Goal: Task Accomplishment & Management: Complete application form

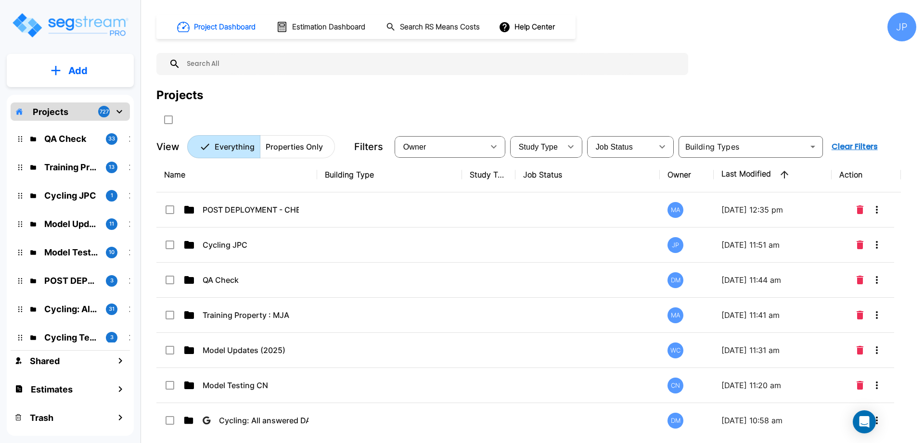
click at [460, 248] on td at bounding box center [389, 245] width 145 height 35
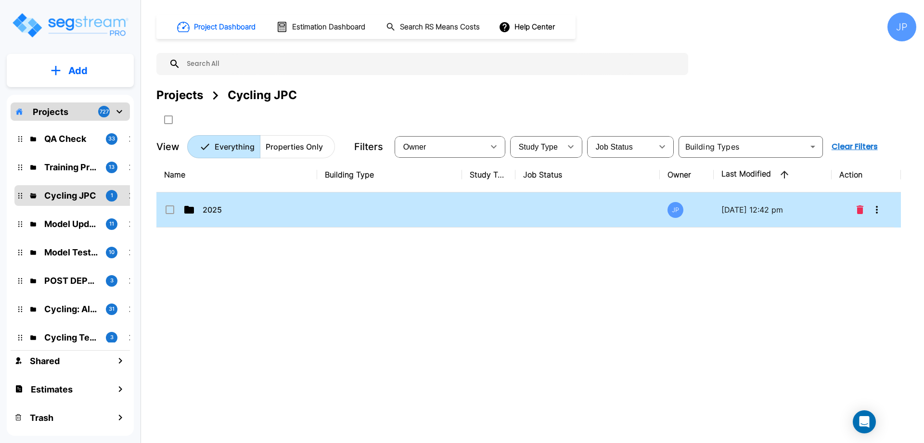
click at [425, 201] on td at bounding box center [389, 209] width 145 height 35
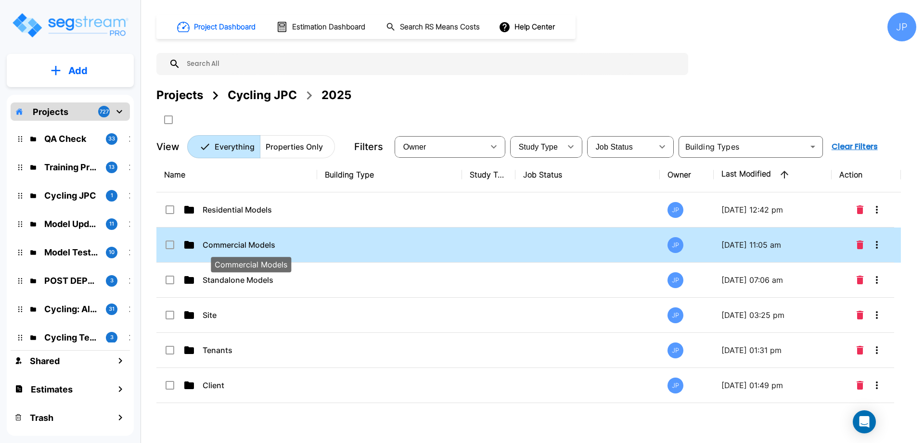
click at [242, 245] on p "Commercial Models" at bounding box center [251, 245] width 96 height 12
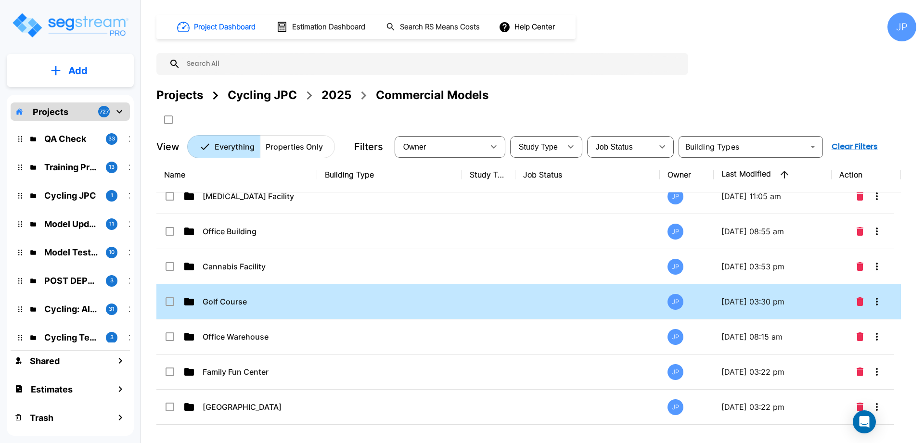
scroll to position [43, 0]
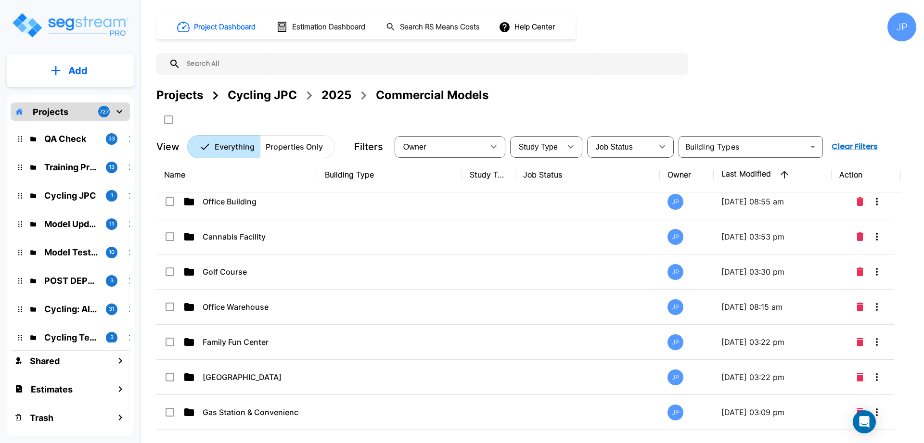
click at [387, 243] on td at bounding box center [389, 236] width 145 height 35
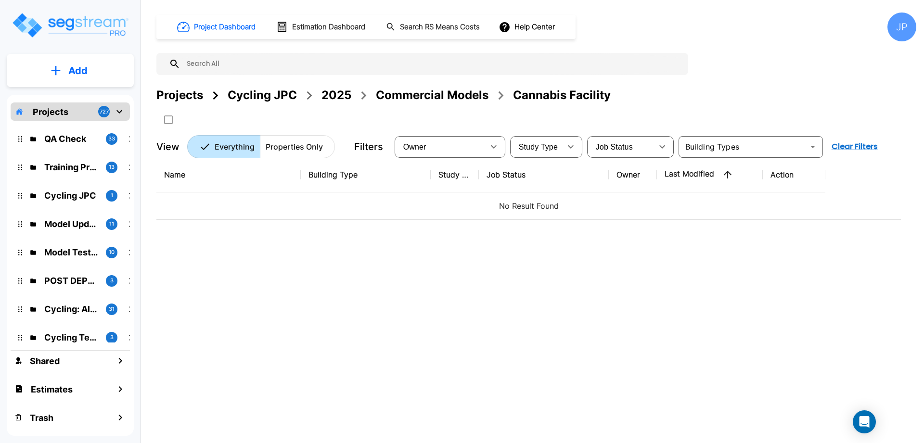
scroll to position [0, 0]
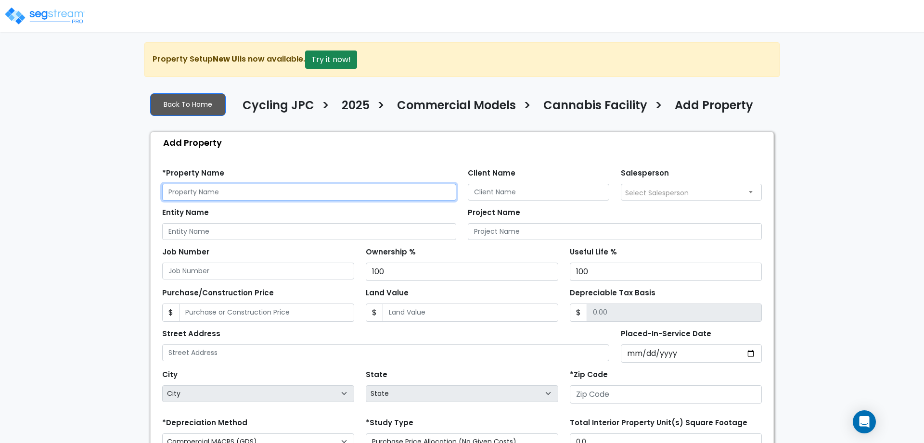
click at [359, 189] on input "text" at bounding box center [309, 192] width 294 height 17
click at [332, 64] on button "Try it now!" at bounding box center [331, 60] width 52 height 18
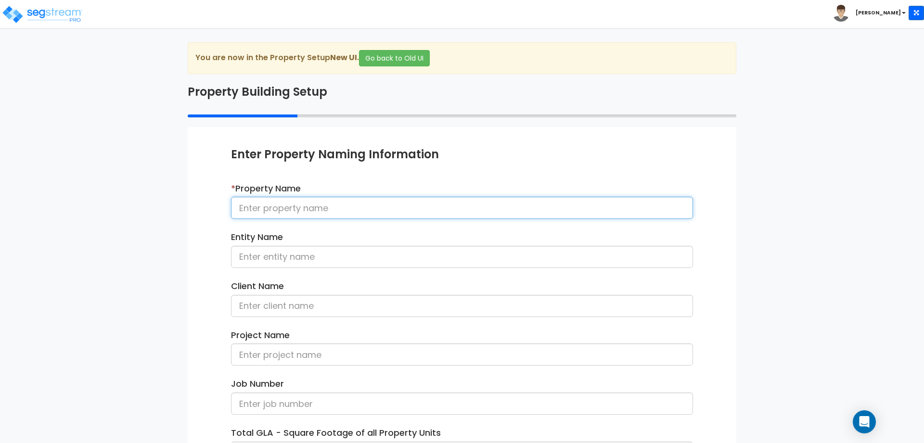
click at [353, 200] on input at bounding box center [462, 208] width 462 height 22
type input "Cannabis Facility 080725"
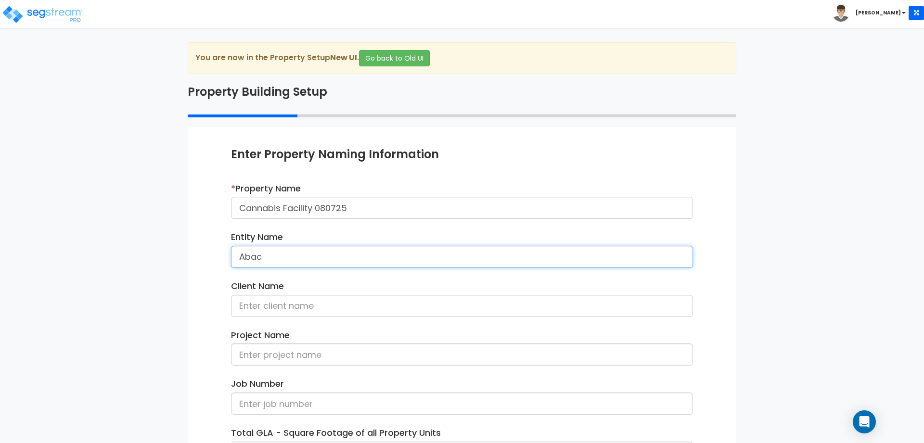
type input "Abaco"
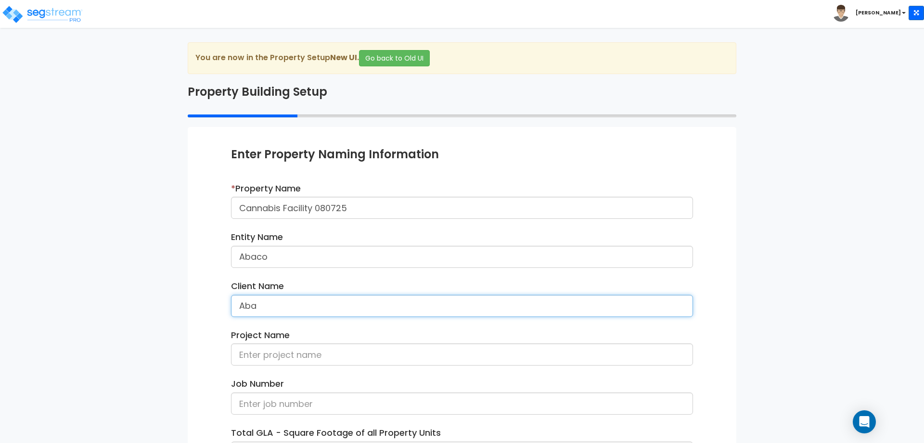
type input "Ababa"
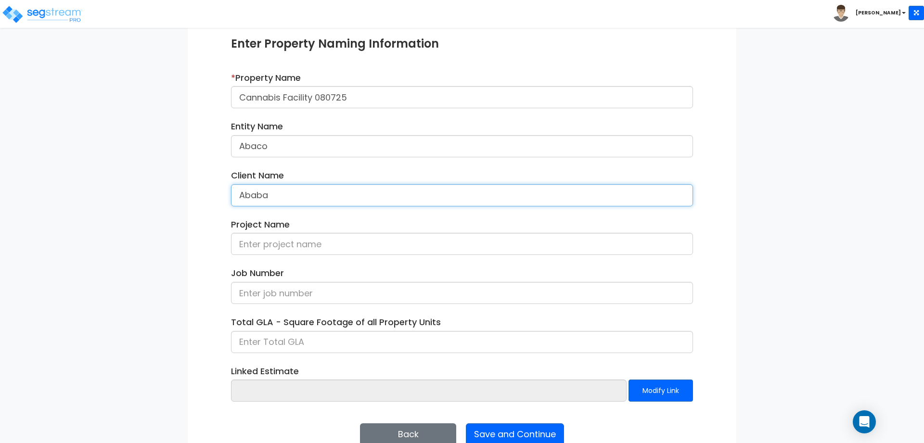
scroll to position [131, 0]
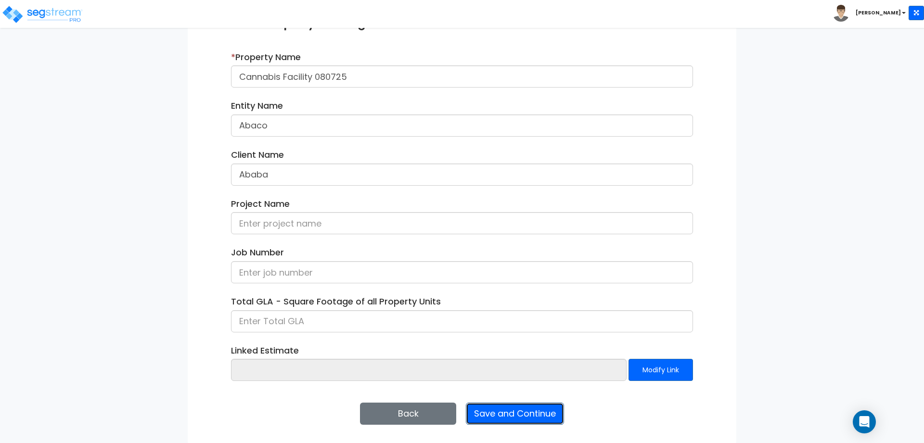
click at [510, 417] on button "Save and Continue" at bounding box center [515, 414] width 98 height 22
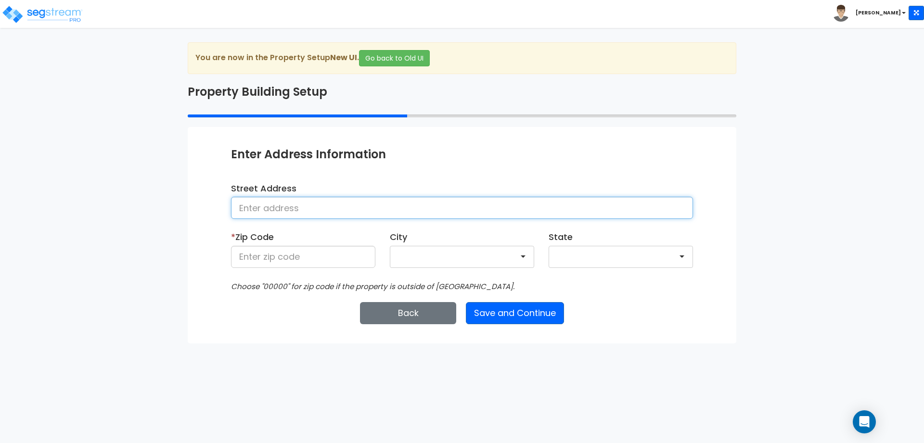
click at [357, 210] on input at bounding box center [462, 208] width 462 height 22
type input "[STREET_ADDRESS]"
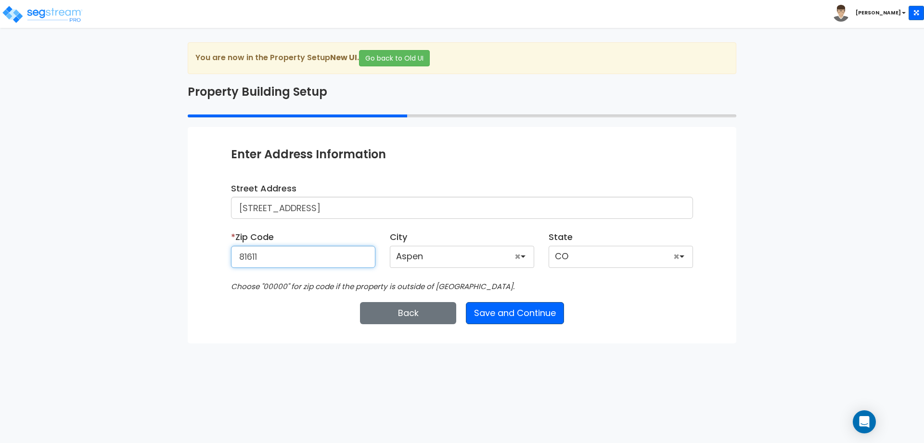
type input "81611"
click at [512, 308] on button "Save and Continue" at bounding box center [515, 313] width 98 height 22
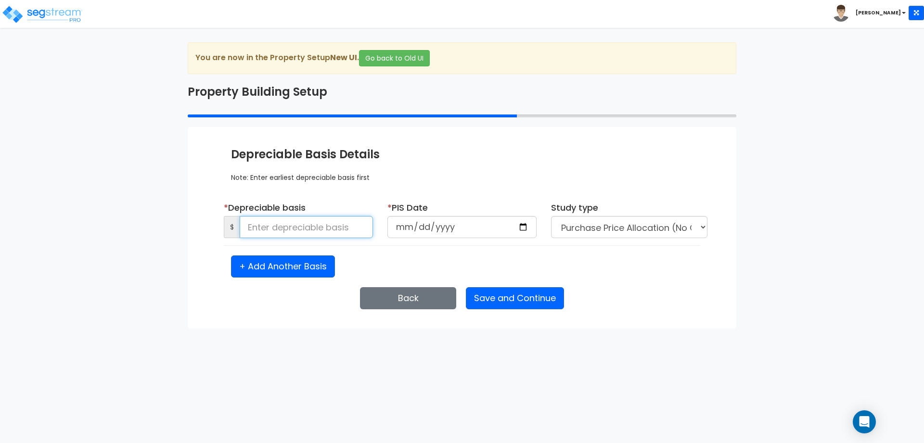
click at [326, 226] on input at bounding box center [306, 227] width 133 height 22
type input "2,500,000"
type input "2025-01-05"
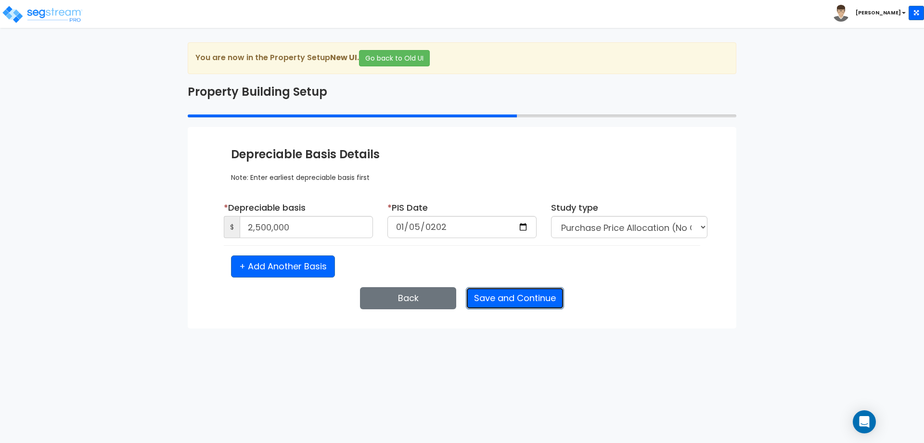
select select "2025"
click at [509, 290] on button "Save and Continue" at bounding box center [515, 298] width 98 height 22
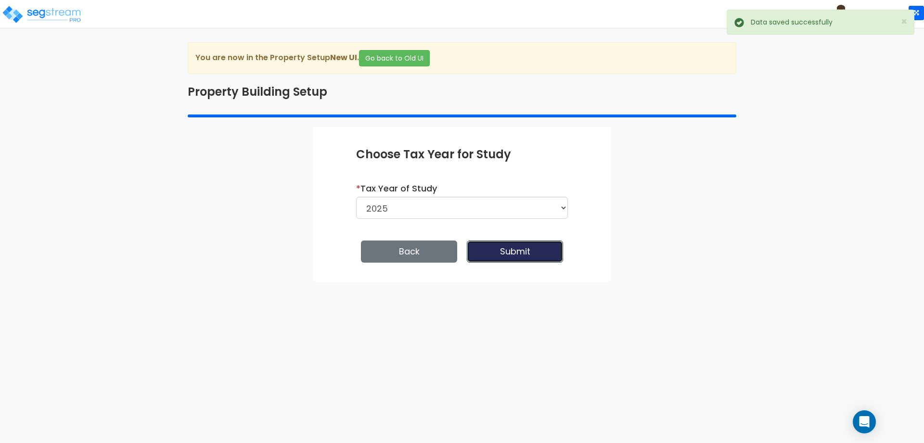
click at [481, 248] on button "Submit" at bounding box center [515, 252] width 96 height 22
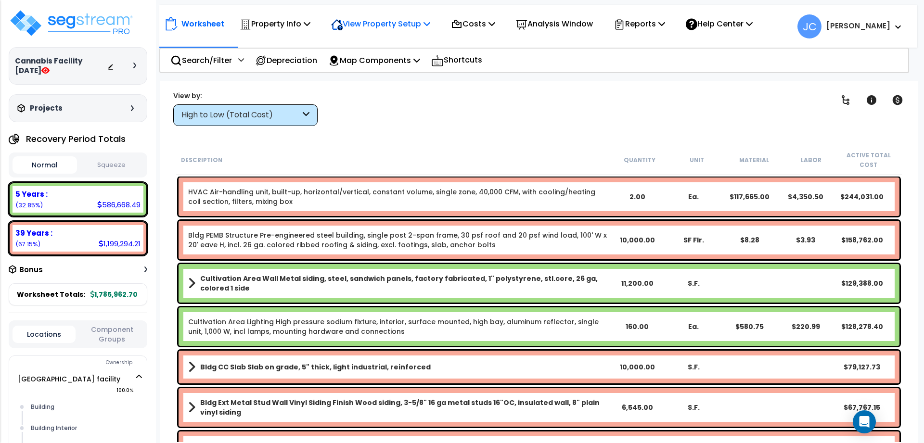
click at [310, 19] on p "View Property Setup" at bounding box center [275, 23] width 71 height 13
click at [403, 68] on link "View Questionnaire" at bounding box center [373, 65] width 95 height 19
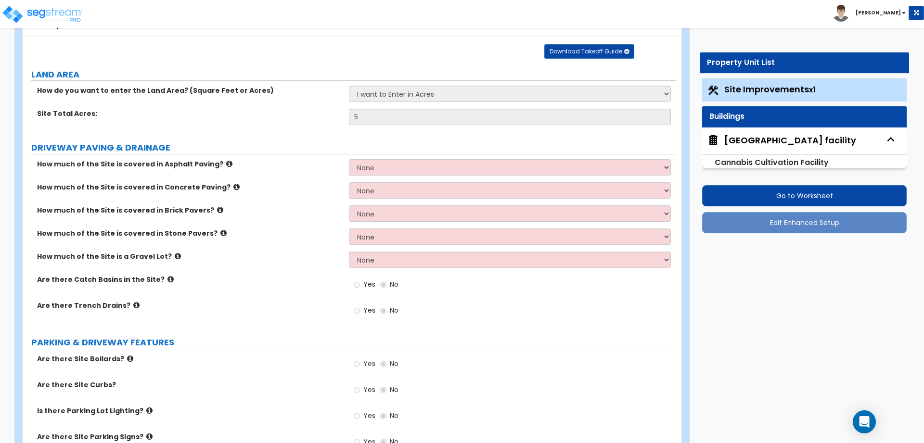
scroll to position [65, 0]
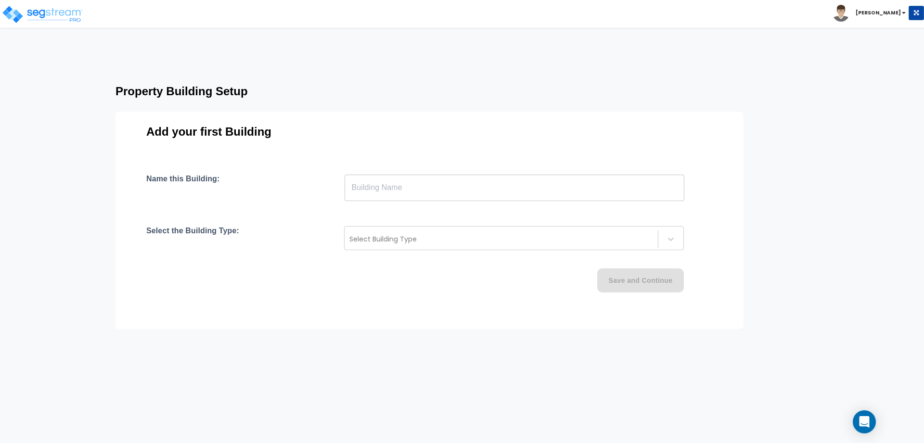
click at [539, 171] on div "Add your first Building Name this Building: ​ Select the Building Type: Select …" at bounding box center [429, 220] width 628 height 217
click at [570, 208] on div "Name this Building: ​ Select the Building Type: Select Building Type Save and C…" at bounding box center [429, 244] width 566 height 141
click at [552, 190] on input "text" at bounding box center [514, 187] width 340 height 27
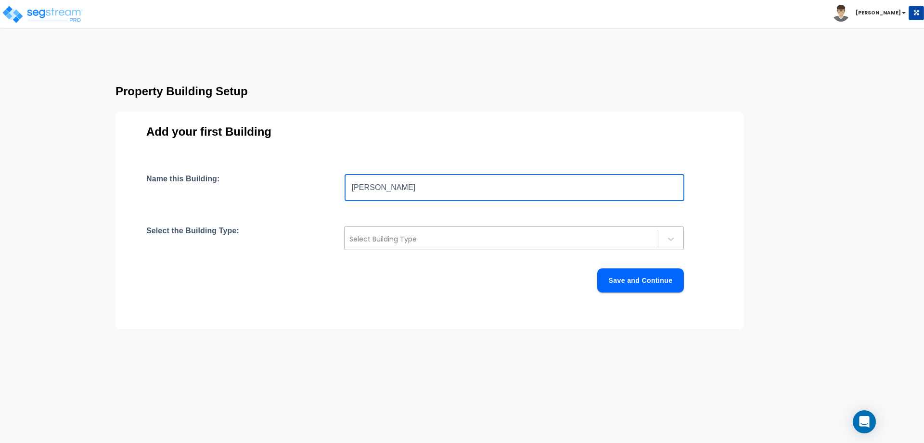
type input "Building"
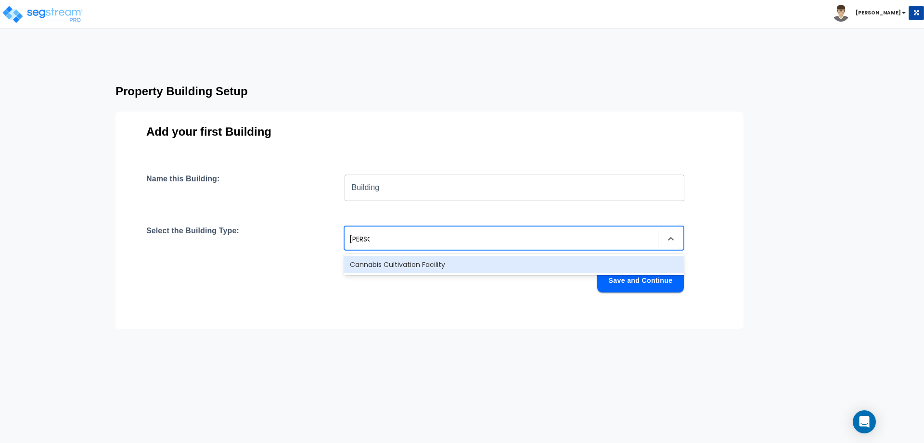
type input "Canna"
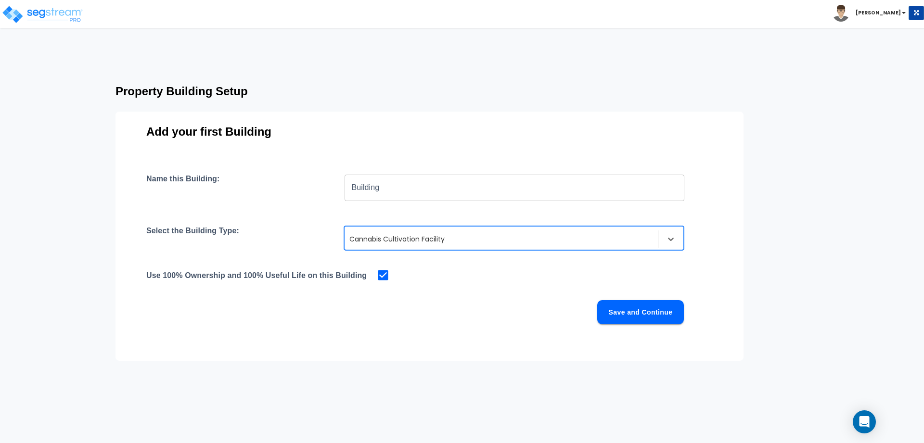
click at [620, 312] on button "Save and Continue" at bounding box center [640, 312] width 87 height 24
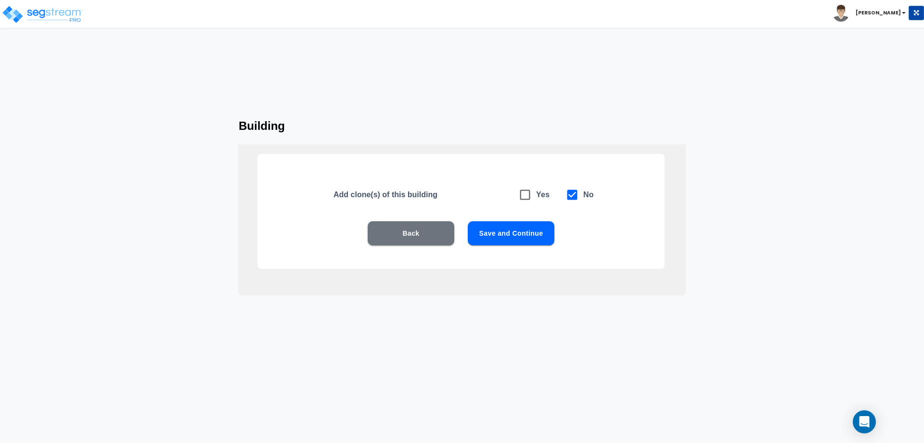
click at [526, 235] on button "Save and Continue" at bounding box center [511, 233] width 87 height 24
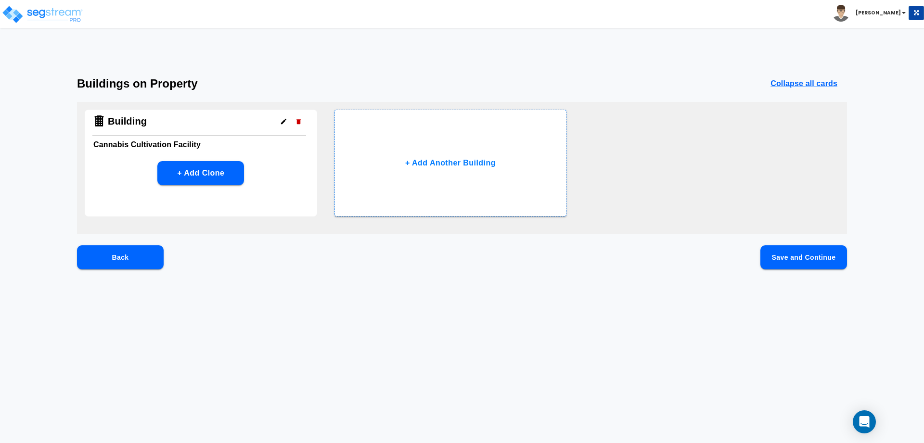
click at [775, 264] on button "Save and Continue" at bounding box center [803, 257] width 87 height 24
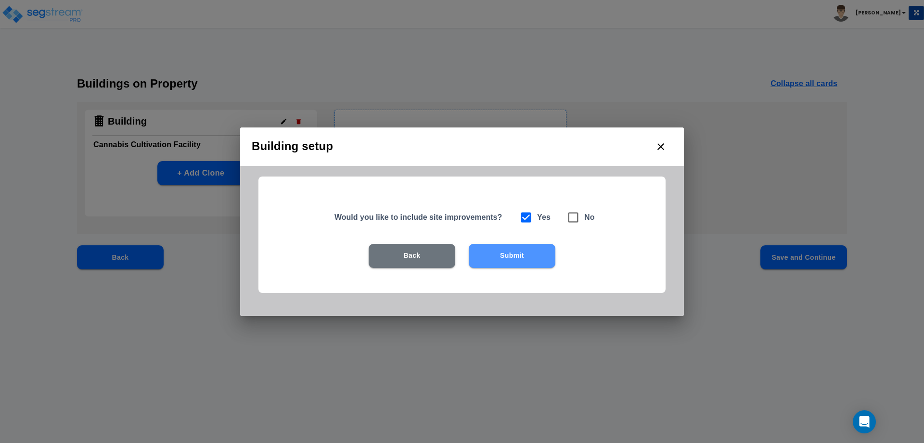
click at [515, 266] on button "Submit" at bounding box center [512, 256] width 87 height 24
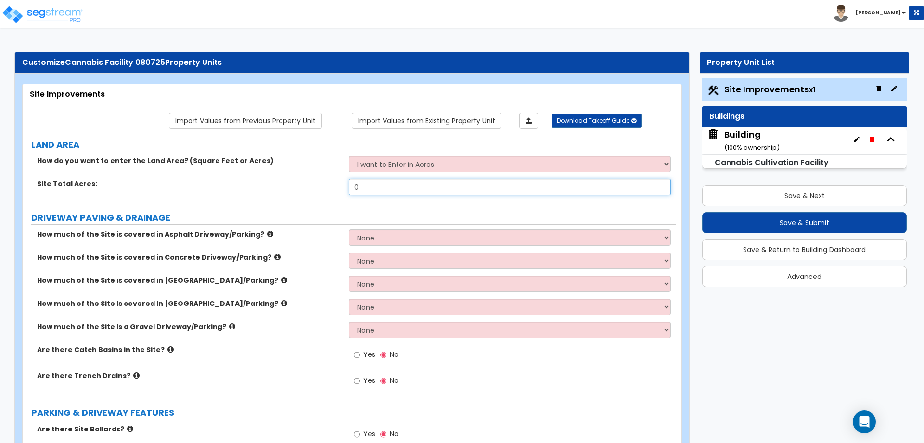
click at [387, 188] on input "0" at bounding box center [509, 187] width 321 height 16
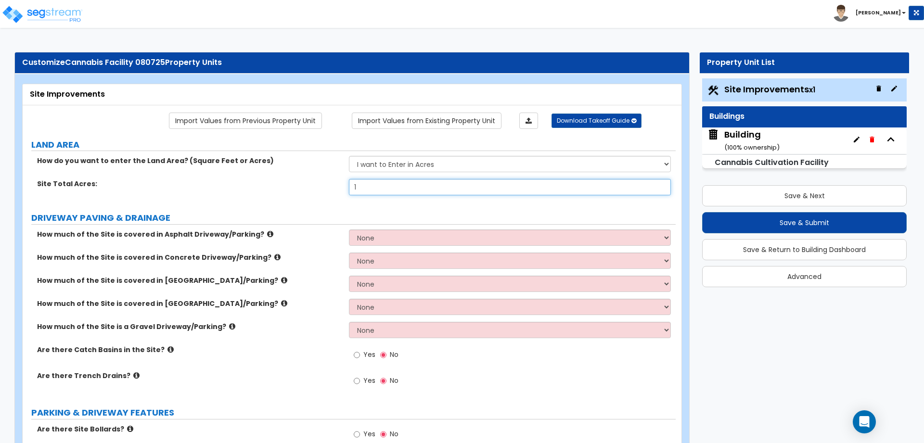
type input "1"
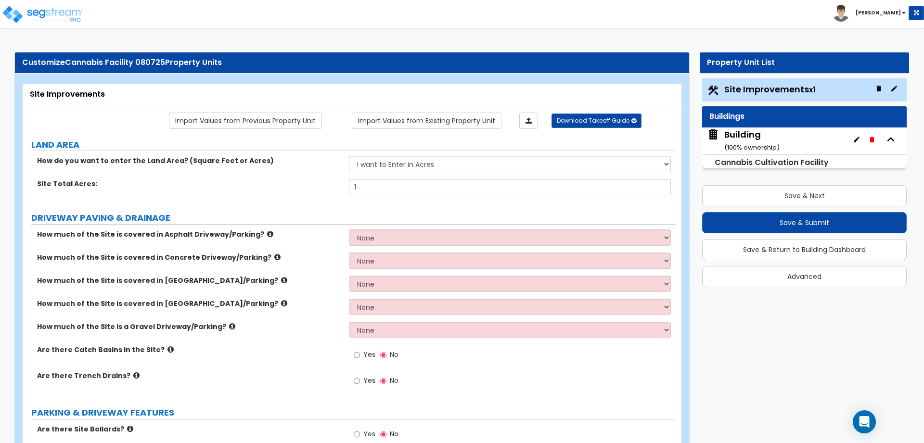
click at [775, 183] on div "Save & Next Save & Submit Save & Return to Building Dashboard Advanced" at bounding box center [804, 232] width 204 height 109
click at [770, 196] on button "Save & Next" at bounding box center [804, 195] width 204 height 21
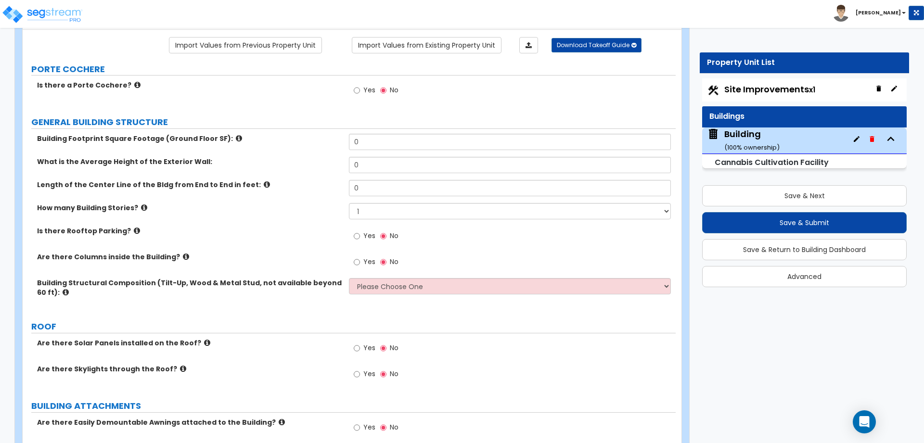
scroll to position [76, 0]
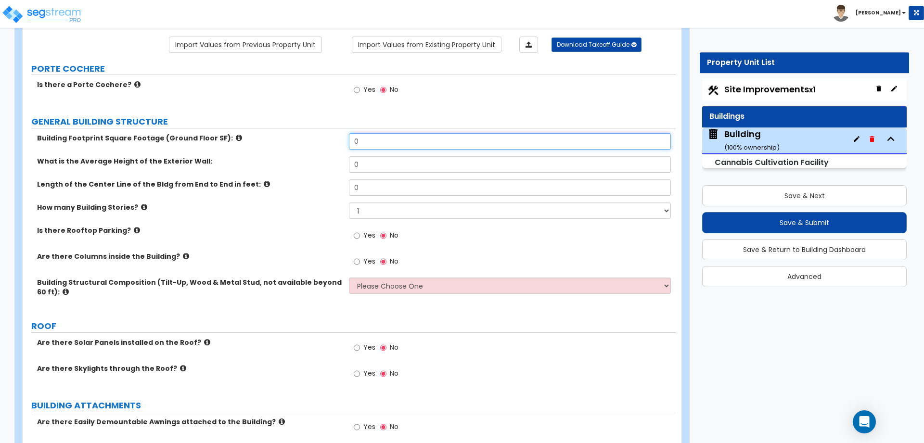
click at [398, 142] on input "0" at bounding box center [509, 141] width 321 height 16
type input "5,000"
type input "15"
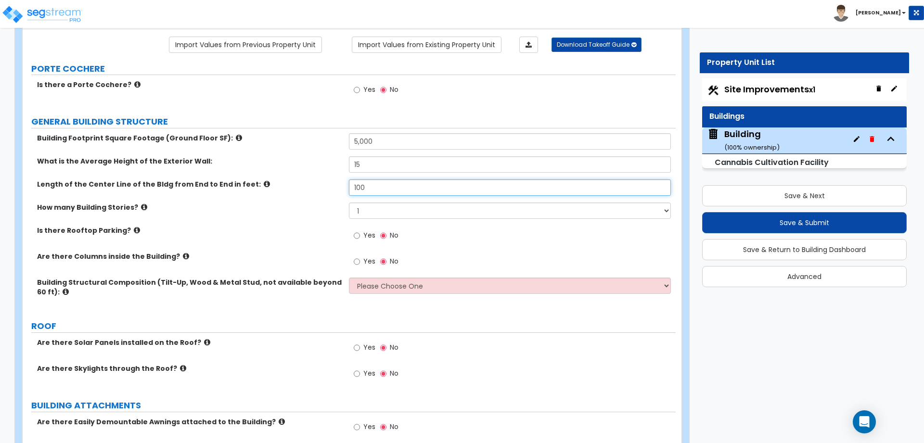
type input "100"
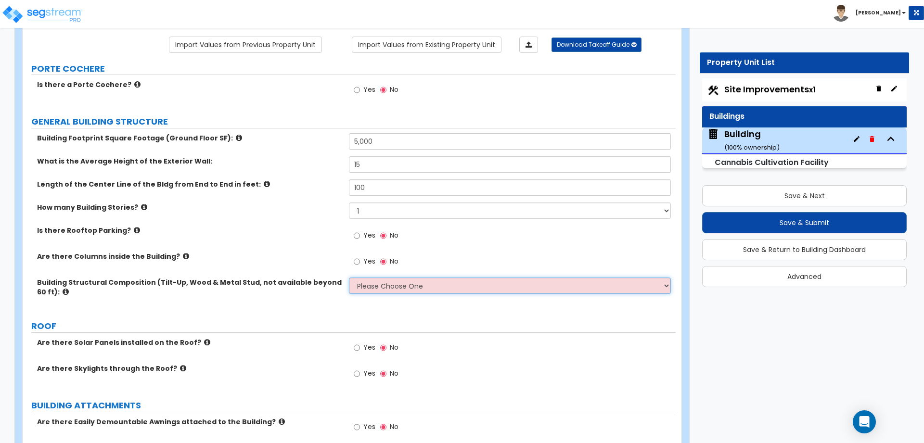
click at [408, 280] on select "Please Choose One Pre-Engineered Metal Building Tilt-up Wall Construction Reinf…" at bounding box center [509, 286] width 321 height 16
select select "8"
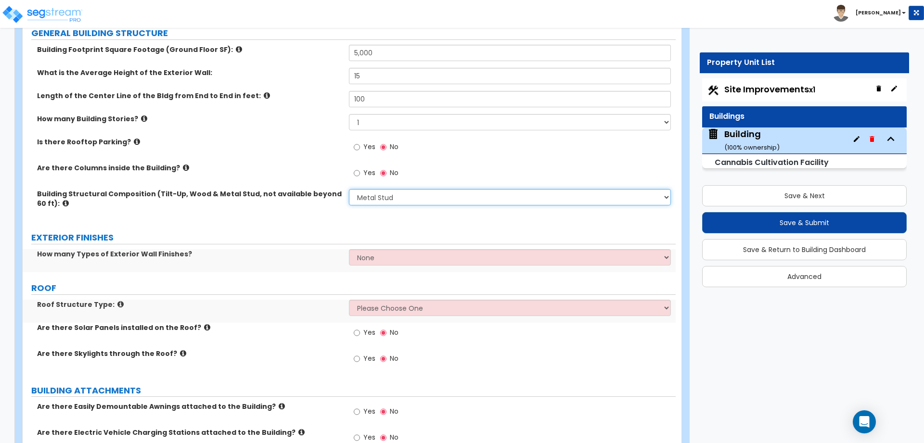
scroll to position [166, 0]
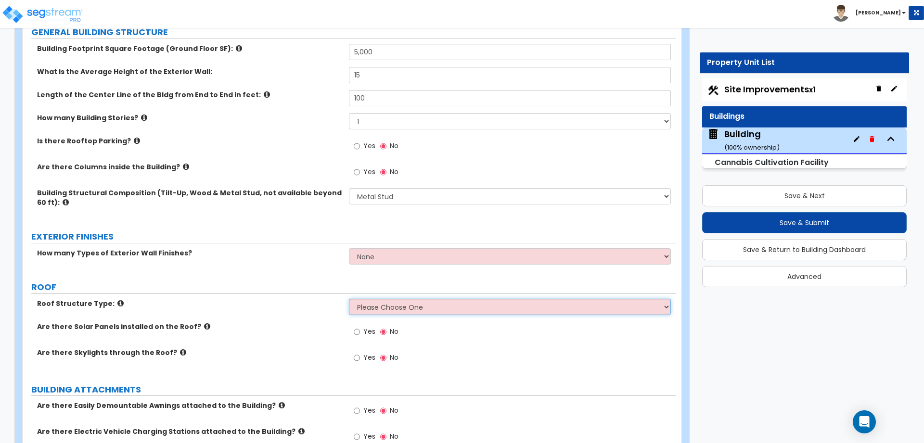
click at [419, 303] on select "Please Choose One Gable Roof Flat Roof Hybrid Gable & Flat Roof" at bounding box center [509, 307] width 321 height 16
select select "2"
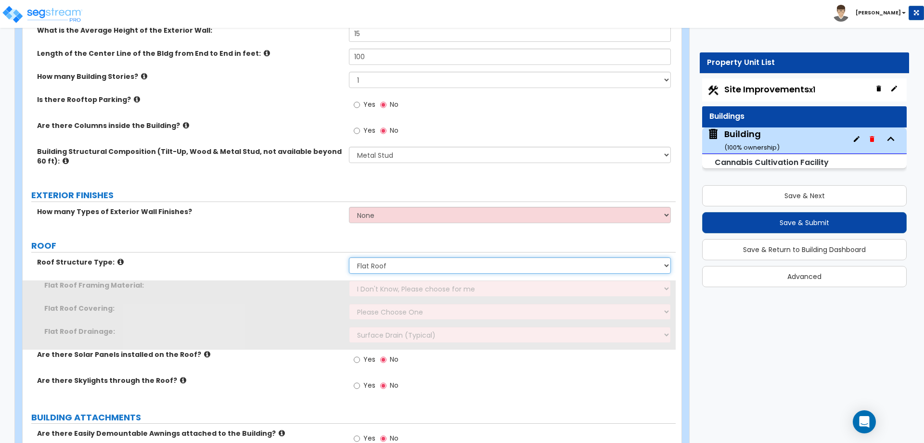
scroll to position [218, 0]
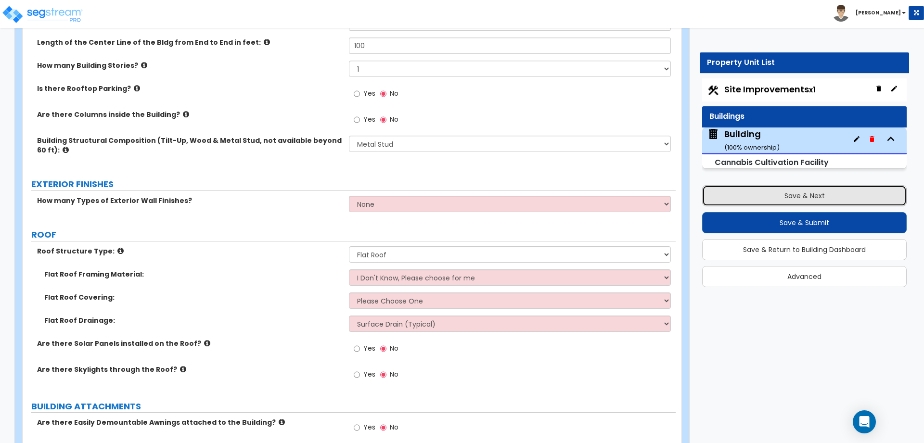
click at [730, 203] on button "Save & Next" at bounding box center [804, 195] width 204 height 21
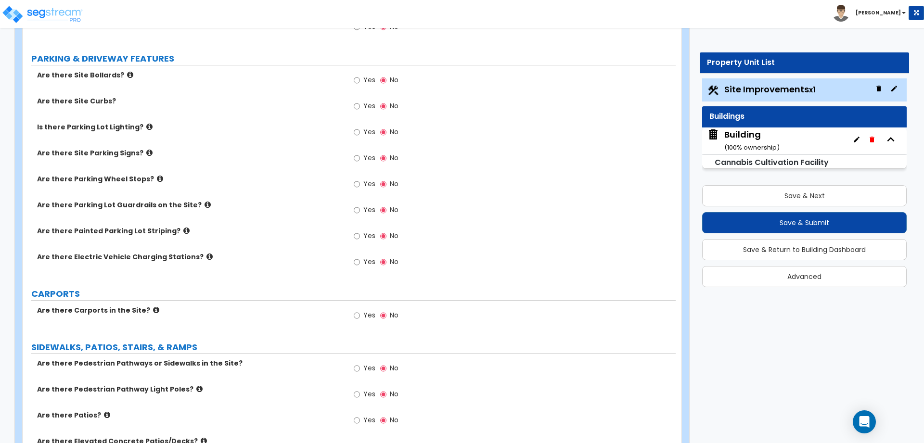
scroll to position [355, 0]
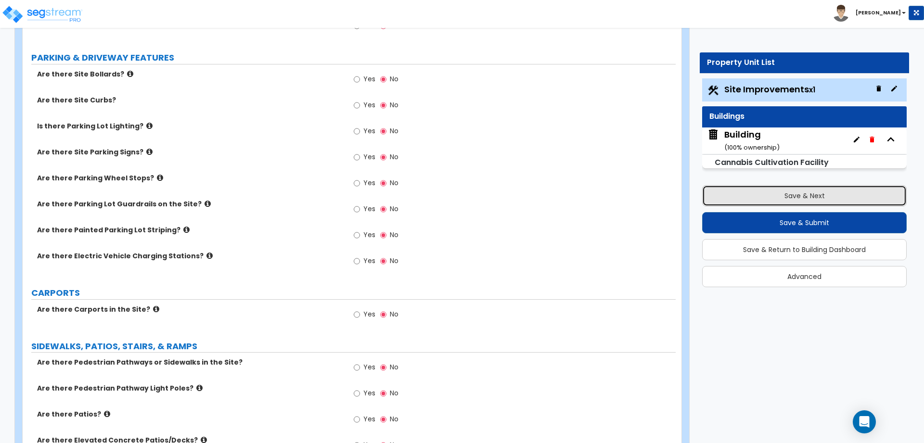
click at [791, 199] on button "Save & Next" at bounding box center [804, 195] width 204 height 21
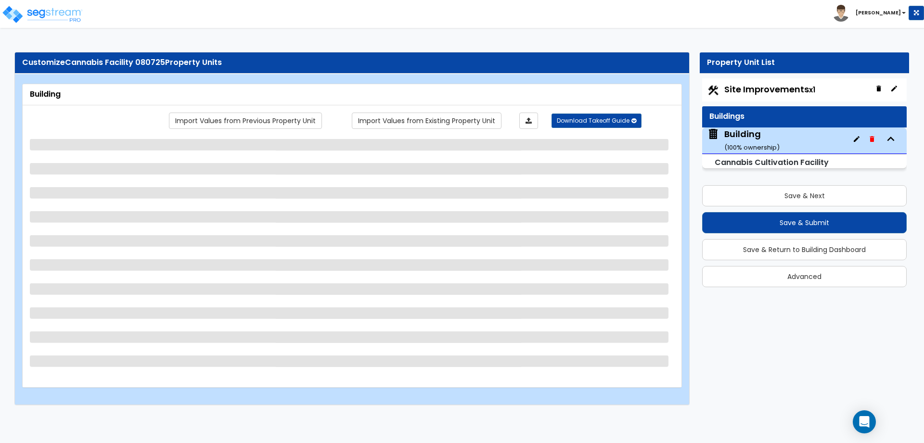
select select "8"
select select "2"
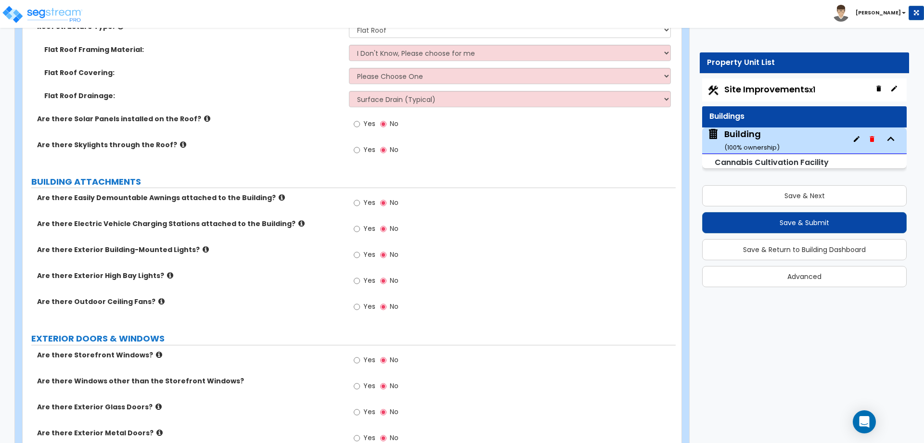
scroll to position [1181, 0]
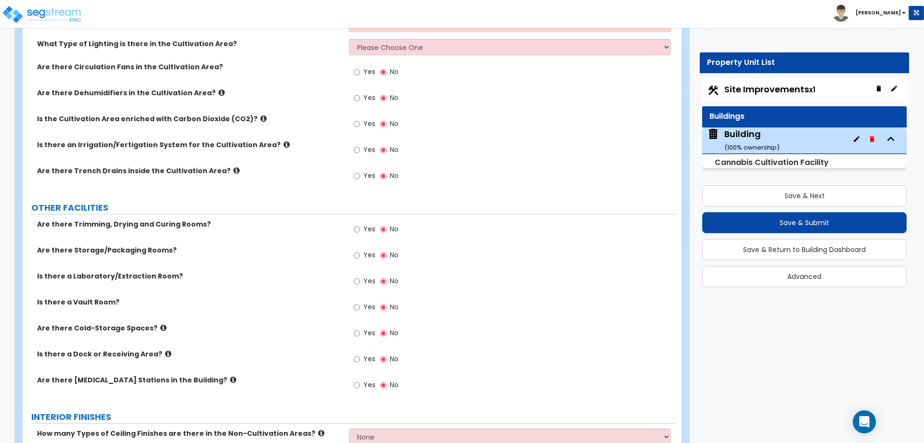
click at [369, 228] on span "Yes" at bounding box center [369, 229] width 12 height 10
click at [360, 228] on input "Yes" at bounding box center [357, 229] width 6 height 11
radio input "true"
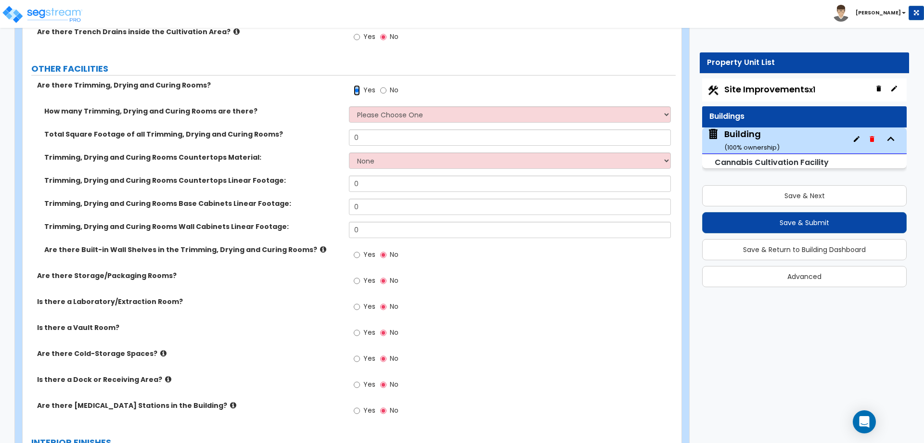
scroll to position [1320, 0]
click at [320, 246] on icon at bounding box center [323, 248] width 6 height 7
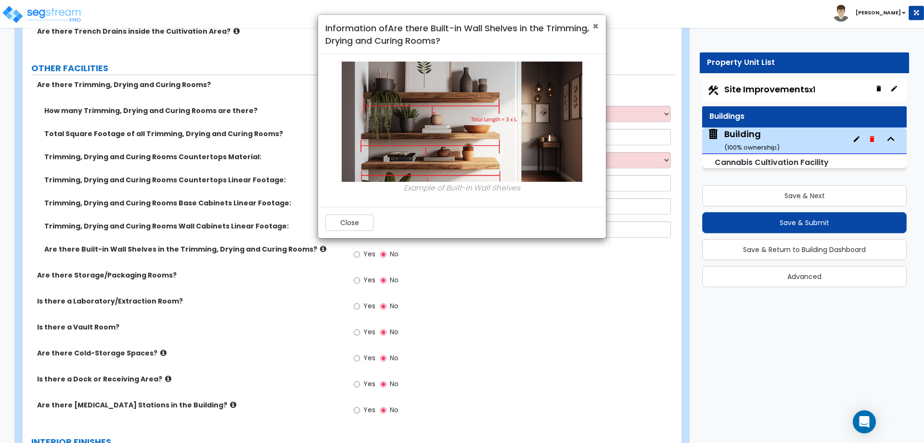
click at [595, 27] on span "×" at bounding box center [595, 26] width 6 height 14
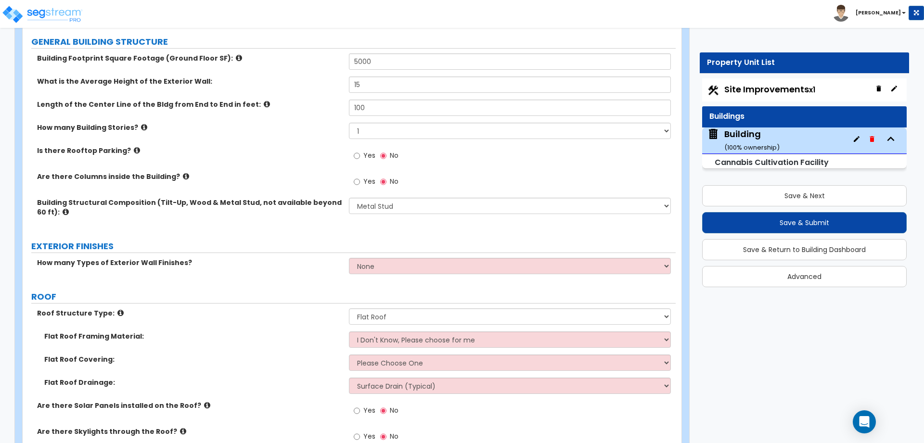
scroll to position [145, 0]
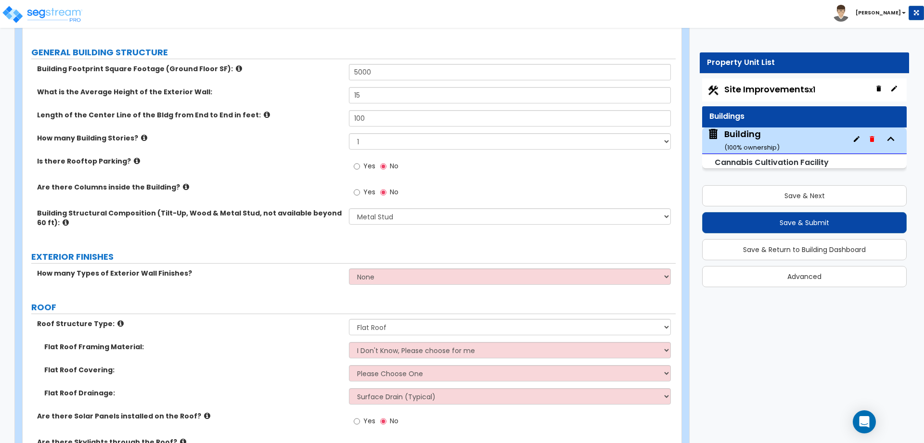
click at [764, 85] on span "Site Improvements x1" at bounding box center [769, 89] width 91 height 12
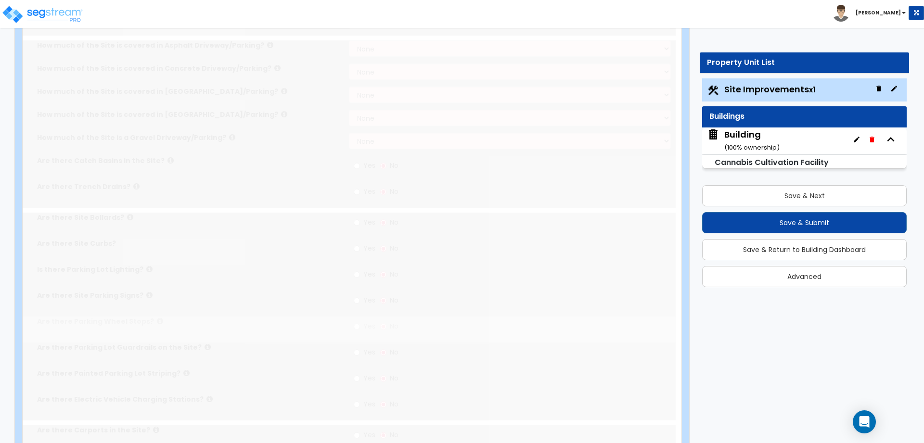
scroll to position [0, 0]
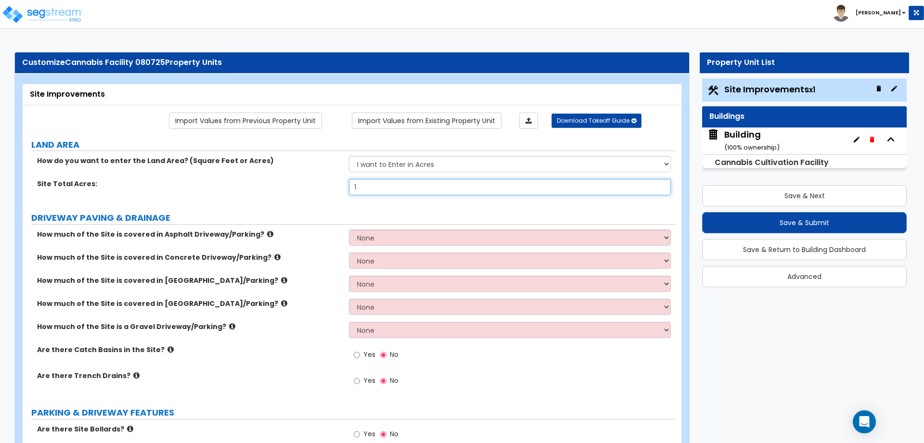
click at [369, 189] on input "1" at bounding box center [509, 187] width 321 height 16
click at [414, 160] on select "I want to Enter in Acres I want to Enter in Square Feet" at bounding box center [509, 164] width 321 height 16
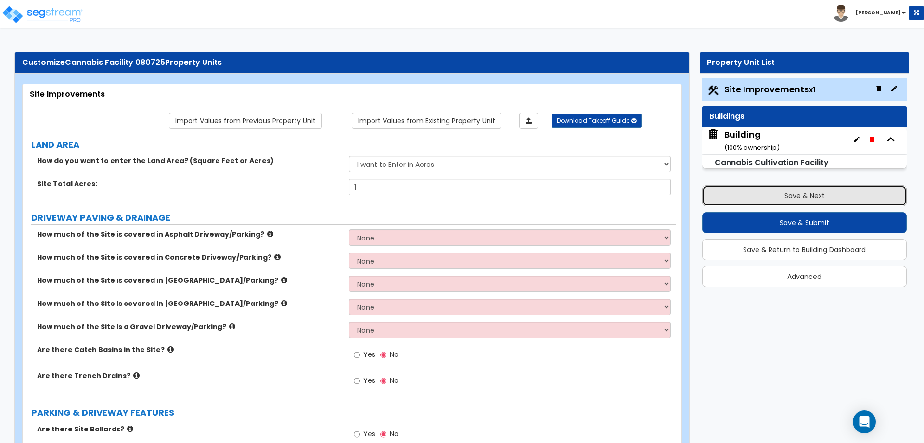
click at [777, 194] on button "Save & Next" at bounding box center [804, 195] width 204 height 21
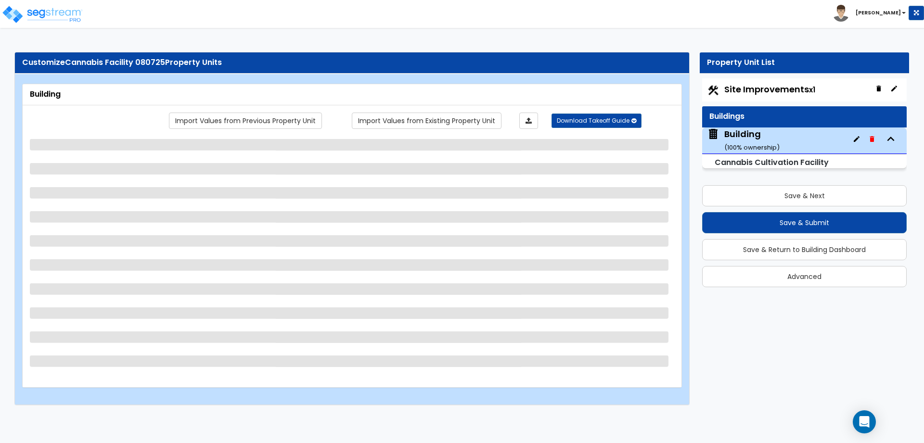
select select "8"
select select "2"
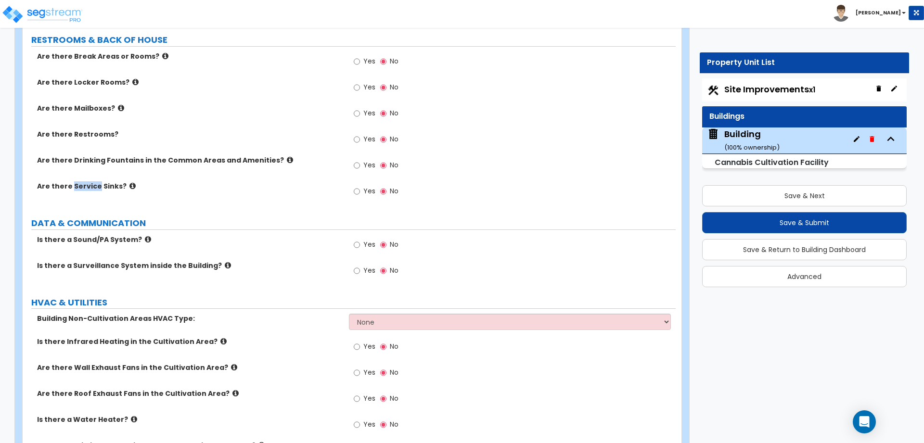
scroll to position [1975, 0]
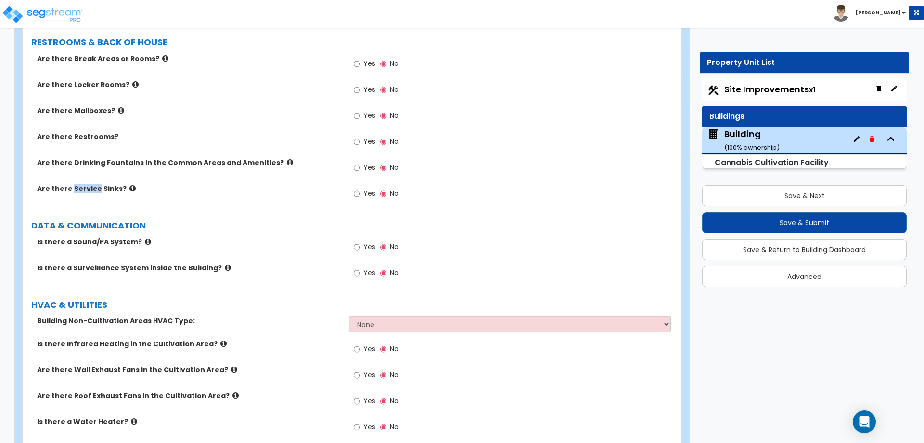
click at [495, 139] on div "Yes No" at bounding box center [512, 145] width 326 height 26
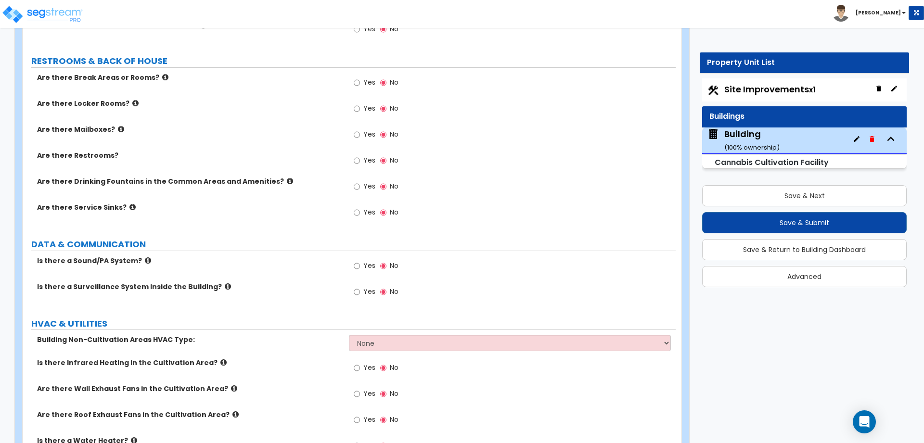
scroll to position [1962, 0]
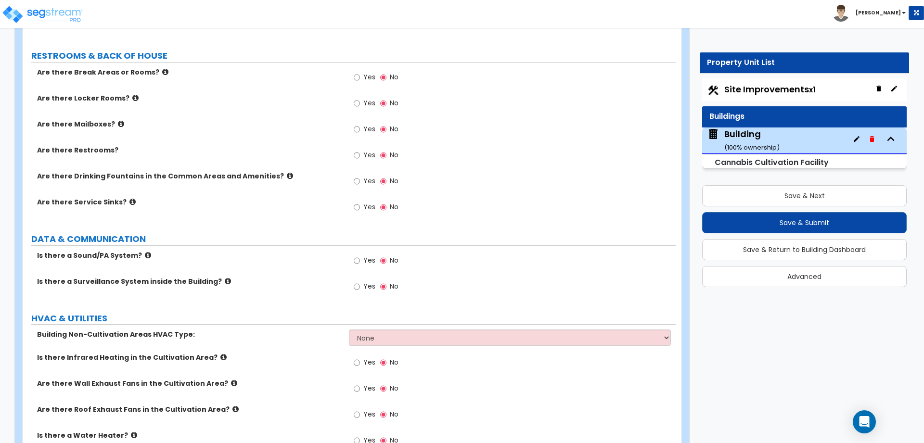
click at [367, 208] on label "Yes" at bounding box center [365, 208] width 22 height 16
click at [360, 208] on input "Yes" at bounding box center [357, 207] width 6 height 11
radio input "true"
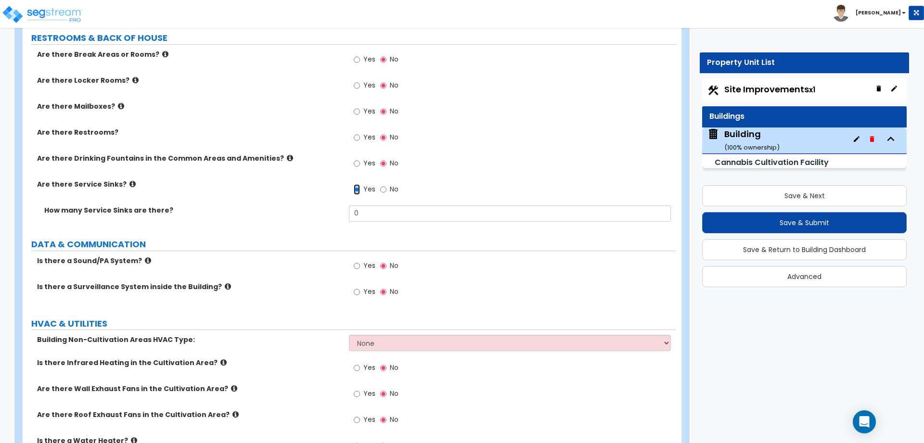
scroll to position [1980, 0]
click at [530, 82] on div "Yes No" at bounding box center [512, 88] width 326 height 26
click at [300, 75] on label "Are there Locker Rooms?" at bounding box center [189, 80] width 305 height 10
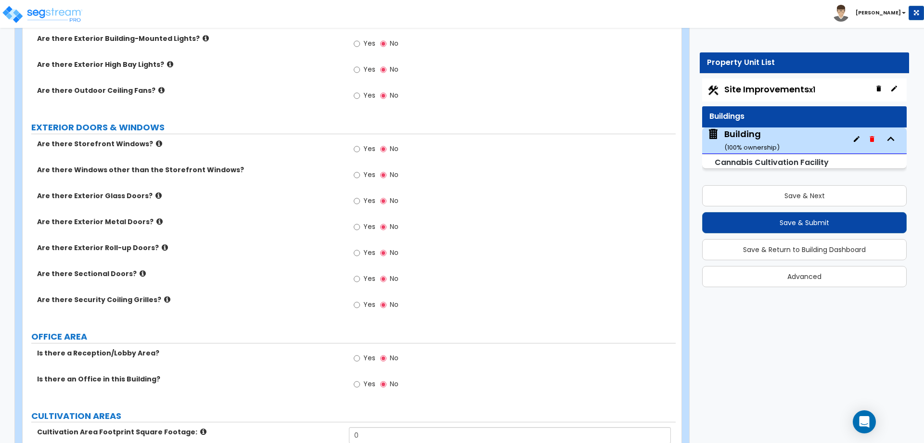
scroll to position [655, 0]
click at [363, 168] on span "Yes" at bounding box center [369, 173] width 12 height 10
click at [360, 168] on input "Yes" at bounding box center [357, 173] width 6 height 11
radio input "true"
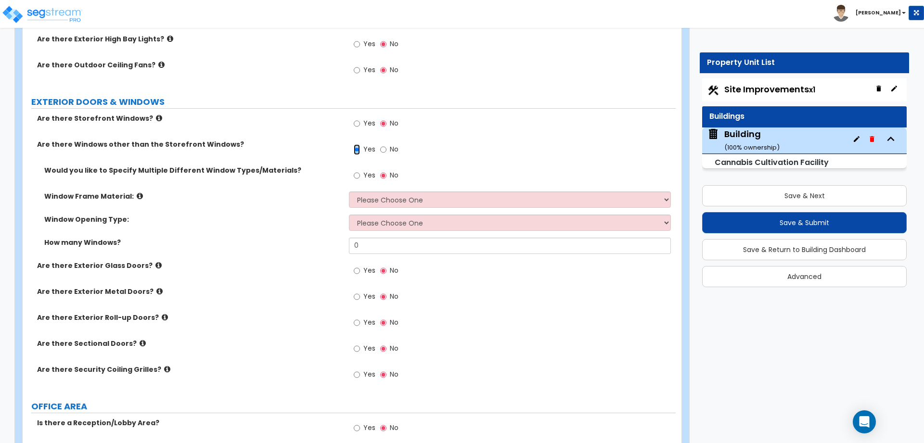
scroll to position [688, 0]
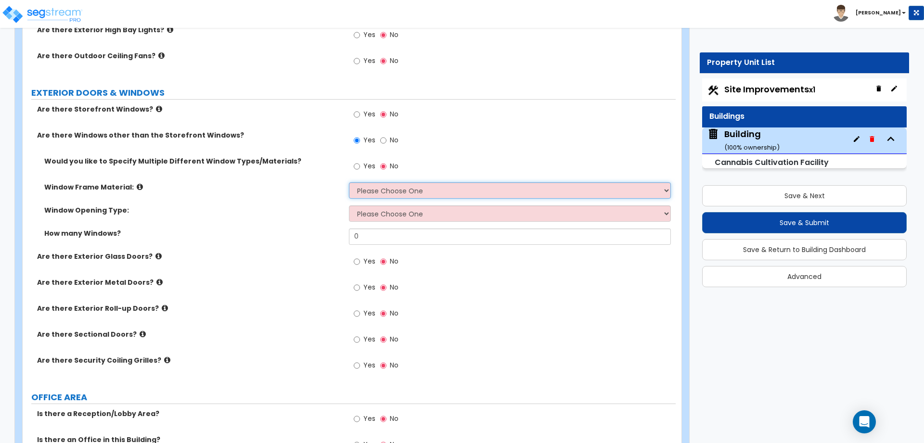
click at [413, 187] on select "Please Choose One Vinyl Aluminum Wood" at bounding box center [509, 190] width 321 height 16
select select "1"
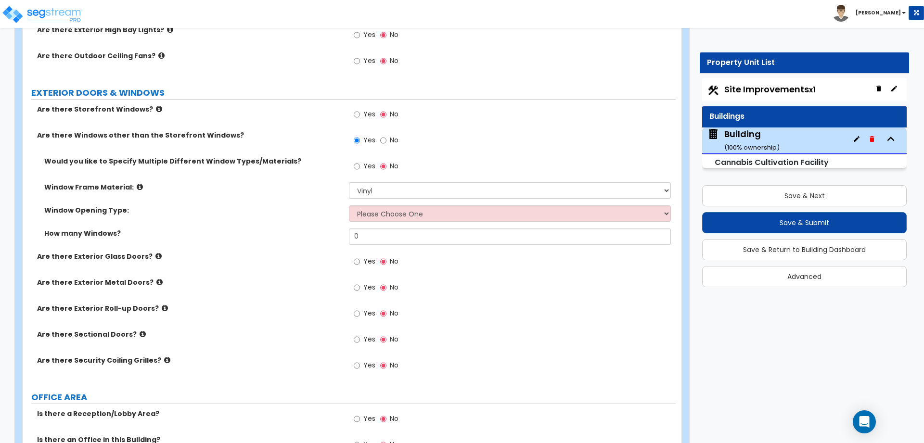
click at [376, 166] on div "Yes No" at bounding box center [376, 167] width 54 height 22
click at [374, 165] on span "Yes" at bounding box center [369, 166] width 12 height 10
click at [360, 165] on input "Yes" at bounding box center [357, 166] width 6 height 11
radio input "true"
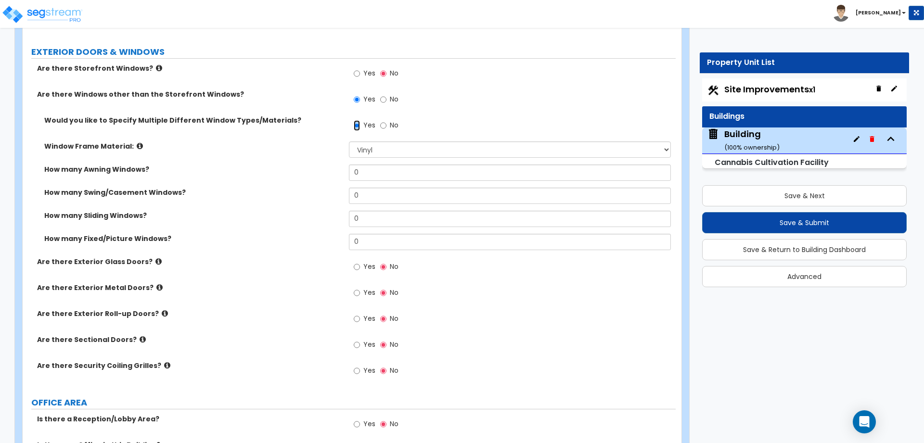
scroll to position [724, 0]
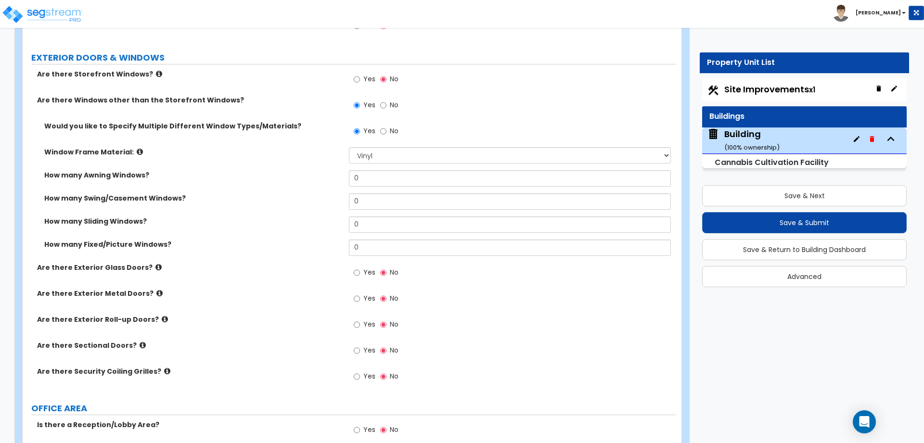
click at [304, 123] on label "Would you like to Specify Multiple Different Window Types/Materials?" at bounding box center [192, 126] width 297 height 10
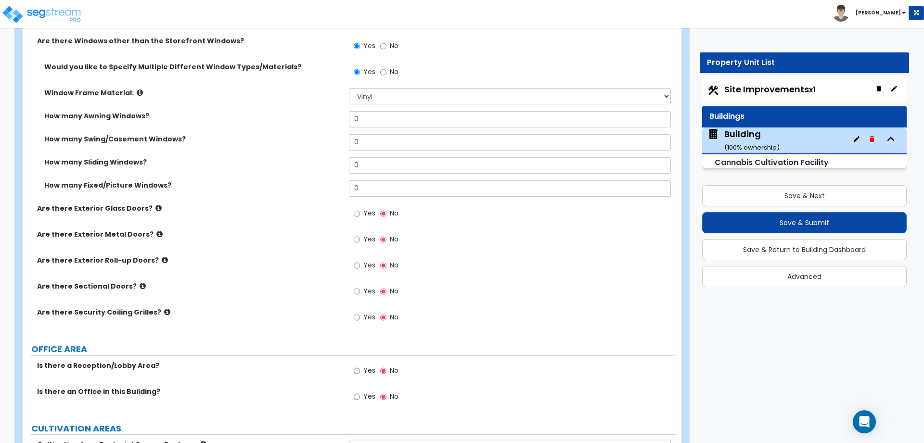
scroll to position [785, 0]
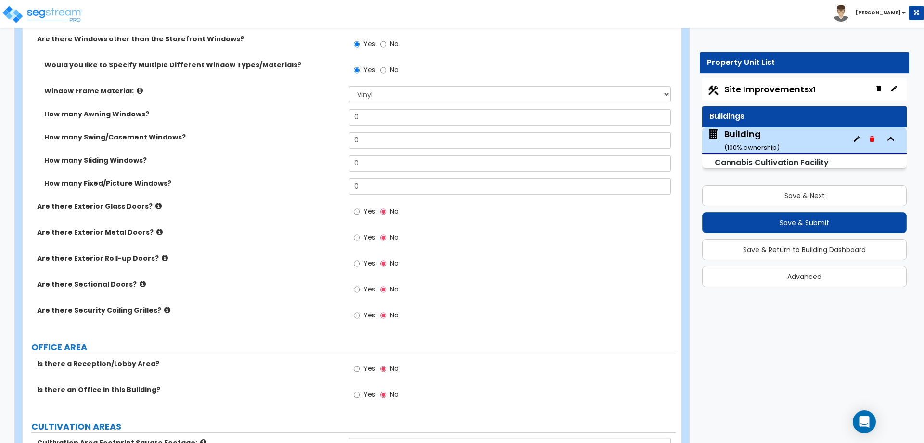
click at [289, 119] on div "How many Awning Windows? 0" at bounding box center [349, 120] width 653 height 23
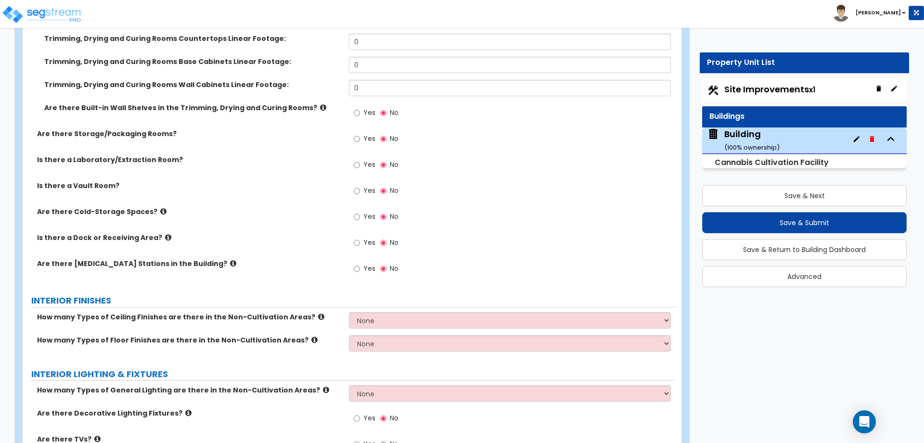
scroll to position [2258, 0]
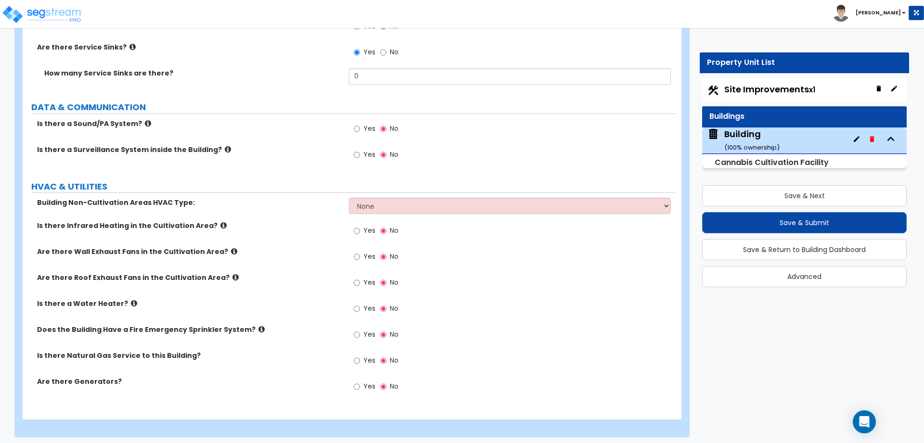
click at [362, 302] on label "Yes" at bounding box center [365, 310] width 22 height 16
click at [360, 304] on input "Yes" at bounding box center [357, 309] width 6 height 11
radio input "true"
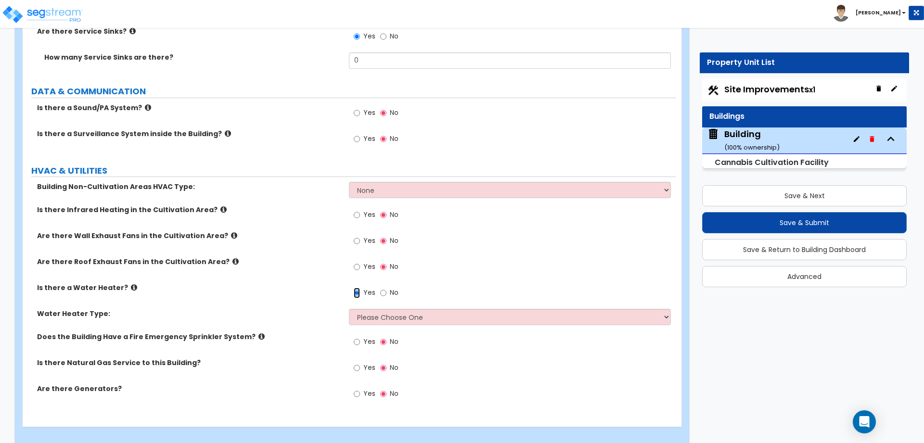
scroll to position [2281, 0]
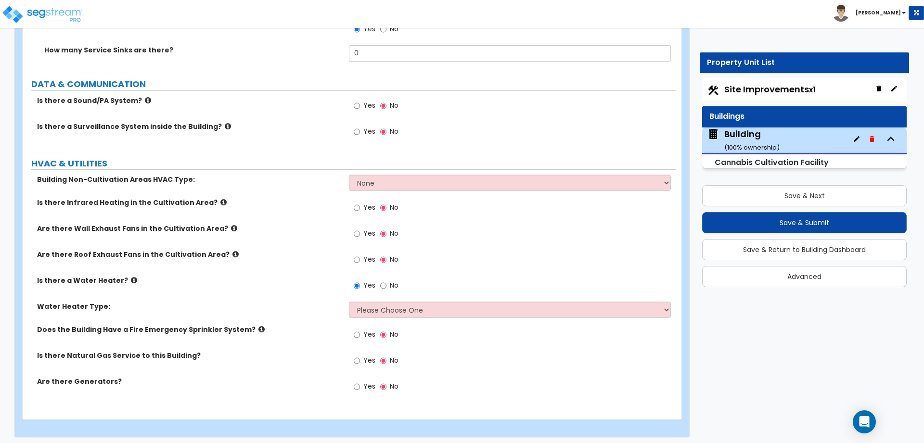
click at [433, 136] on div "Yes No" at bounding box center [512, 135] width 326 height 26
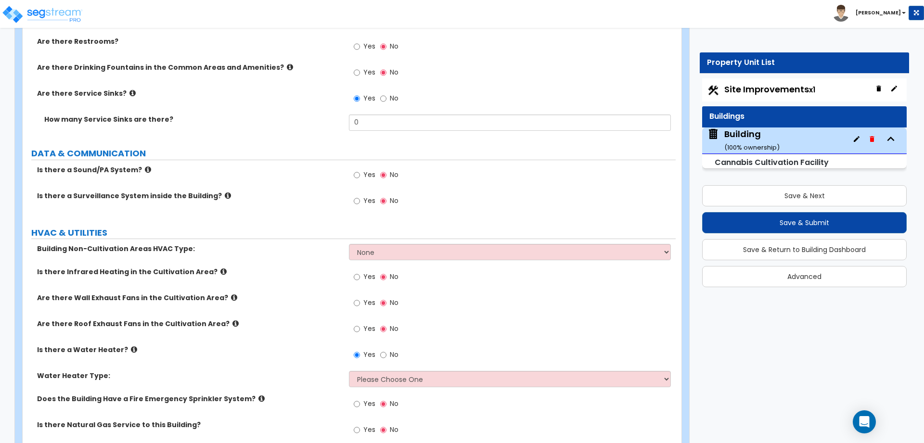
scroll to position [2202, 0]
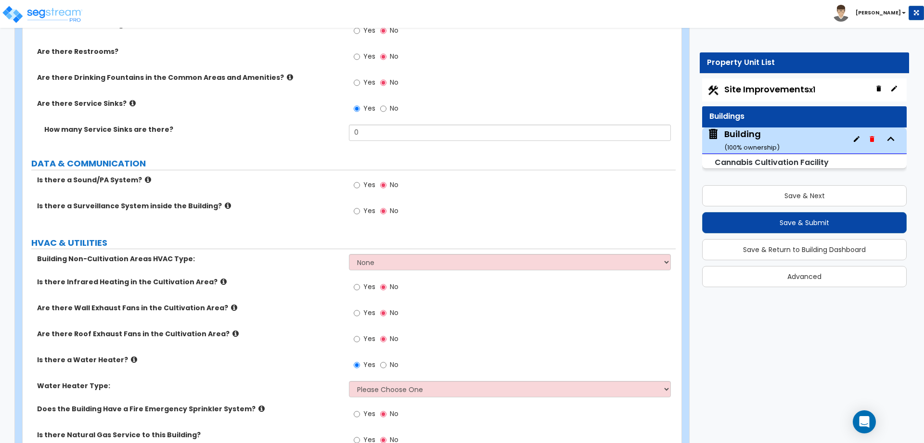
click at [363, 206] on span "Yes" at bounding box center [369, 211] width 12 height 10
click at [360, 206] on input "Yes" at bounding box center [357, 211] width 6 height 11
radio input "true"
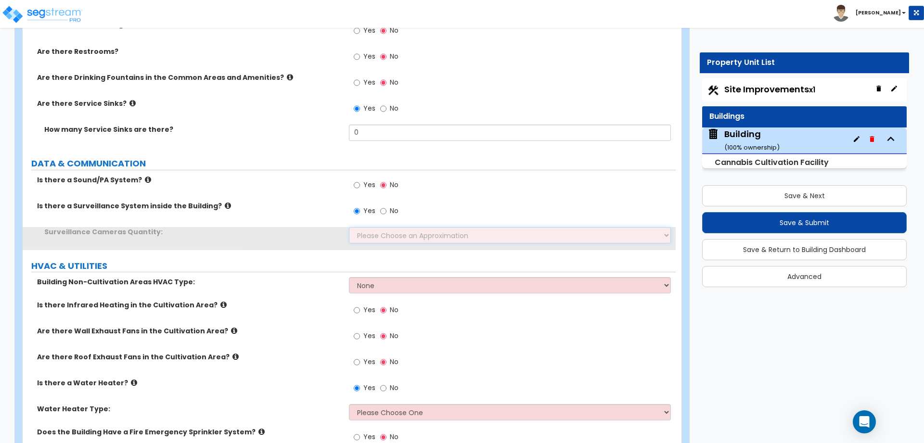
click at [409, 235] on select "Please Choose an Approximation Barely Noticed Any Noticed a Couple Frequently S…" at bounding box center [509, 235] width 321 height 16
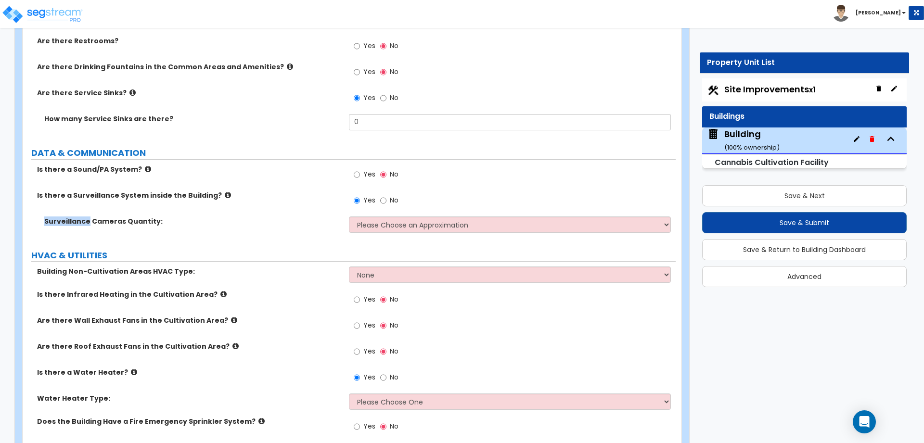
scroll to position [2230, 0]
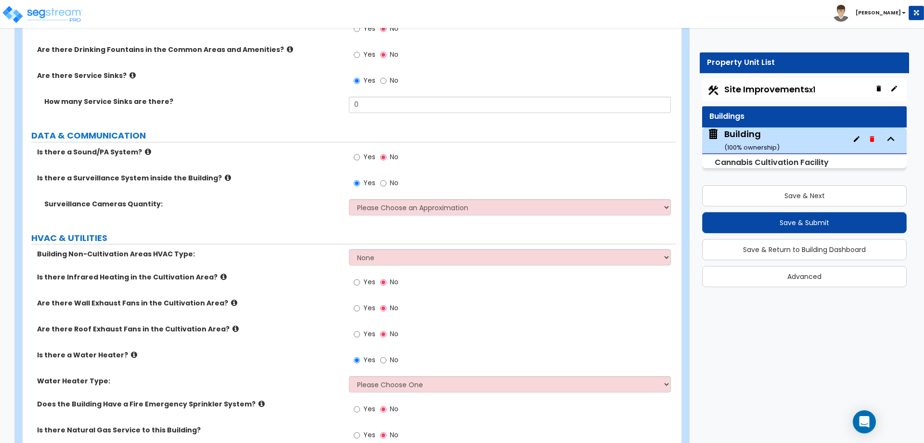
click at [453, 176] on div "Yes No" at bounding box center [512, 186] width 326 height 26
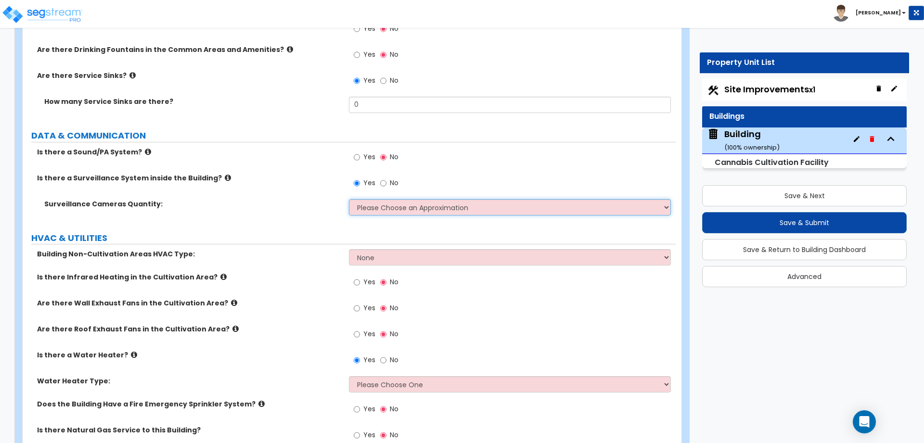
click at [416, 199] on select "Please Choose an Approximation Barely Noticed Any Noticed a Couple Frequently S…" at bounding box center [509, 207] width 321 height 16
select select "2"
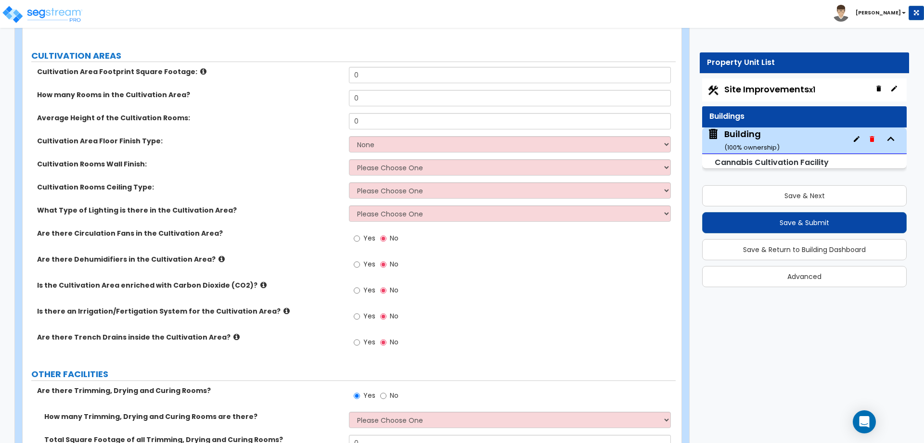
scroll to position [1159, 0]
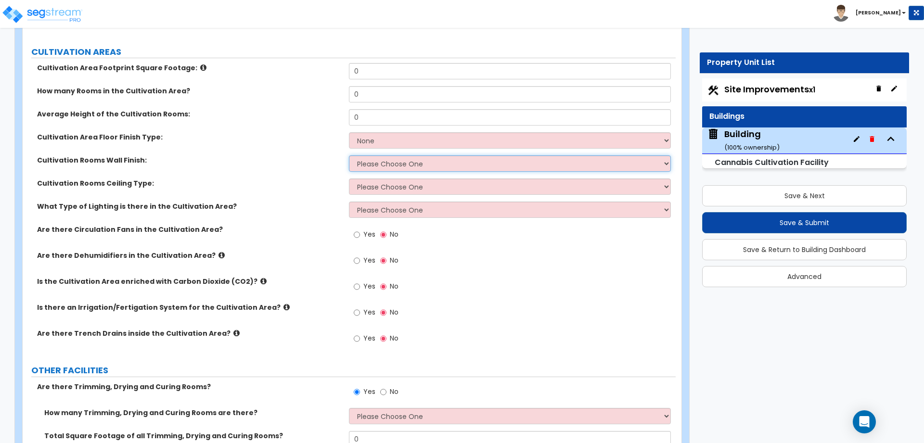
click at [390, 156] on select "Please Choose One Fiberglass Reinforced Panels (FRP) Vinyl Faced Gypsum Wall Me…" at bounding box center [509, 163] width 321 height 16
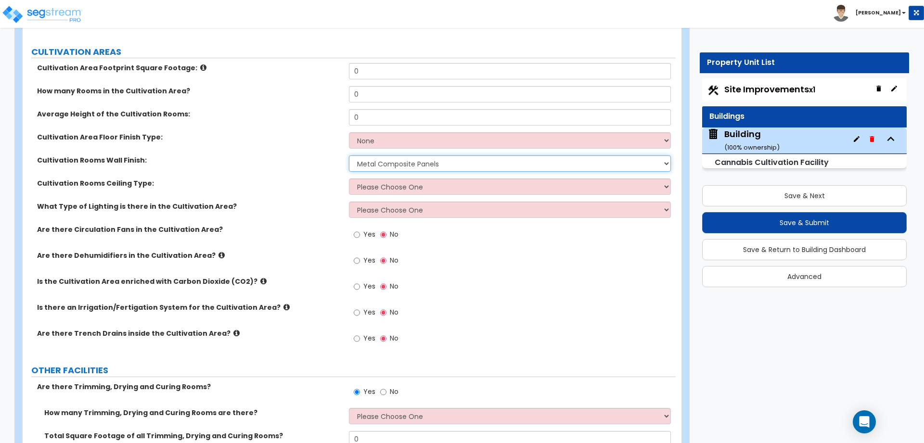
click at [390, 163] on select "Please Choose One Fiberglass Reinforced Panels (FRP) Vinyl Faced Gypsum Wall Me…" at bounding box center [509, 163] width 321 height 16
select select "1"
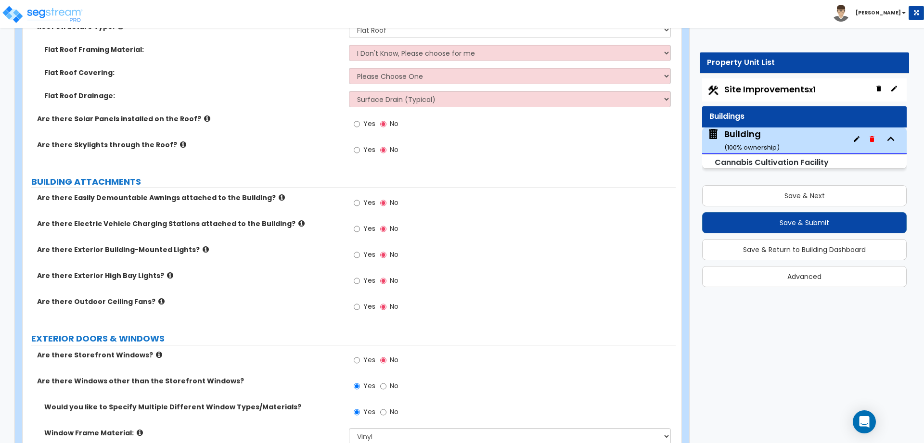
scroll to position [1881, 0]
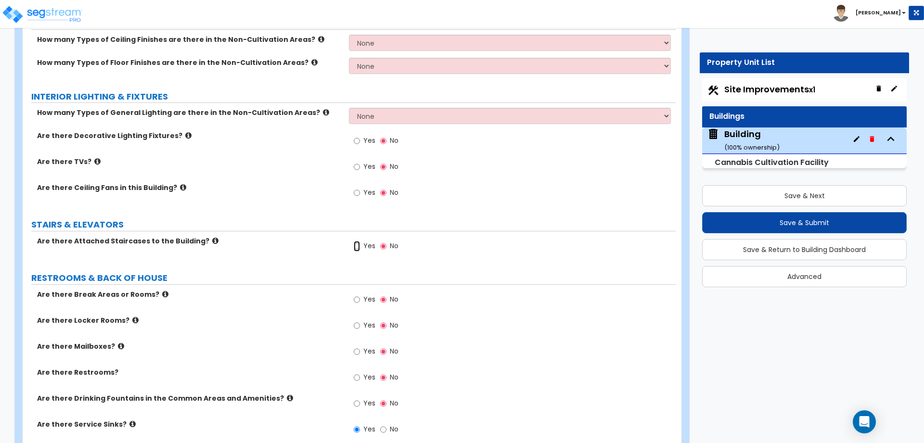
click at [359, 242] on input "Yes" at bounding box center [357, 246] width 6 height 11
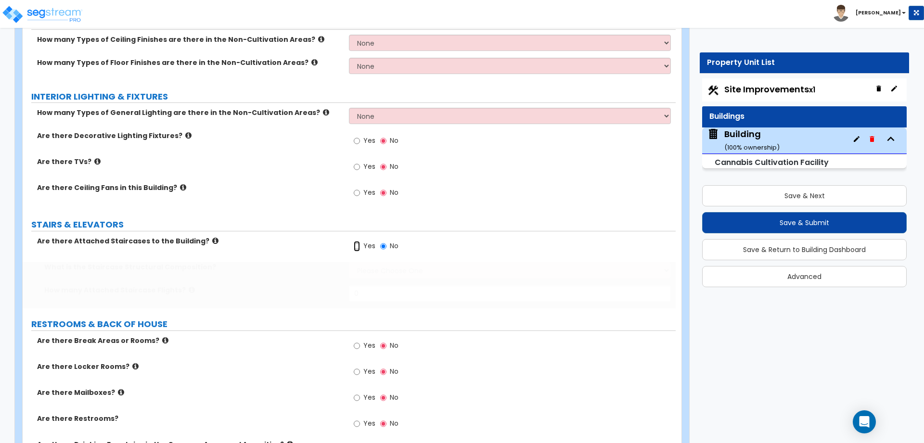
radio input "true"
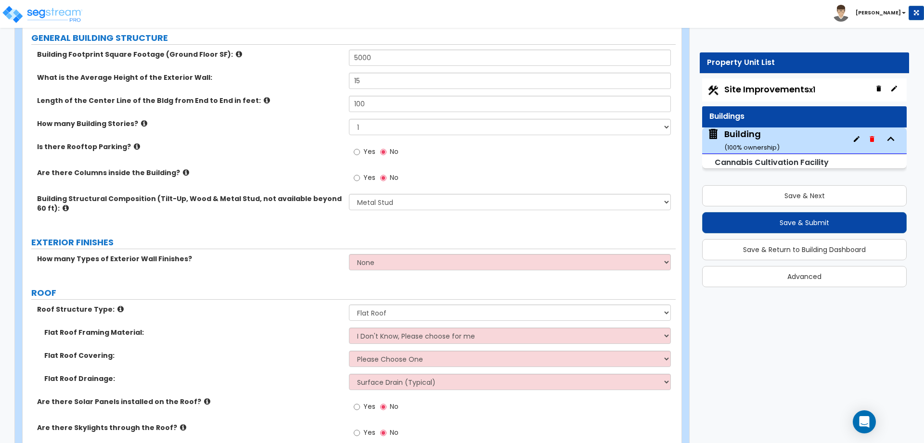
scroll to position [0, 0]
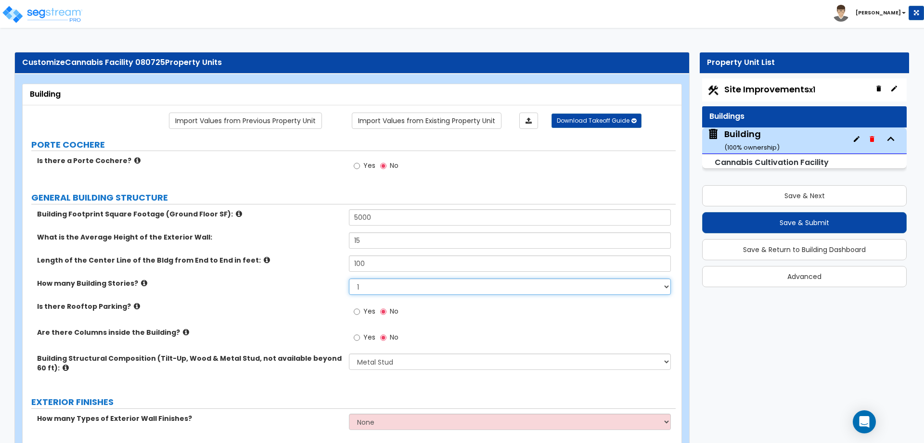
click at [381, 289] on select "1 2 3" at bounding box center [509, 287] width 321 height 16
select select "2"
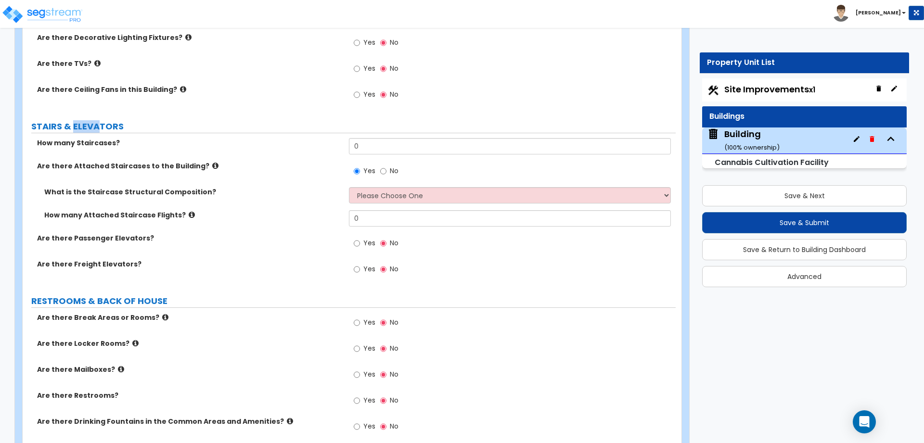
scroll to position [2005, 0]
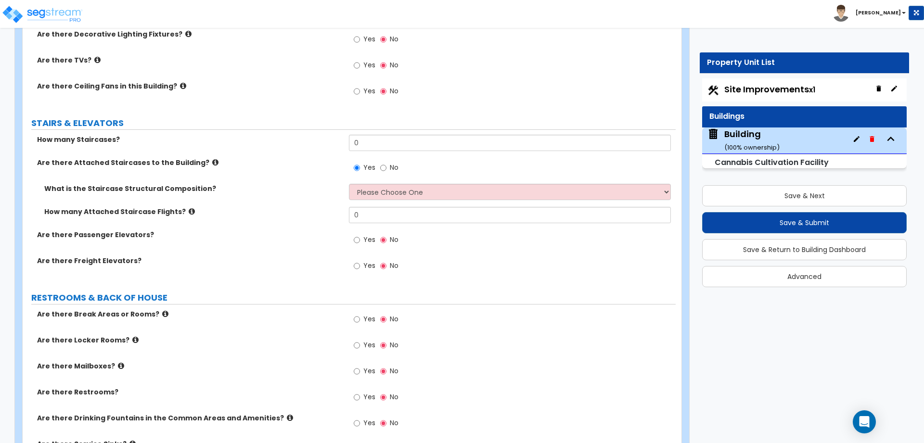
click at [355, 259] on label "Yes" at bounding box center [365, 267] width 22 height 16
click at [355, 261] on input "Yes" at bounding box center [357, 266] width 6 height 11
radio input "true"
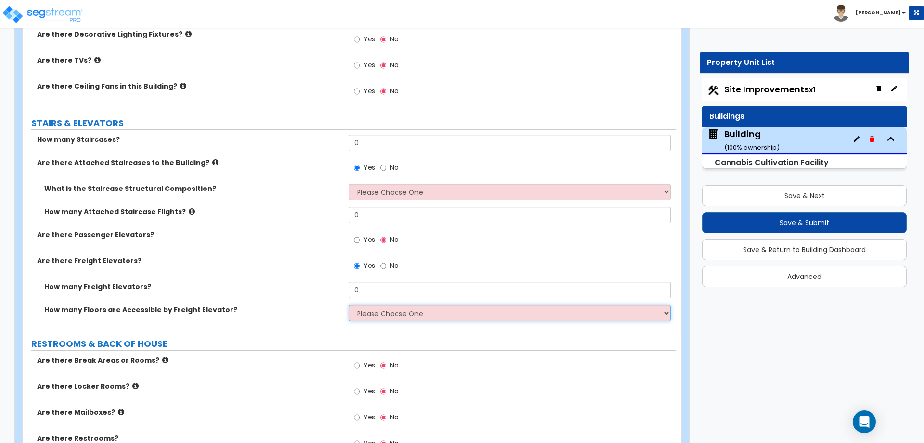
click at [408, 307] on select "Please Choose One 1 2 3" at bounding box center [509, 313] width 321 height 16
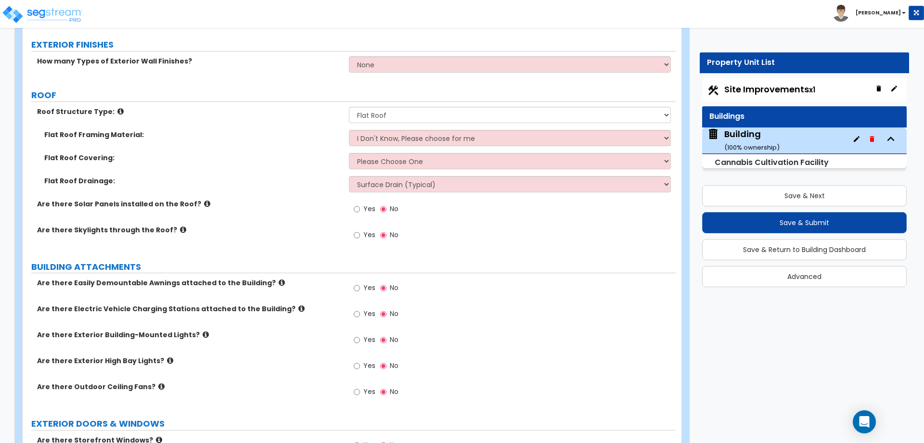
scroll to position [375, 0]
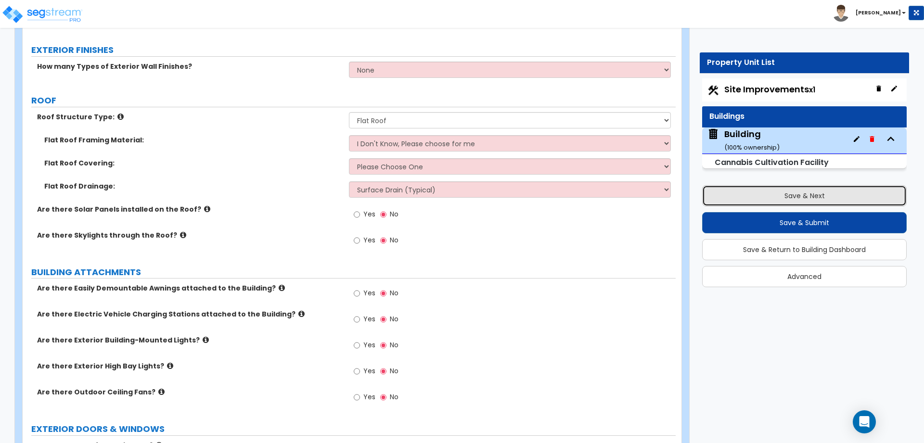
click at [734, 194] on button "Save & Next" at bounding box center [804, 195] width 204 height 21
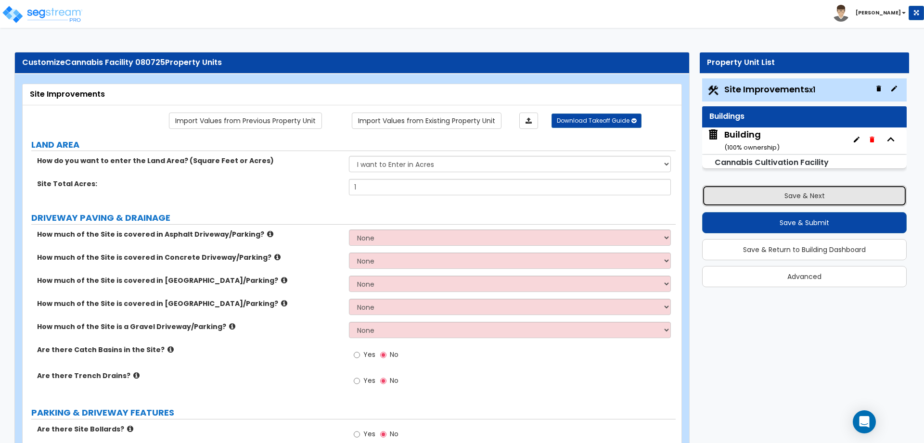
click at [734, 194] on button "Save & Next" at bounding box center [804, 195] width 204 height 21
click at [896, 9] on span "Jon Paul" at bounding box center [870, 12] width 76 height 8
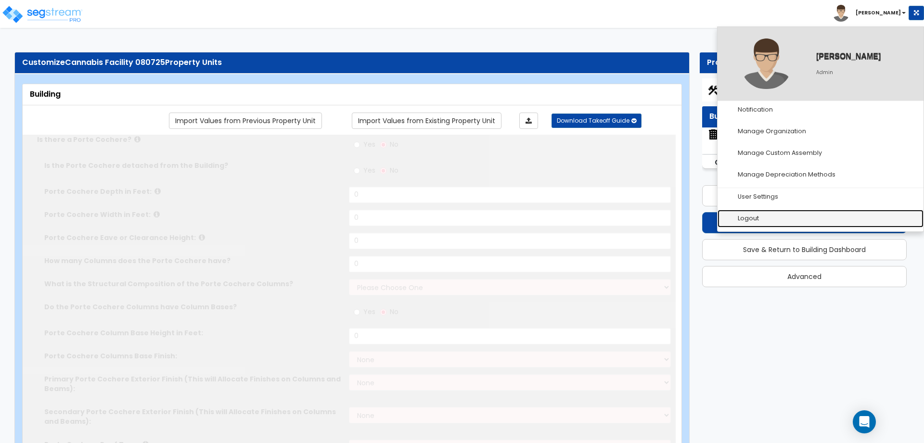
click at [761, 218] on link "Logout" at bounding box center [820, 219] width 206 height 18
type input "5000"
type input "15"
type input "100"
select select "2"
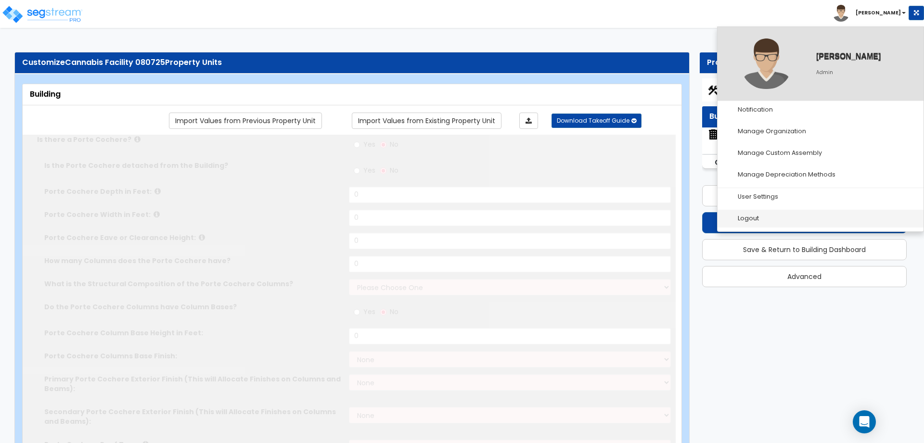
select select "8"
select select "2"
radio input "true"
select select "1"
radio input "true"
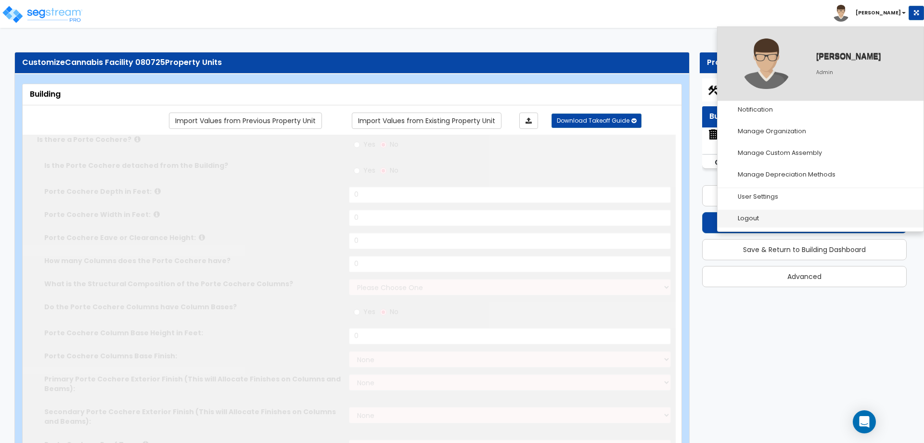
radio input "true"
select select "2"
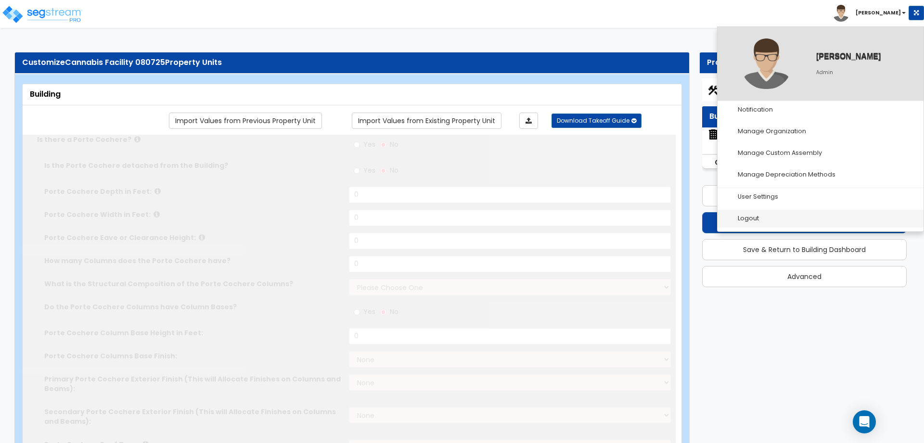
radio input "true"
select select "1"
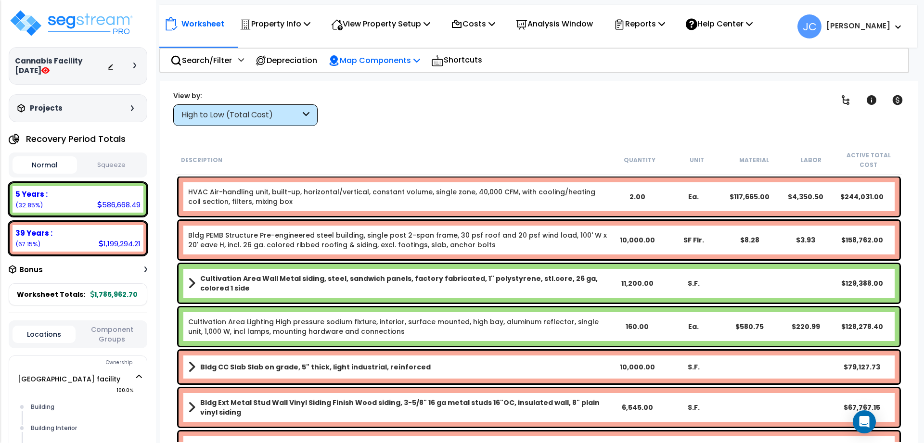
scroll to position [21, 0]
click at [310, 19] on p "View Property Setup" at bounding box center [275, 23] width 71 height 13
click at [377, 65] on link "View Questionnaire" at bounding box center [373, 65] width 95 height 19
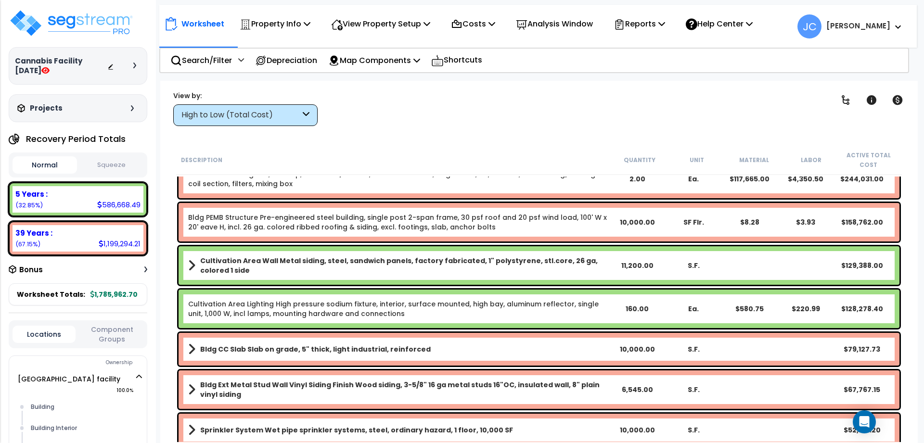
scroll to position [0, 0]
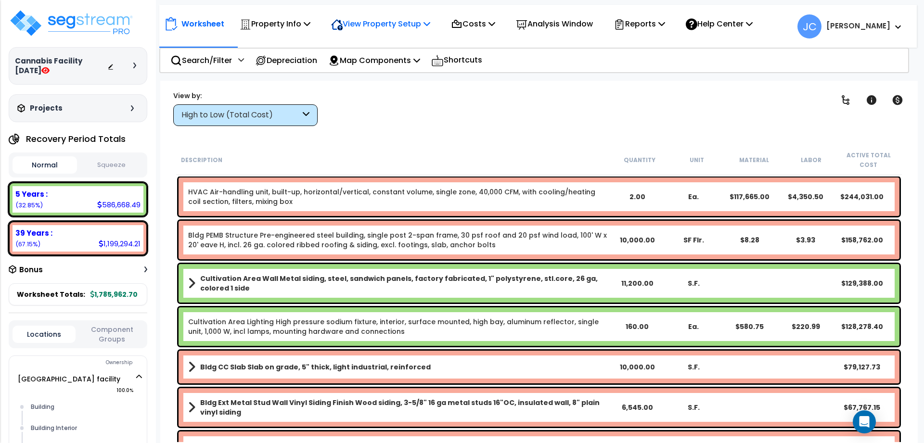
click at [310, 22] on p "View Property Setup" at bounding box center [275, 23] width 71 height 13
click at [386, 65] on link "View Questionnaire" at bounding box center [373, 65] width 95 height 19
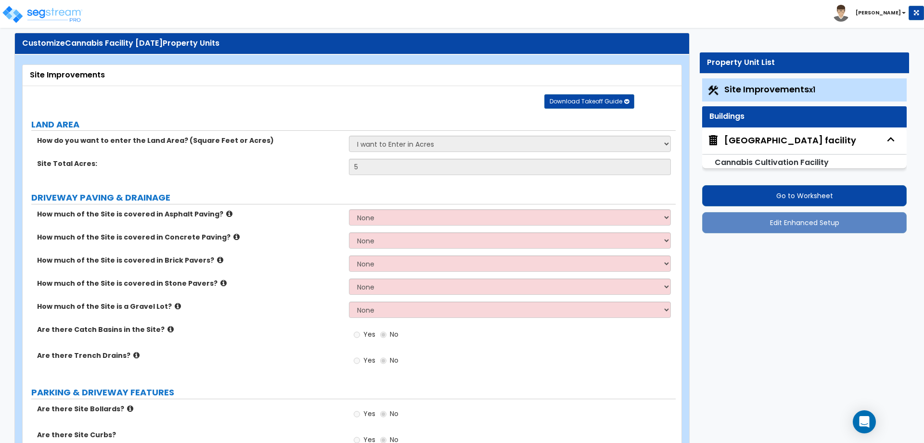
scroll to position [21, 0]
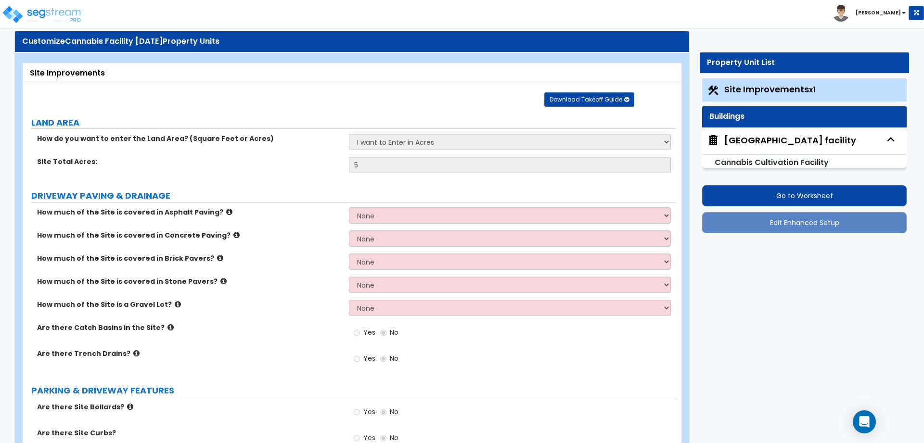
click at [743, 145] on div "[GEOGRAPHIC_DATA] facility" at bounding box center [790, 140] width 132 height 13
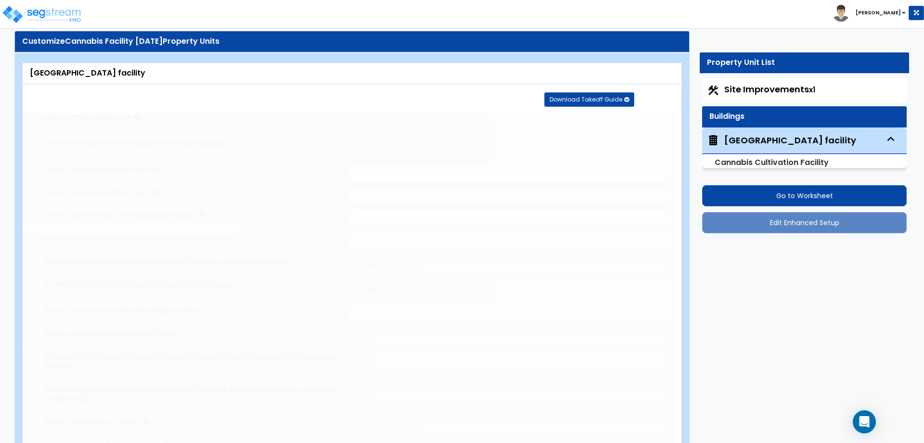
radio input "true"
type input "20"
type input "10"
type input "2"
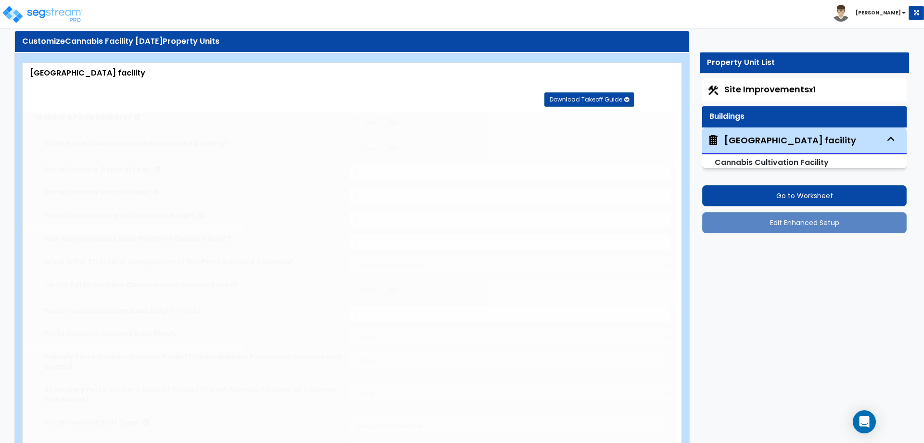
select select "2"
radio input "true"
type input "2"
select select "5"
select select "1"
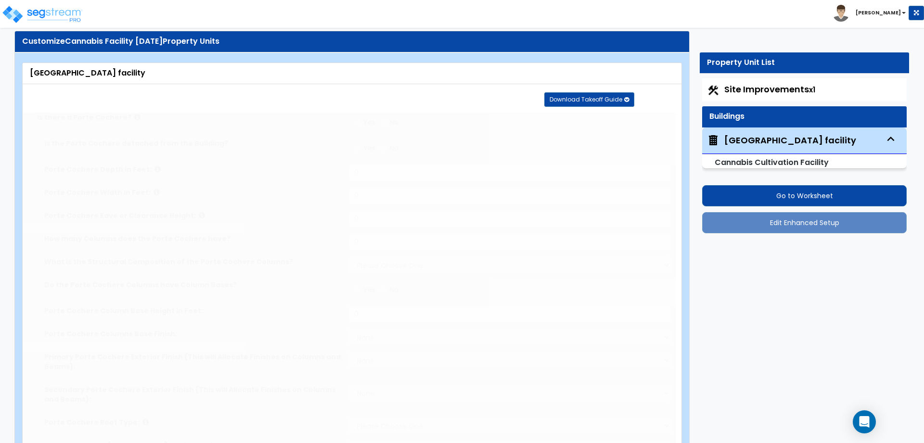
select select "1"
select select "5"
select select "2"
type input "10,000"
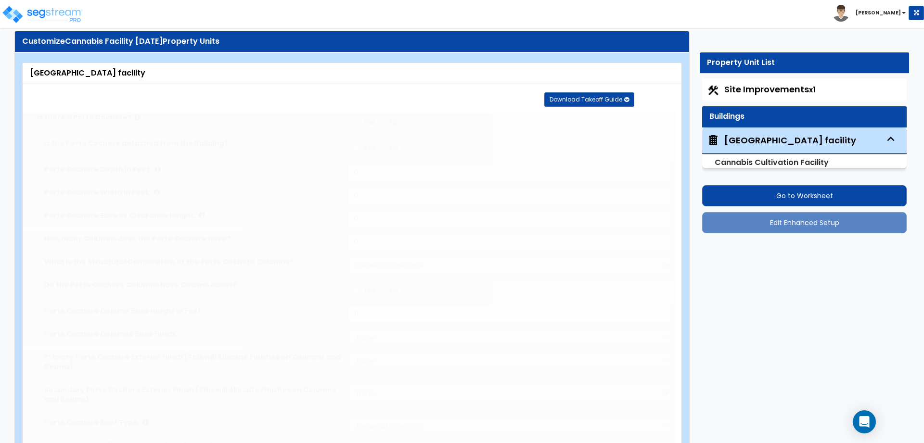
type input "18"
type input "100"
radio input "true"
select select "1"
radio input "true"
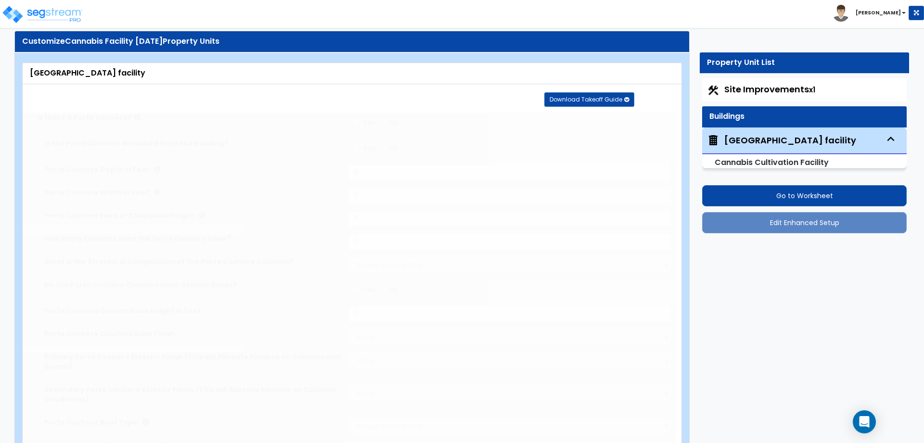
radio input "true"
select select "2"
radio input "true"
select select "4"
type input "10"
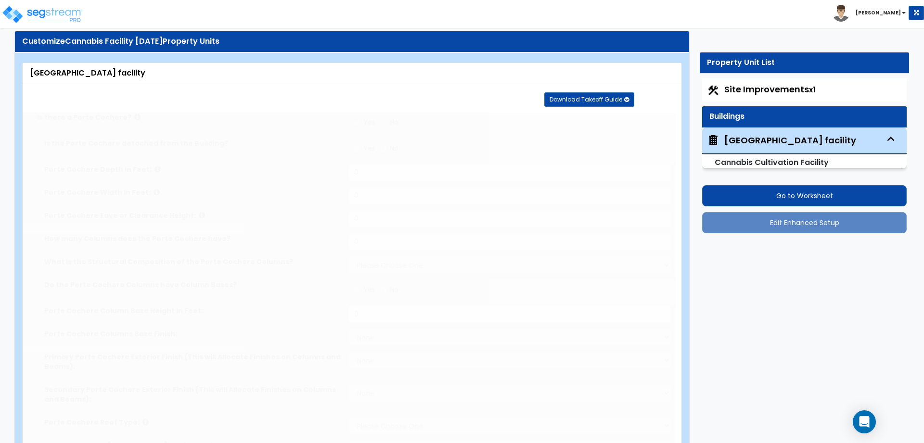
select select "1"
select select "5"
radio input "true"
select select "2"
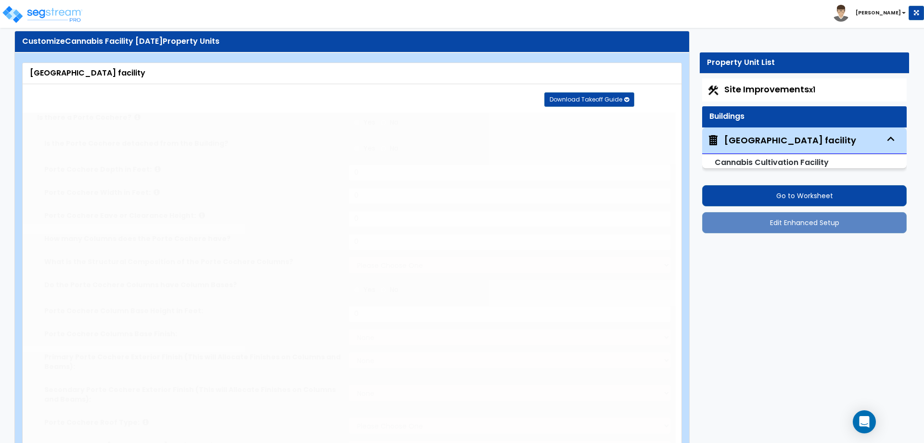
type input "15"
radio input "true"
select select "5"
type input "15"
radio input "true"
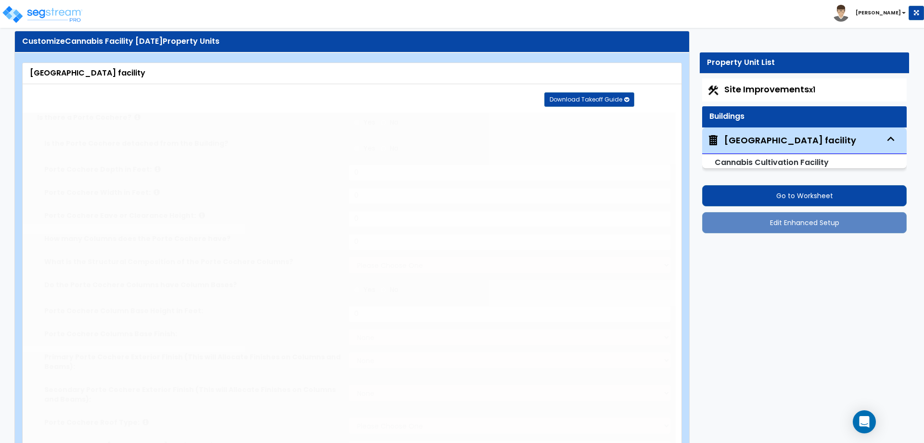
type input "20"
radio input "true"
select select "2"
type input "1"
radio input "true"
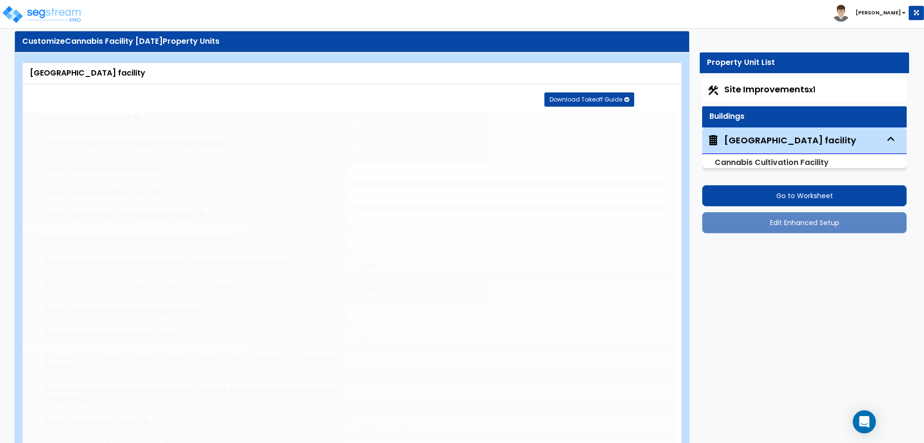
select select "2"
radio input "true"
type input "1"
type input "2"
type input "3"
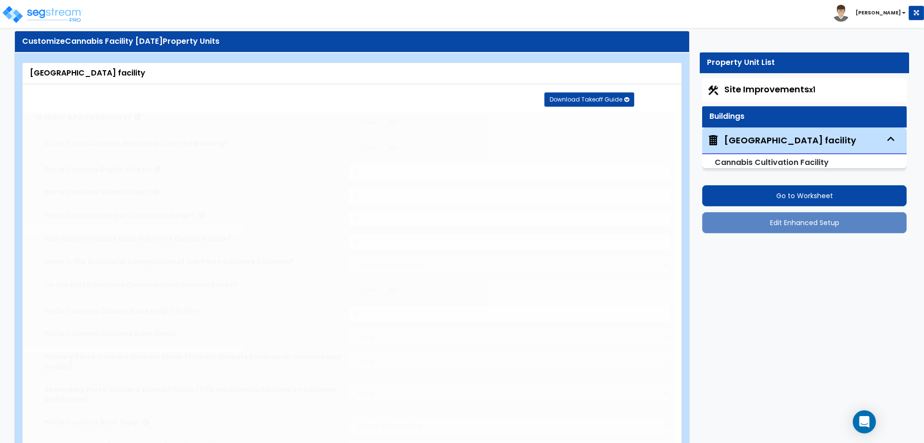
type input "4"
type input "5"
radio input "true"
select select "3"
type input "10"
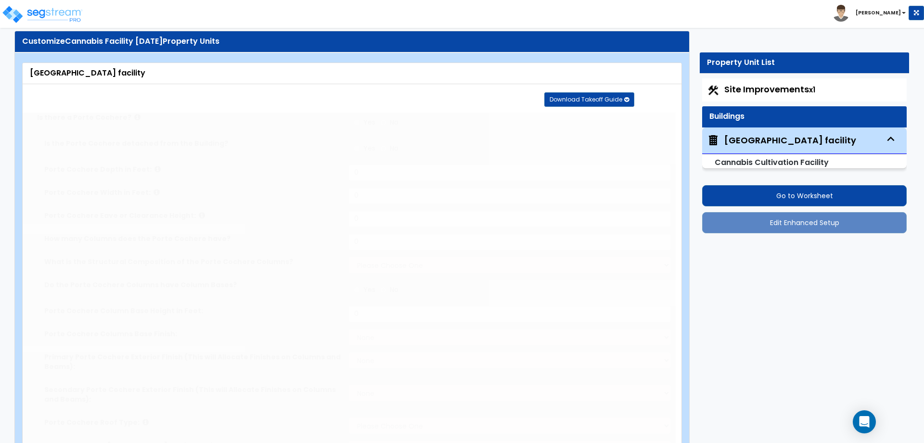
radio input "true"
type input "40"
radio input "true"
select select "2"
select select "3"
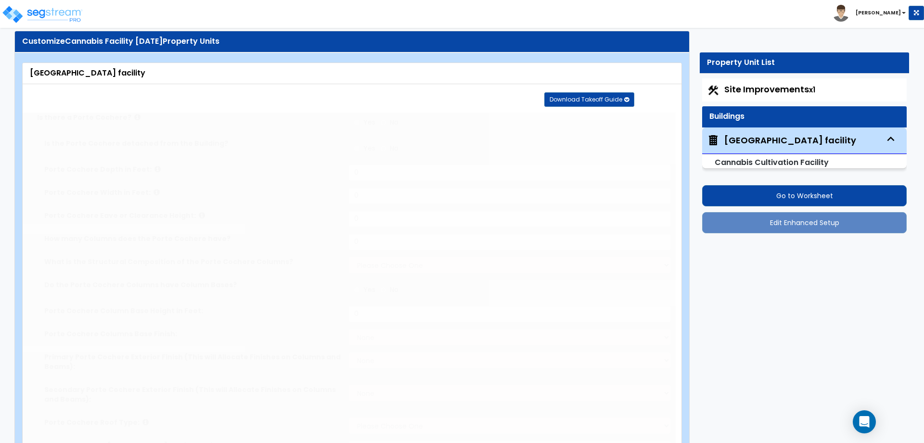
type input "8"
radio input "true"
type input "1"
radio input "true"
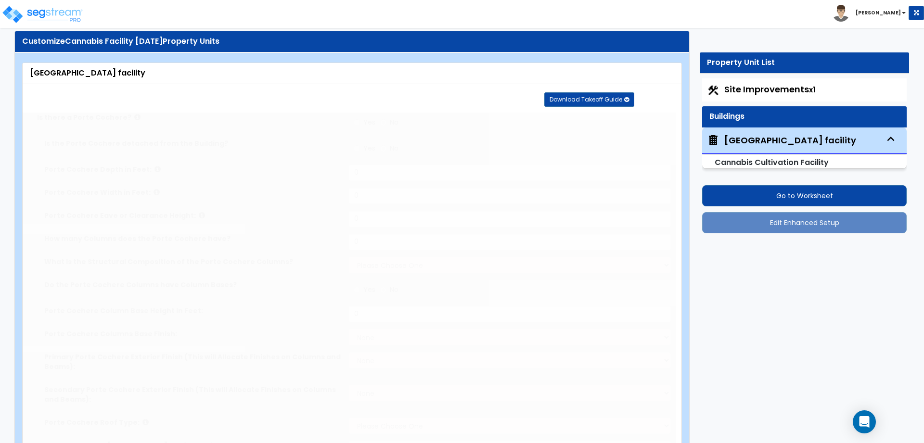
type input "1"
type input "2"
radio input "true"
select select "1"
select select "2"
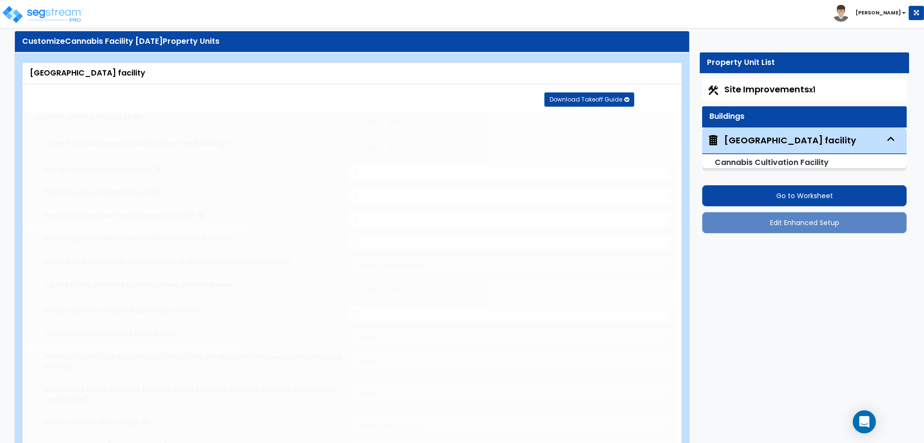
type input "2"
select select "2"
radio input "true"
select select "1"
select select "2"
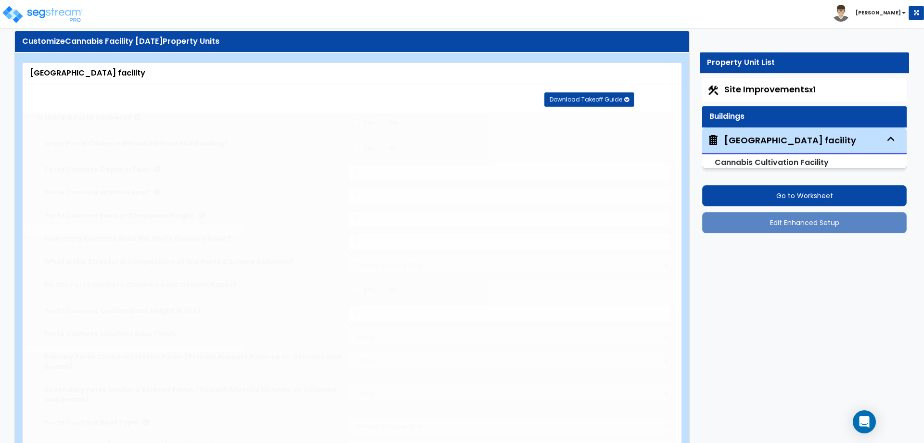
type input "2"
select select "1"
radio input "true"
select select "3"
type input "8"
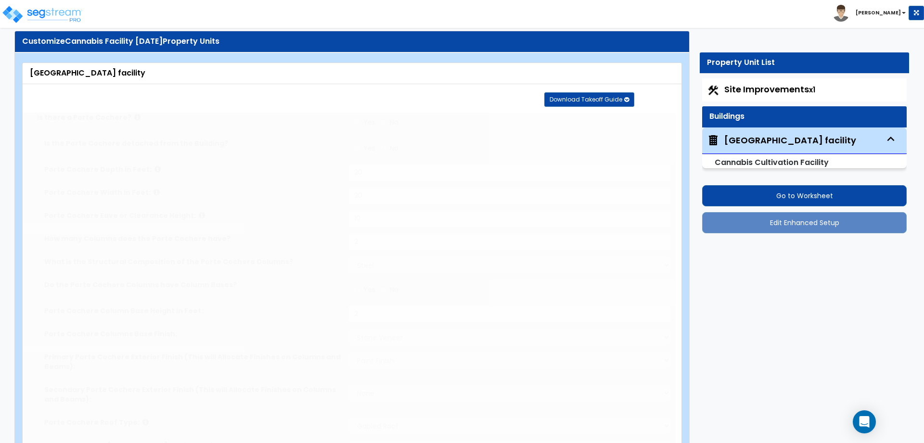
radio input "true"
type input "150"
select select "3"
type input "7"
type input "3"
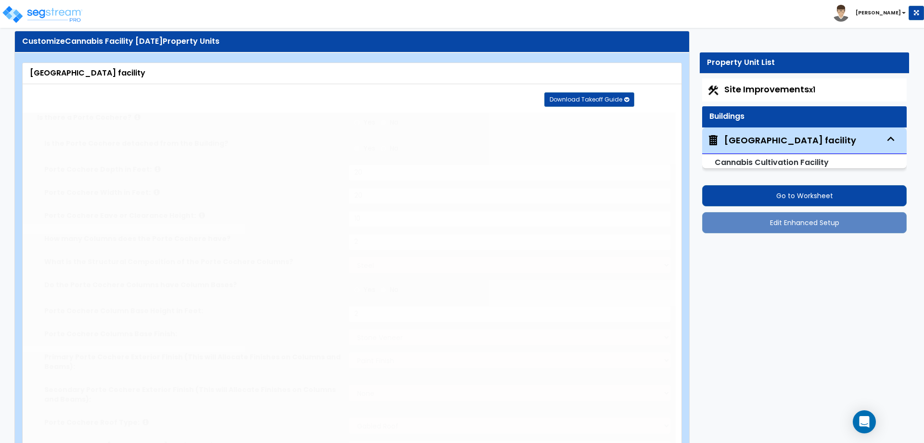
type input "3"
radio input "true"
type input "1,000"
radio input "true"
type input "20"
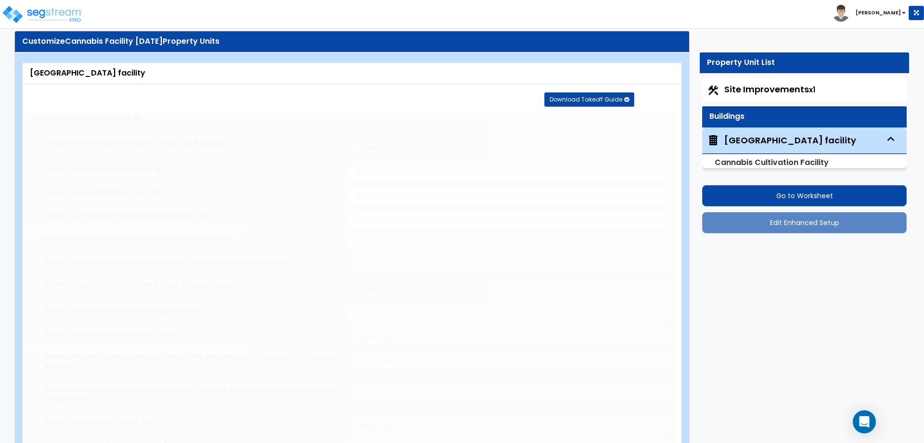
select select "1"
radio input "true"
select select "2"
type input "1"
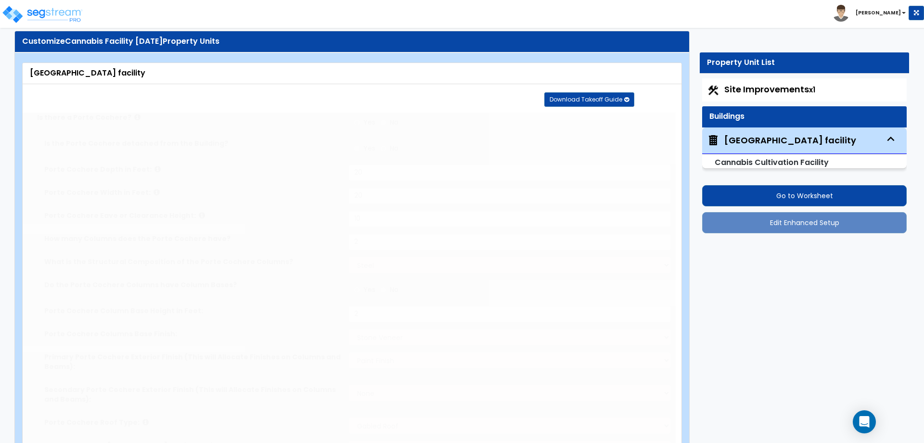
radio input "true"
type input "3"
radio input "true"
type input "300"
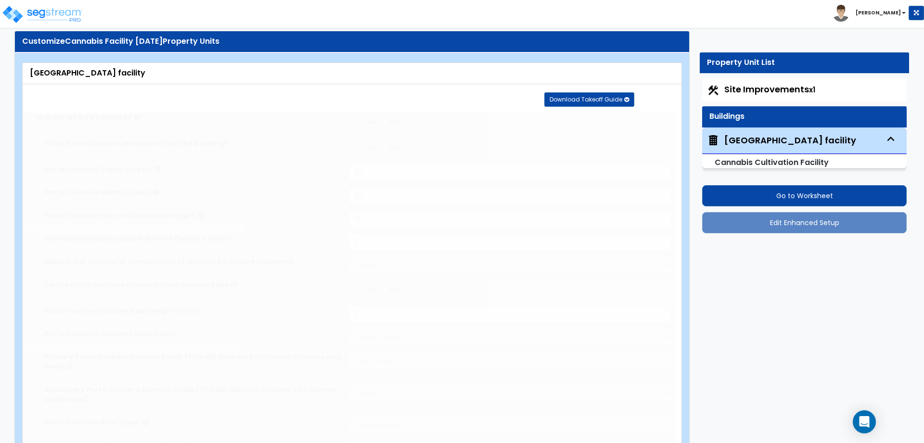
type input "1"
radio input "true"
select select "1"
type input "2"
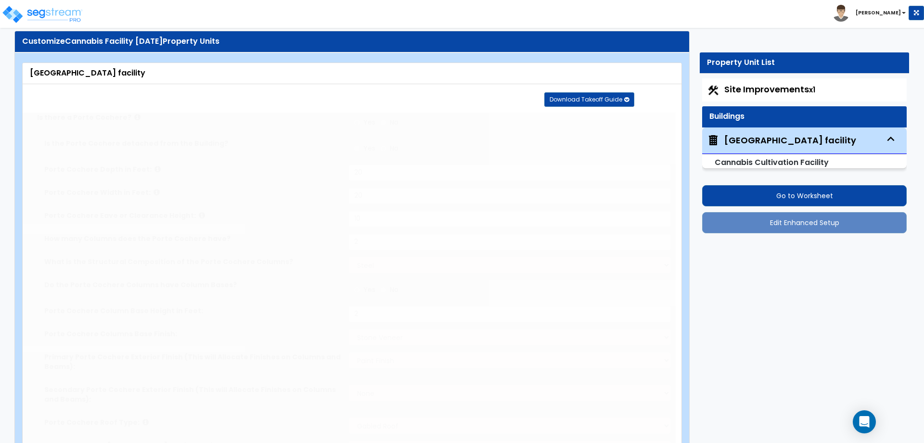
type input "5,000"
type input "2"
type input "16"
select select "3"
select select "2"
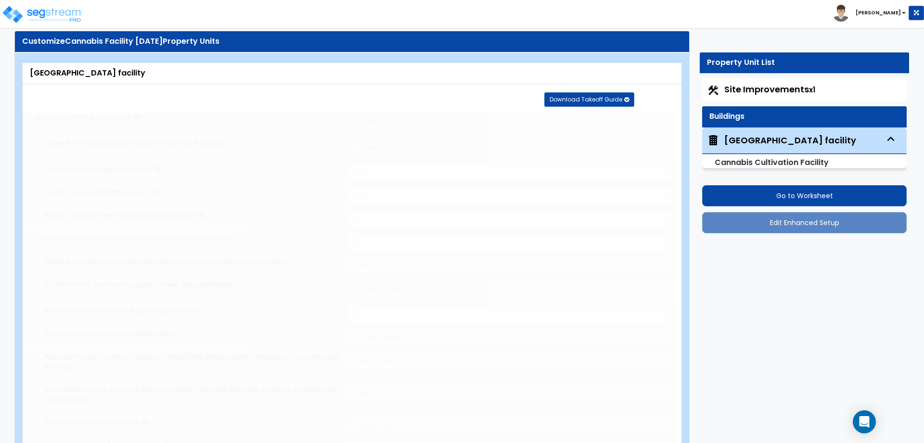
select select "1"
radio input "true"
type input "2"
radio input "true"
type input "2"
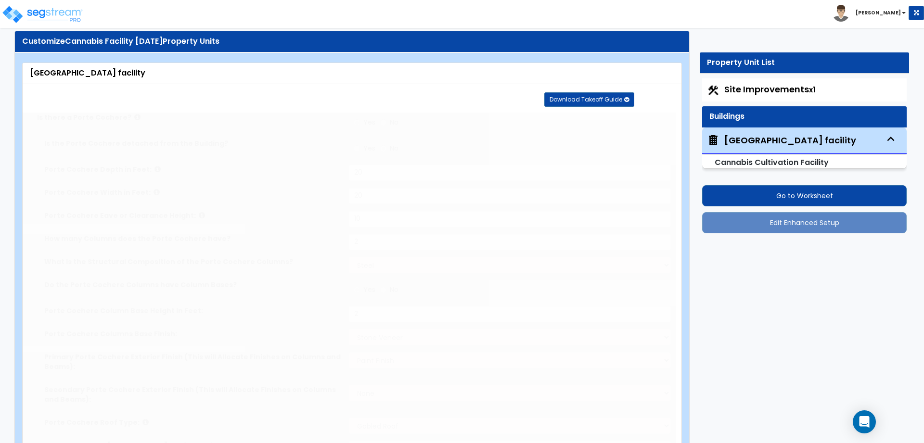
radio input "true"
select select "2"
type input "20"
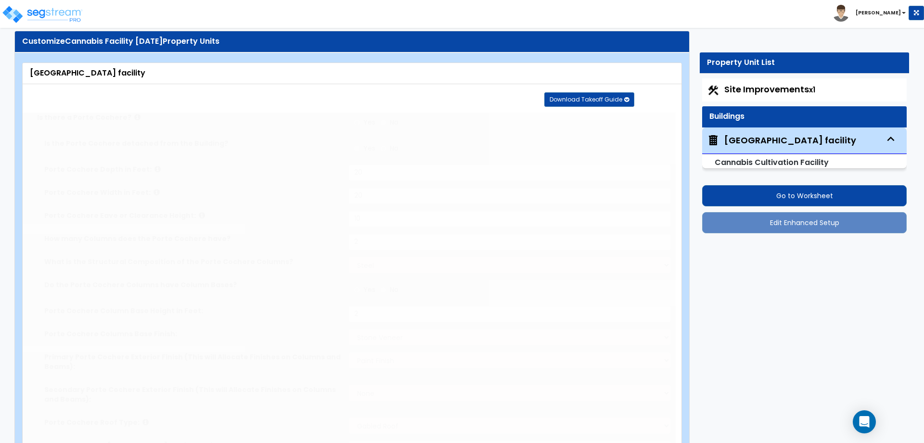
radio input "true"
select select "1"
type input "1,500"
select select "2"
type input "20"
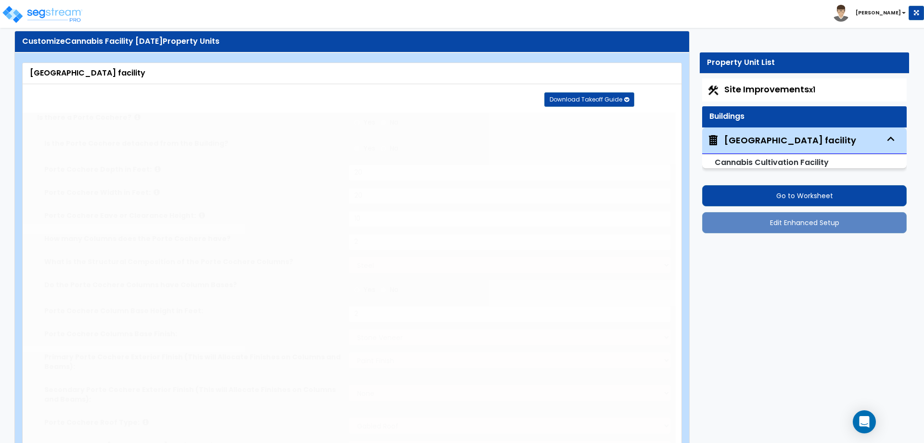
type input "12"
radio input "true"
select select "3"
type input "12"
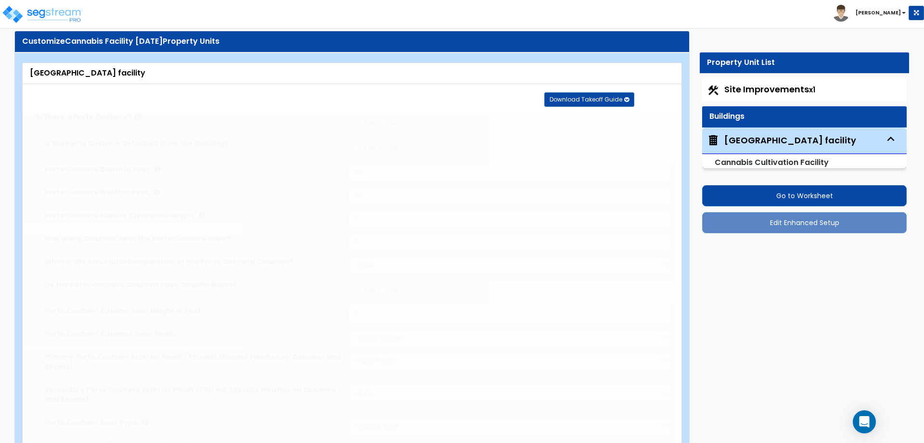
radio input "true"
select select "1"
type input "200"
radio input "true"
type input "6"
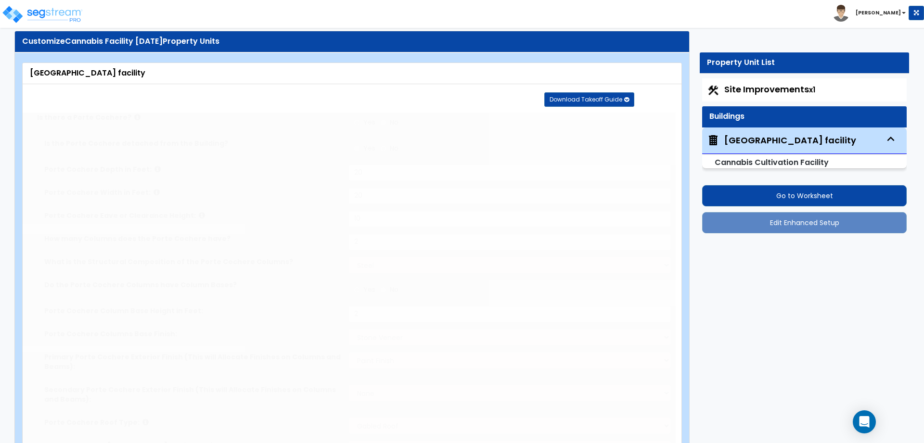
type input "6"
radio input "true"
select select "3"
type input "8"
radio input "true"
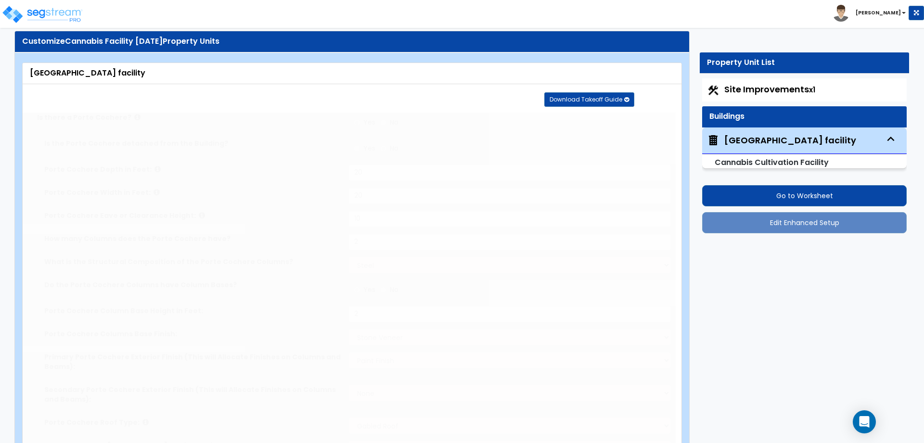
type input "2"
select select "2"
type input "20"
radio input "true"
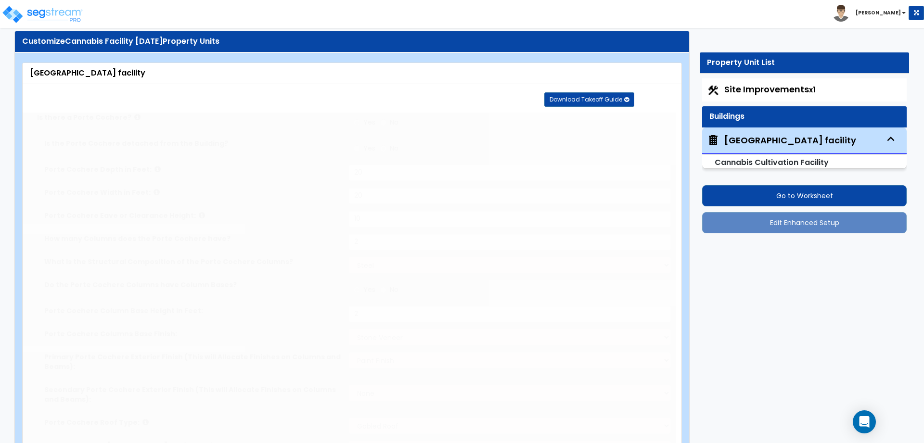
type input "6"
radio input "true"
select select "3"
type input "4"
type input "3"
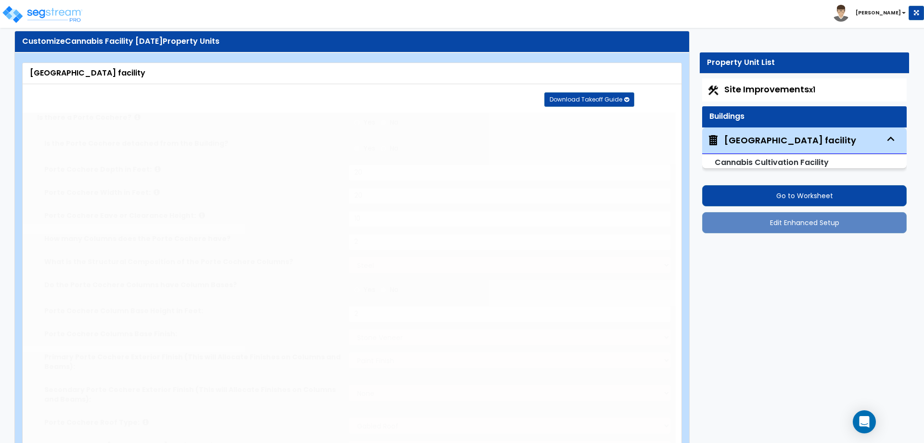
type input "2"
radio input "true"
select select "3"
type input "12"
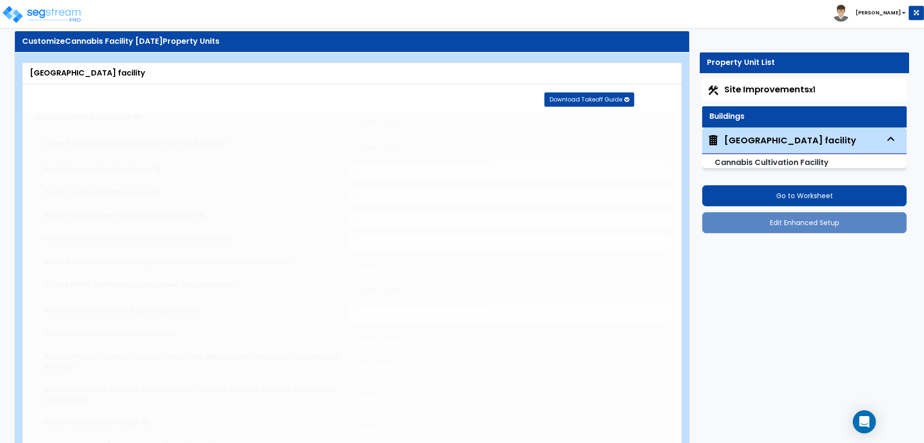
select select "1"
select select "2"
radio input "true"
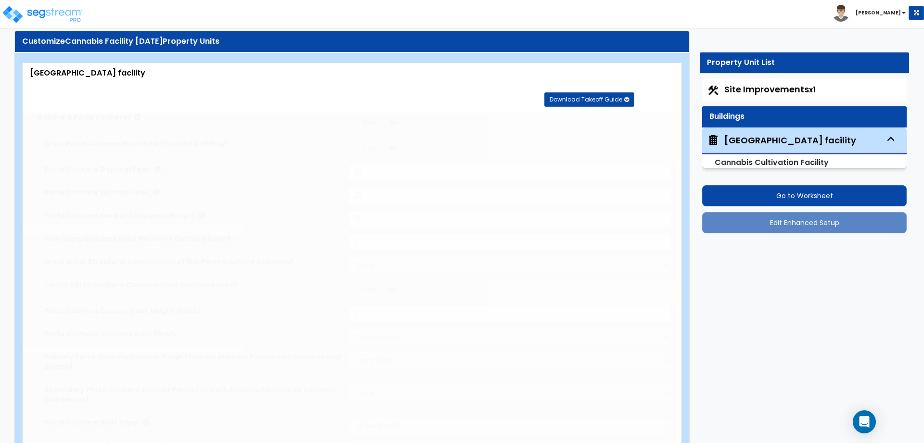
radio input "true"
type input "1"
radio input "true"
select select "2"
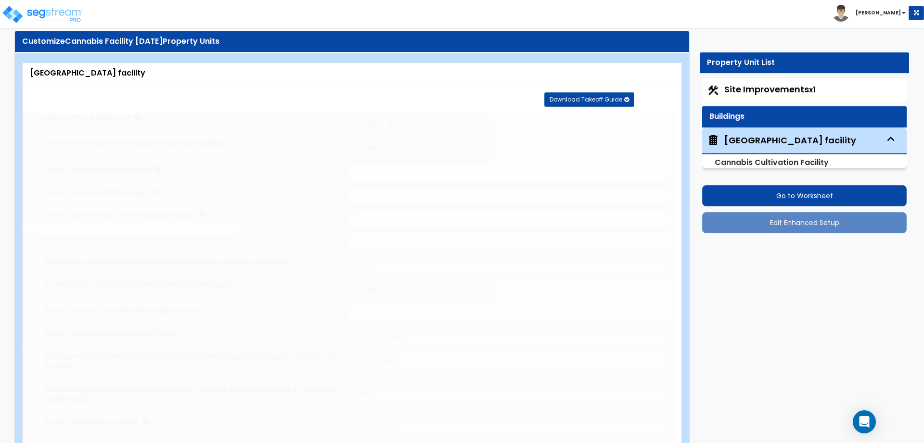
radio input "true"
select select "1"
type input "1"
radio input "true"
type input "1"
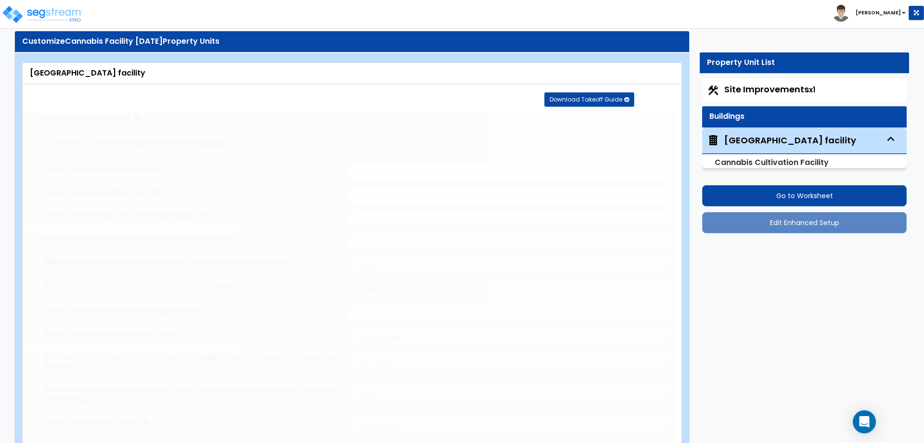
type input "40"
type input "9"
radio input "true"
type input "1"
radio input "true"
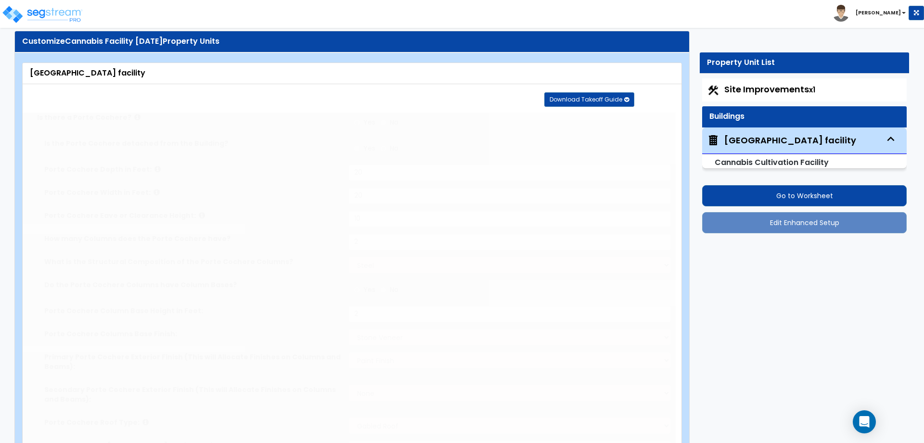
type input "300"
select select "1"
radio input "true"
type input "1"
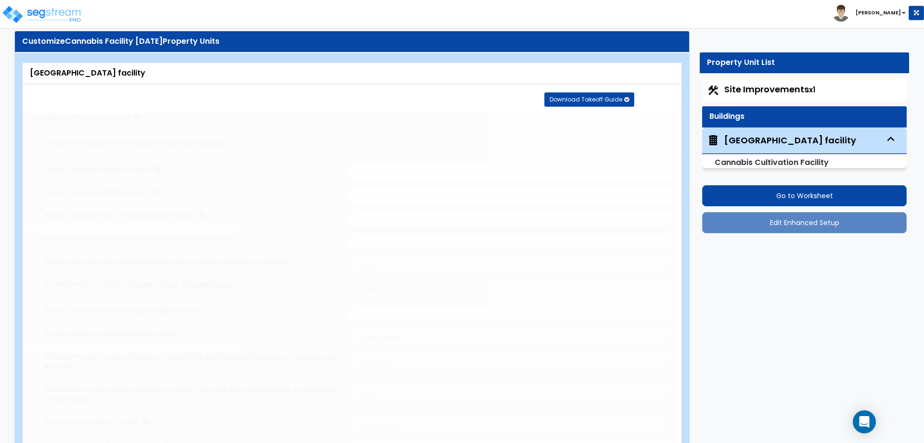
radio input "true"
type input "1"
select select "1"
radio input "true"
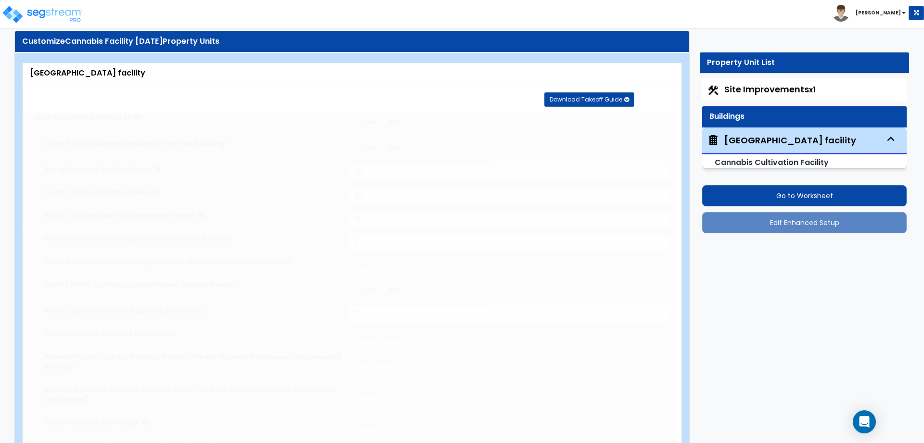
type input "30"
radio input "true"
select select "1"
radio input "true"
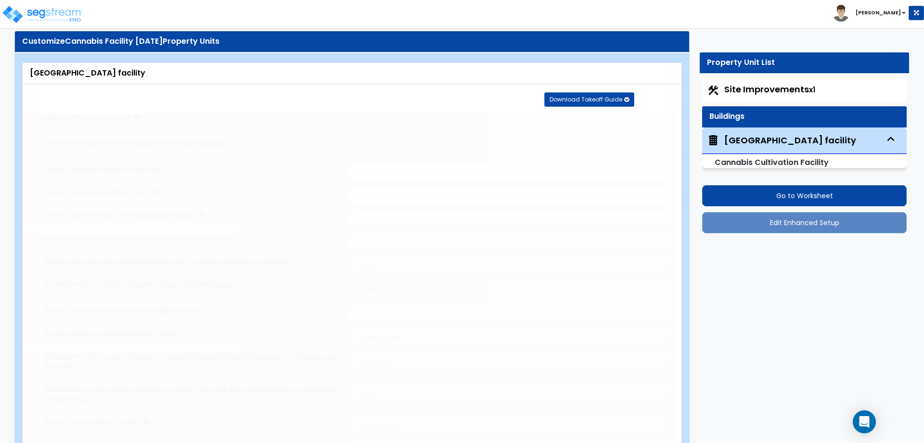
select select "1"
radio input "true"
type input "30"
radio input "true"
select select "2"
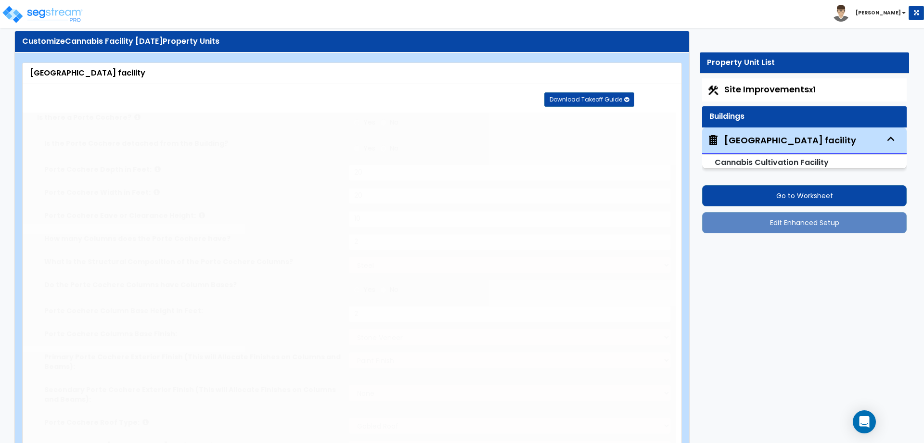
type input "20"
radio input "true"
type input "50"
select select "2"
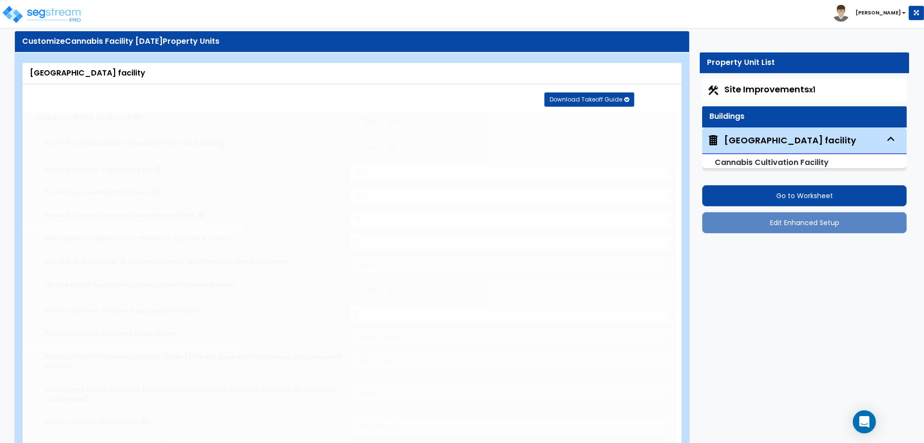
select select "2"
select select "1"
type input "50"
select select "1"
select select "2"
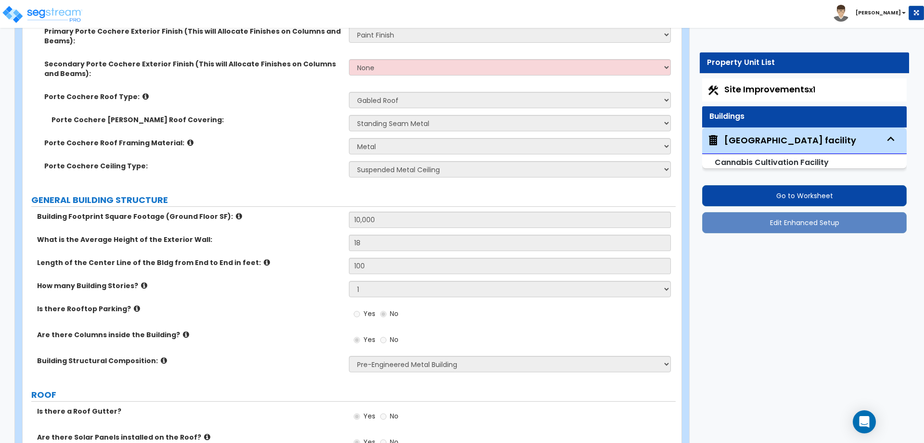
scroll to position [397, 0]
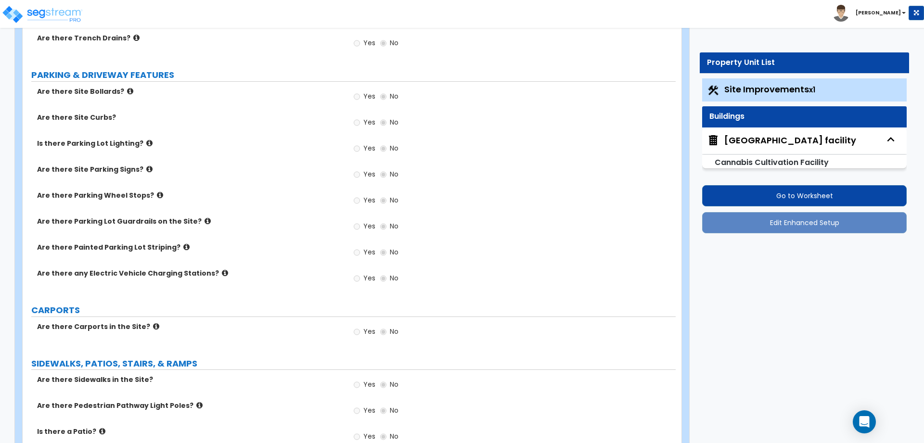
scroll to position [347, 0]
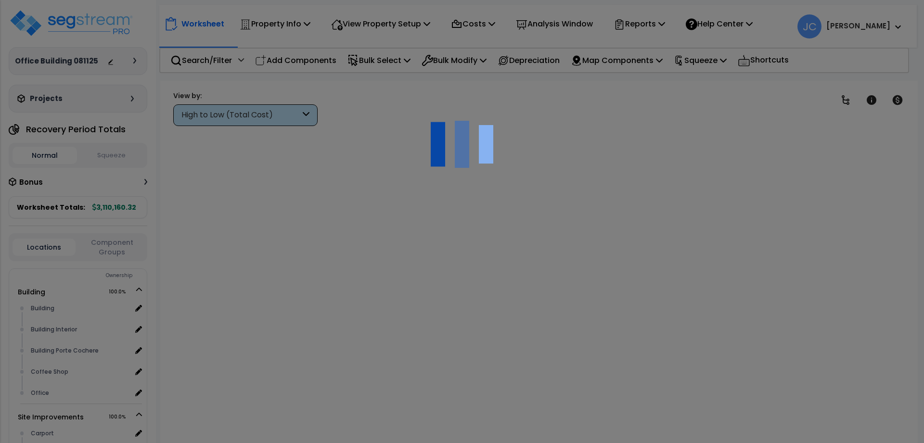
scroll to position [14, 0]
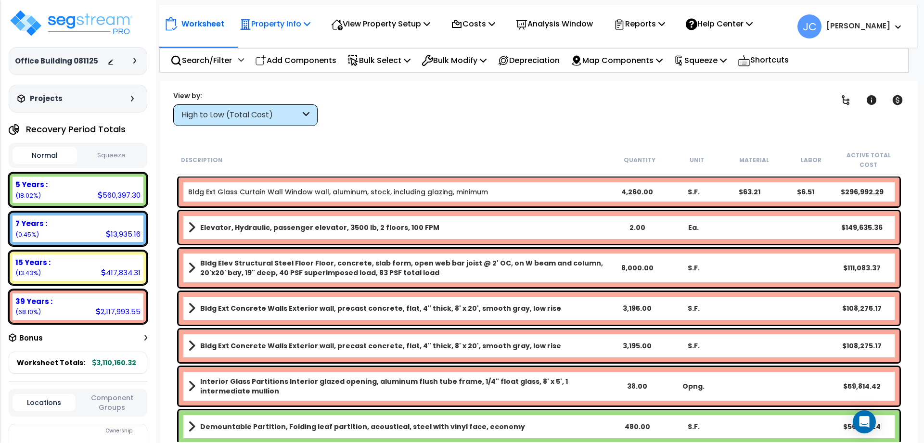
click at [283, 28] on p "Property Info" at bounding box center [275, 23] width 71 height 13
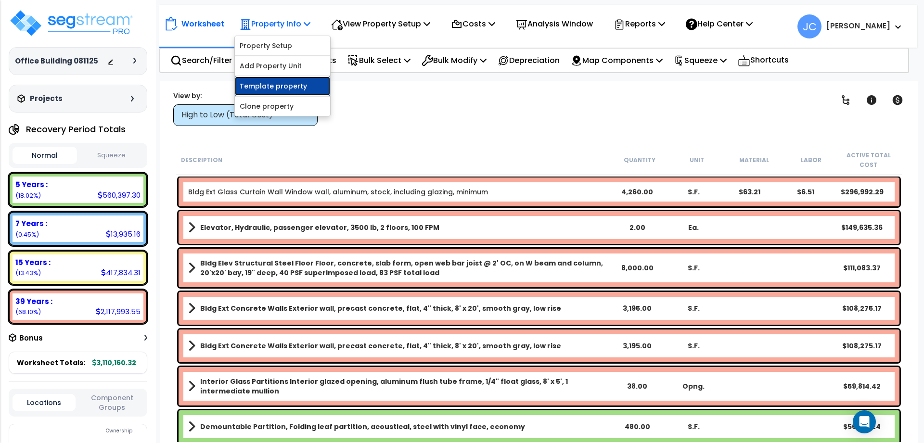
click at [286, 78] on link "Template property" at bounding box center [282, 85] width 95 height 19
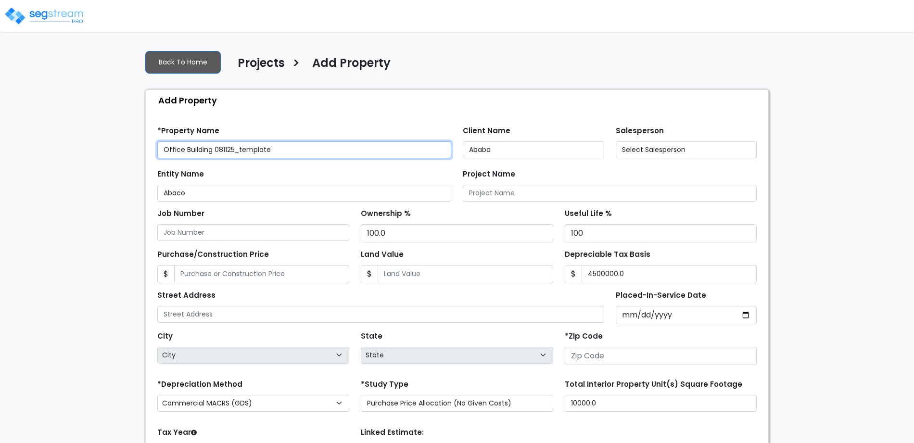
type input "4,500,000.0"
type input "[STREET_ADDRESS]"
type input "81611"
select select "2025"
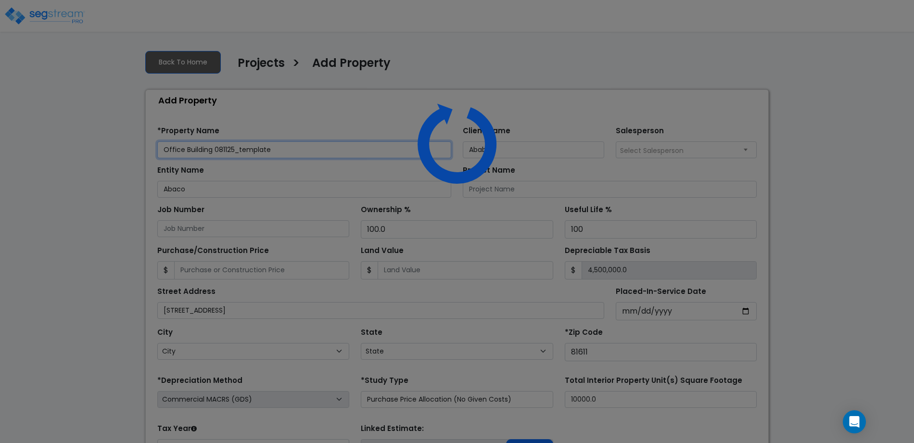
select select "CO"
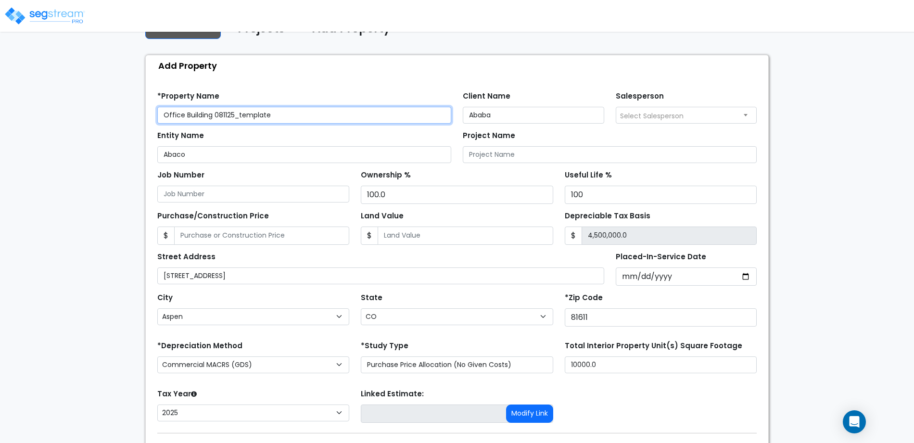
scroll to position [89, 0]
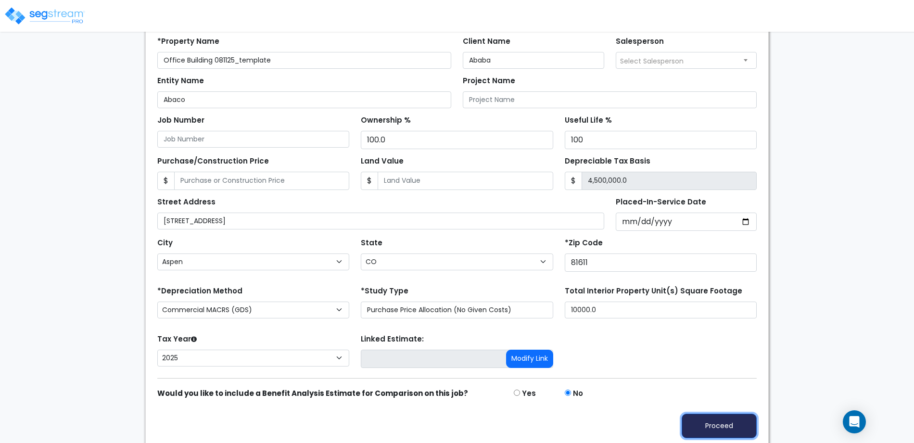
click at [739, 426] on button "Proceed" at bounding box center [719, 426] width 75 height 25
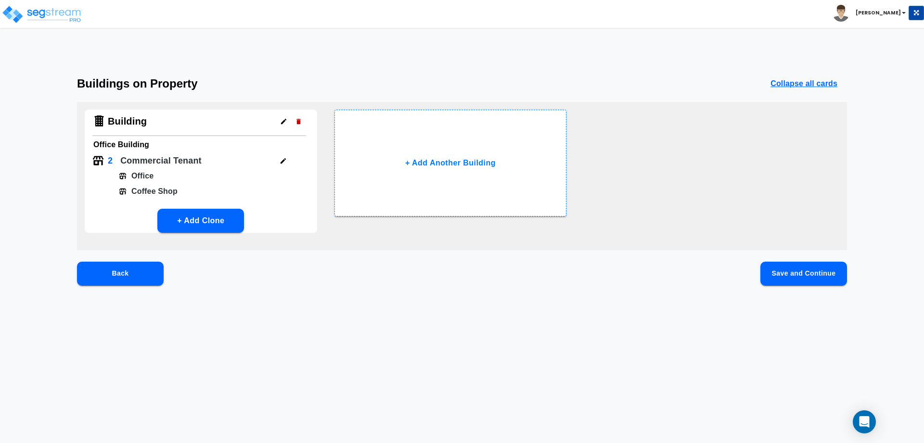
click at [785, 272] on button "Save and Continue" at bounding box center [803, 274] width 87 height 24
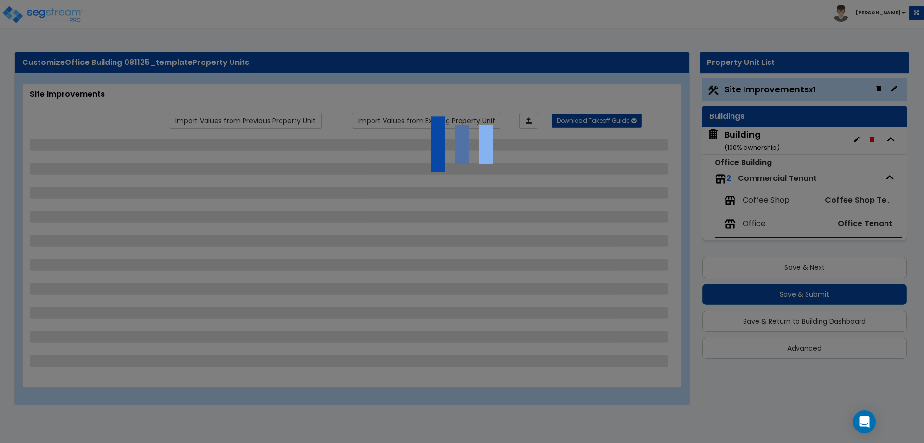
select select "2"
select select "1"
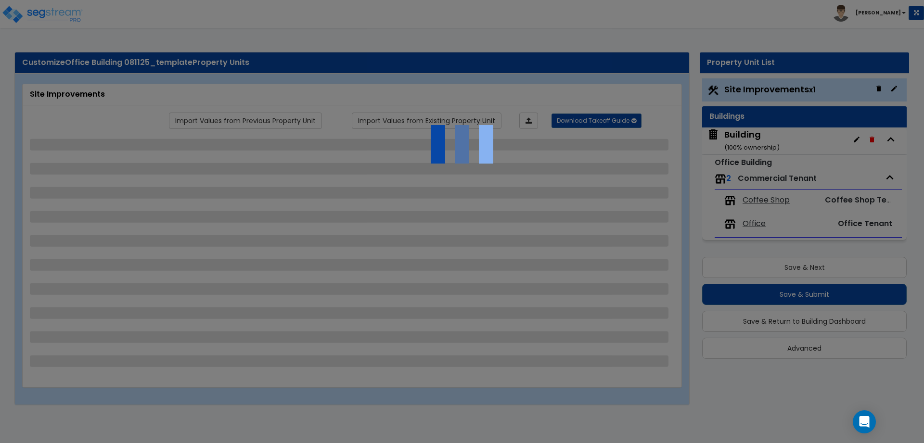
select select "2"
select select "1"
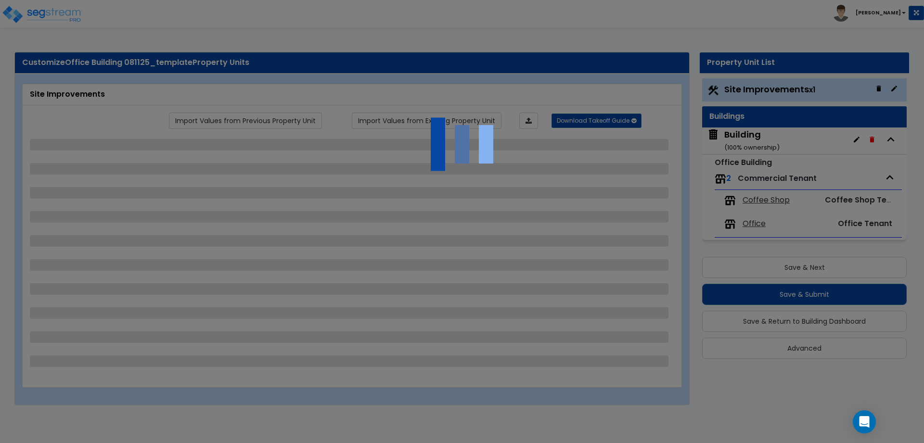
select select "2"
select select "1"
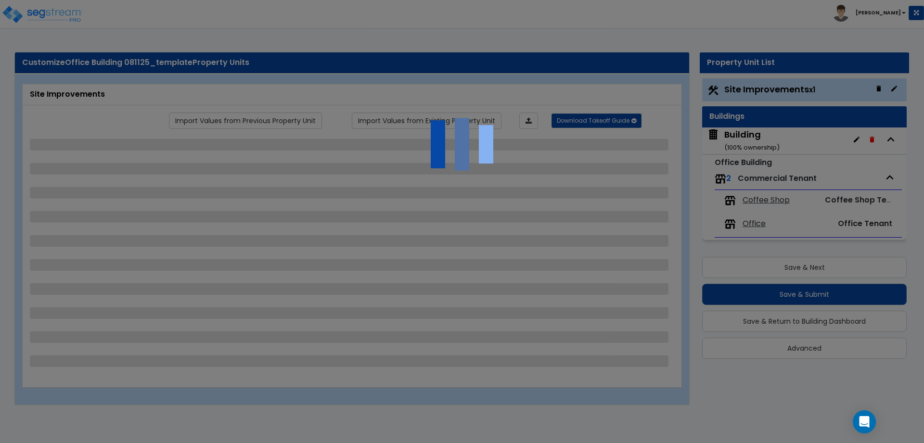
select select "2"
select select "1"
select select "2"
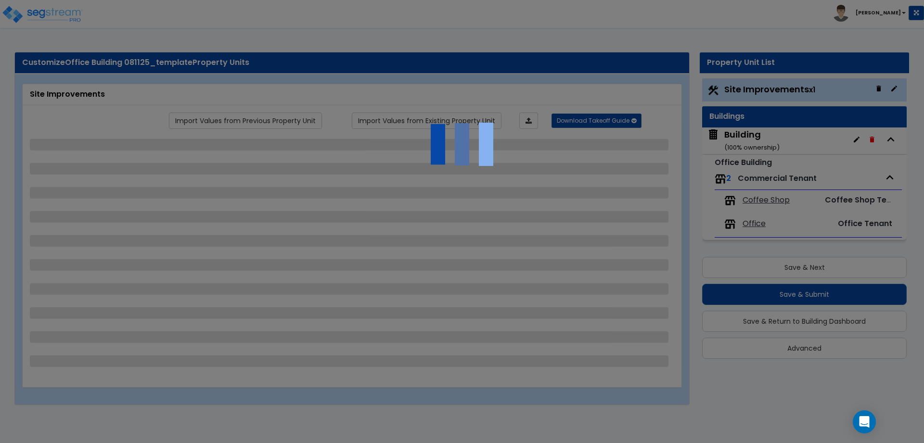
select select "6"
select select "11"
select select "2"
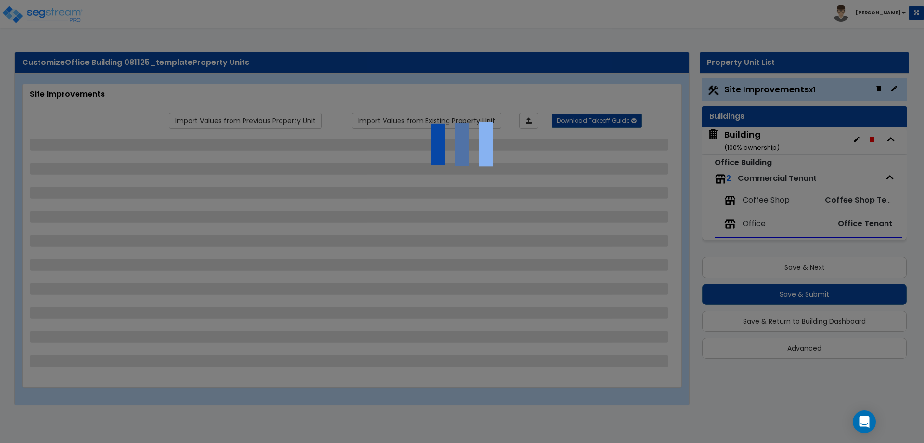
select select "3"
select select "2"
select select "1"
select select "2"
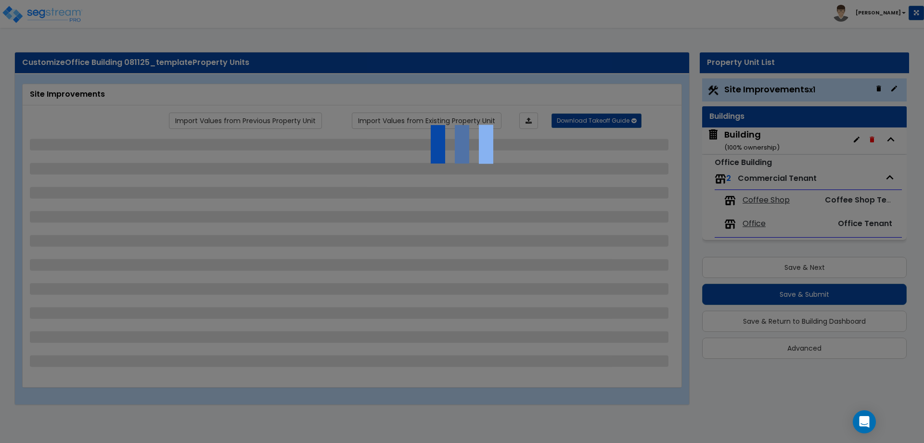
select select "7"
select select "2"
select select "1"
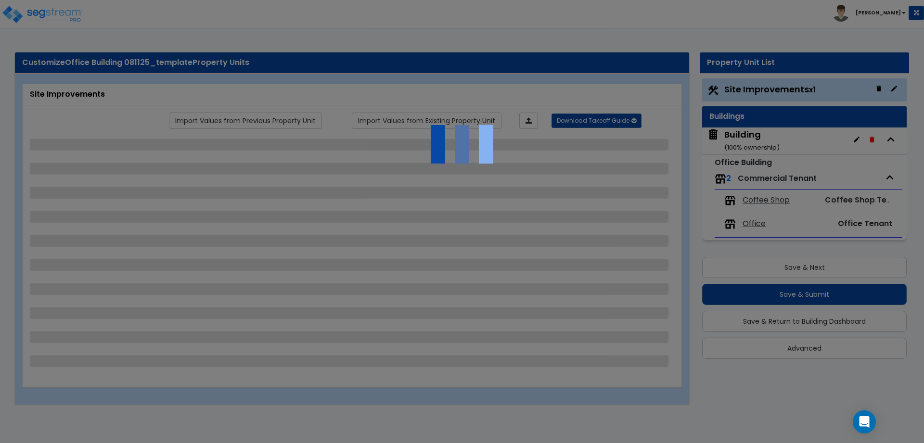
select select "20"
select select "1"
select select "2"
select select "4"
select select "1"
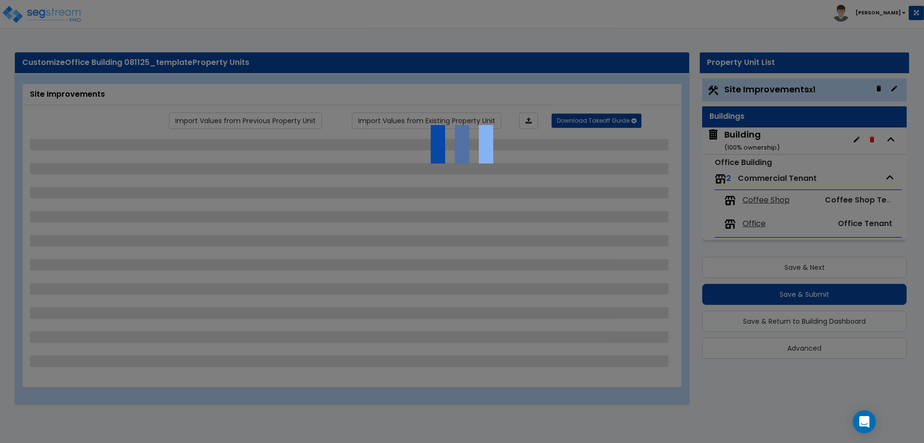
select select "1"
select select "2"
select select "4"
select select "3"
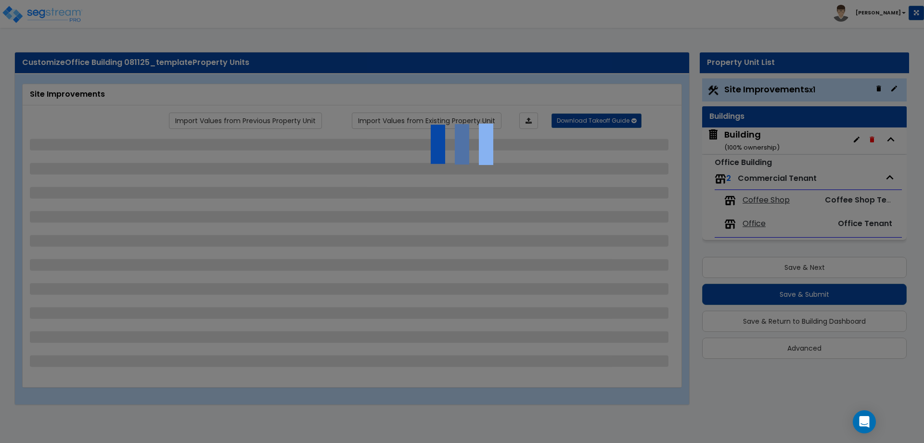
select select "2"
select select "1"
select select "2"
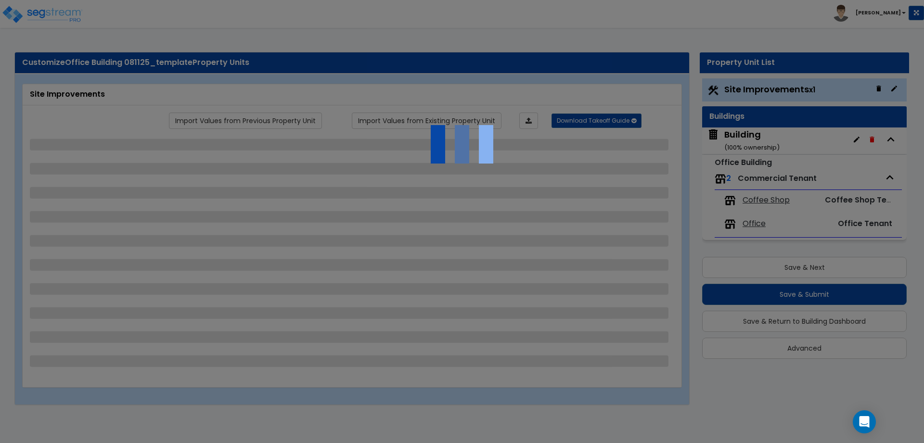
select select "1"
select select "2"
select select "1"
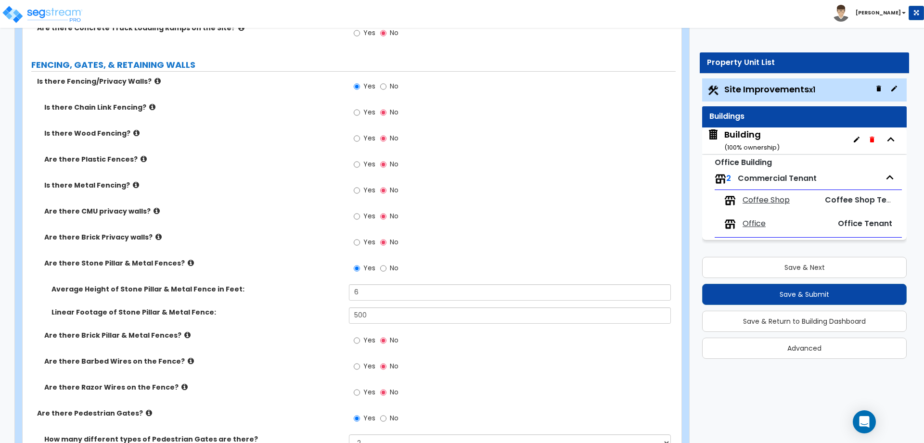
scroll to position [2061, 0]
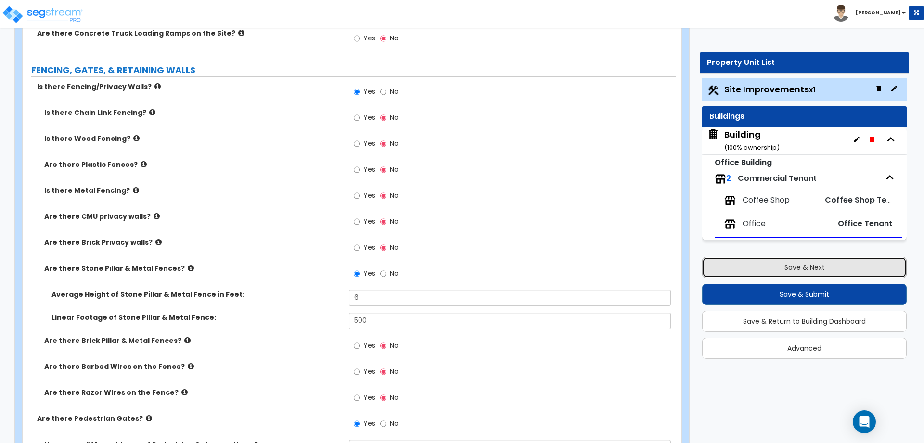
click at [783, 257] on button "Save & Next" at bounding box center [804, 267] width 204 height 21
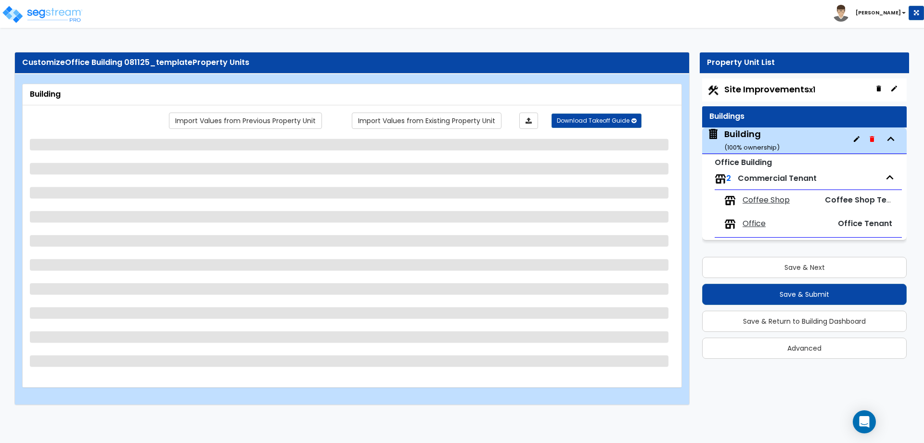
select select "2"
select select "1"
select select "2"
select select "5"
select select "1"
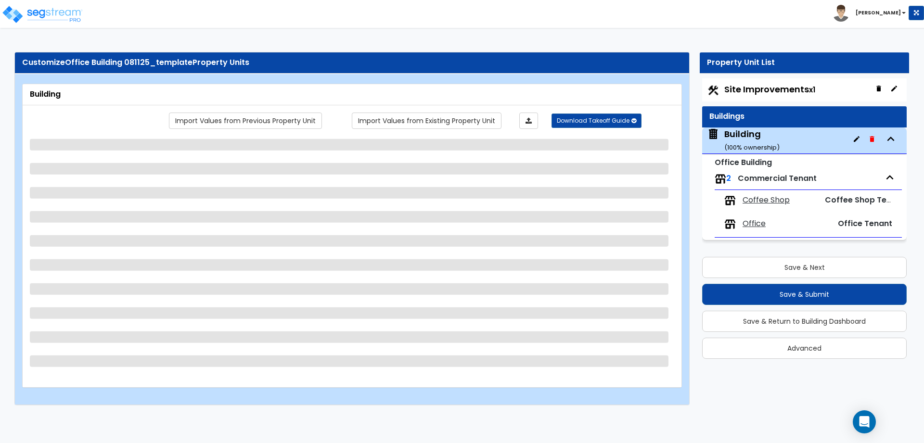
select select "2"
select select "1"
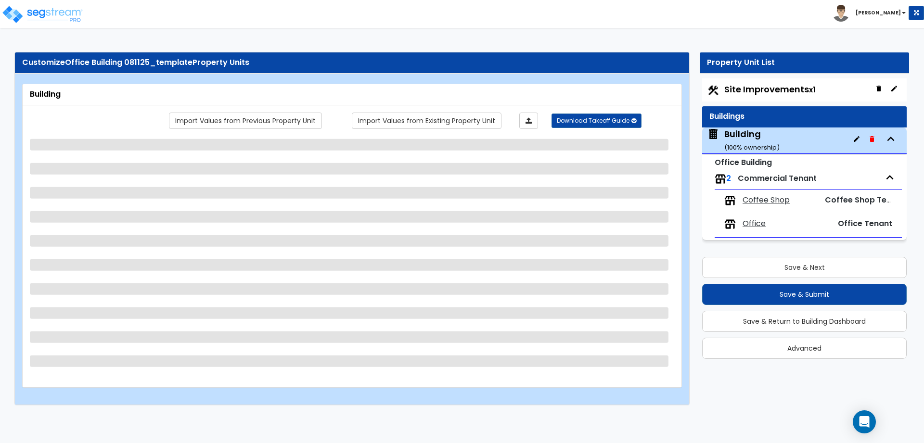
select select "4"
select select "1"
select select "3"
select select "9"
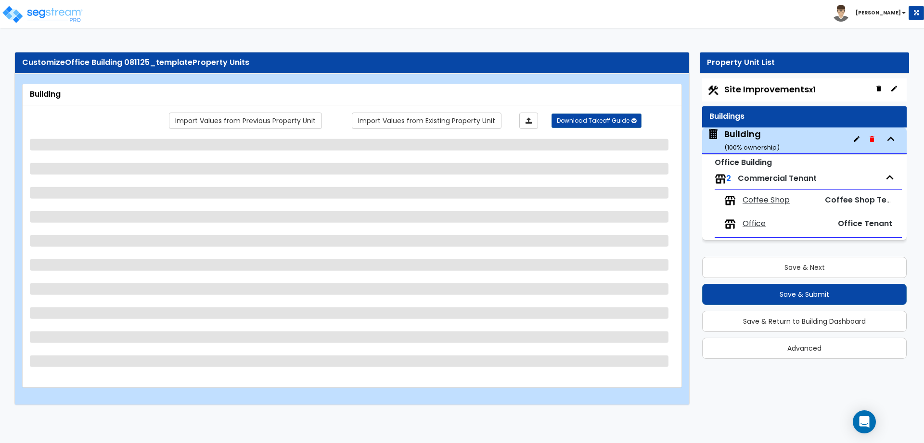
select select "13"
select select "10"
select select "3"
select select "1"
select select "4"
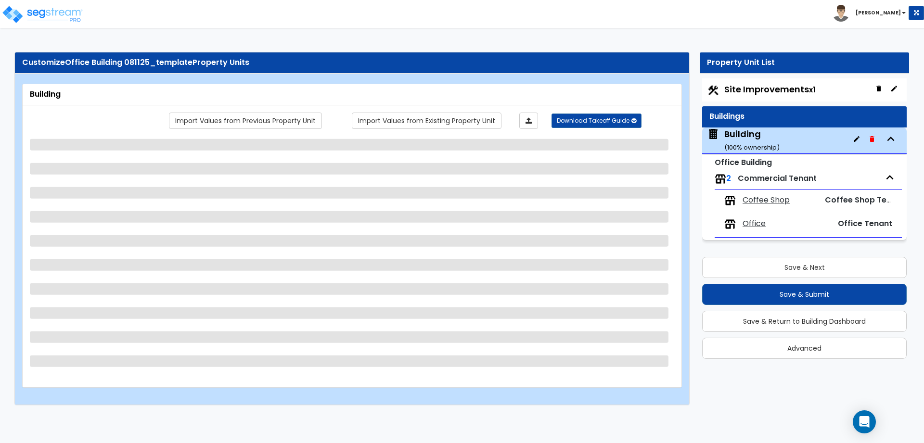
select select "1"
select select "3"
select select "2"
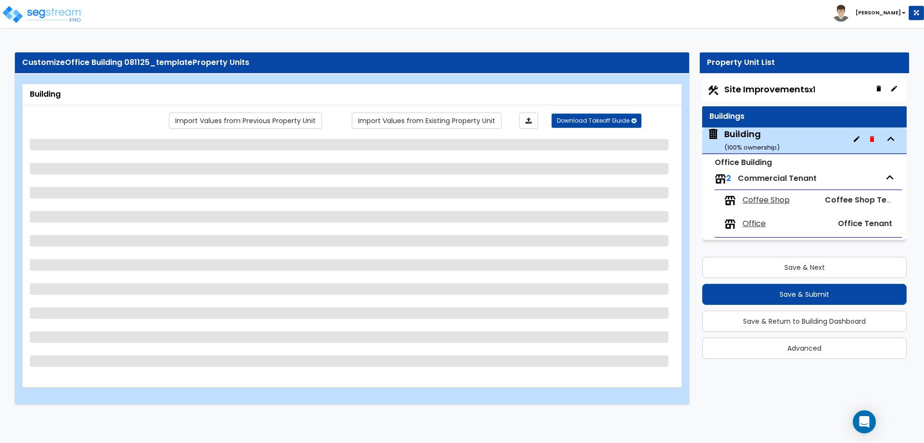
select select "1"
select select "3"
select select "1"
select select "3"
select select "2"
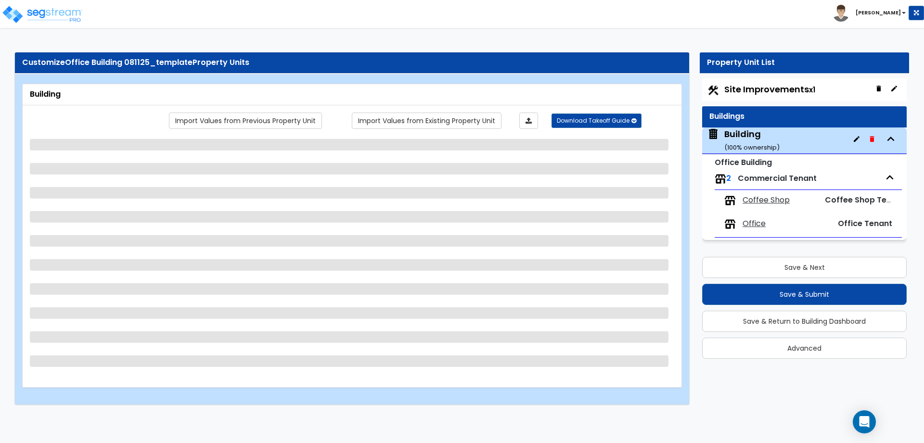
select select "3"
select select "1"
select select "2"
select select "1"
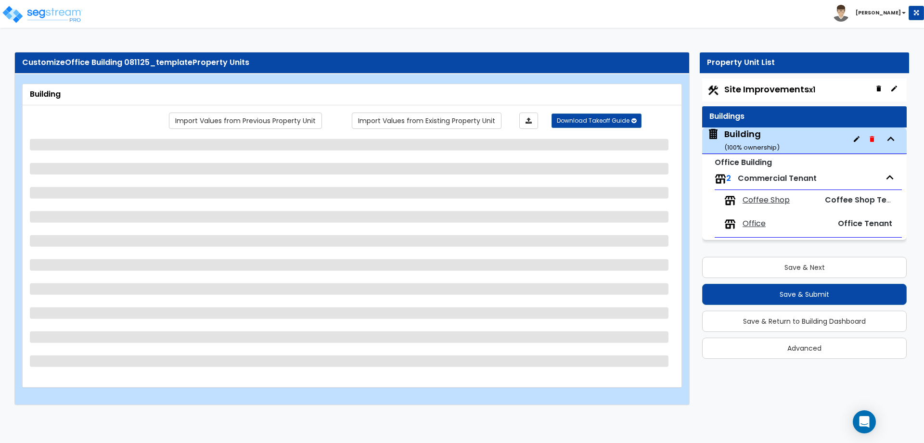
select select "2"
select select "1"
select select "2"
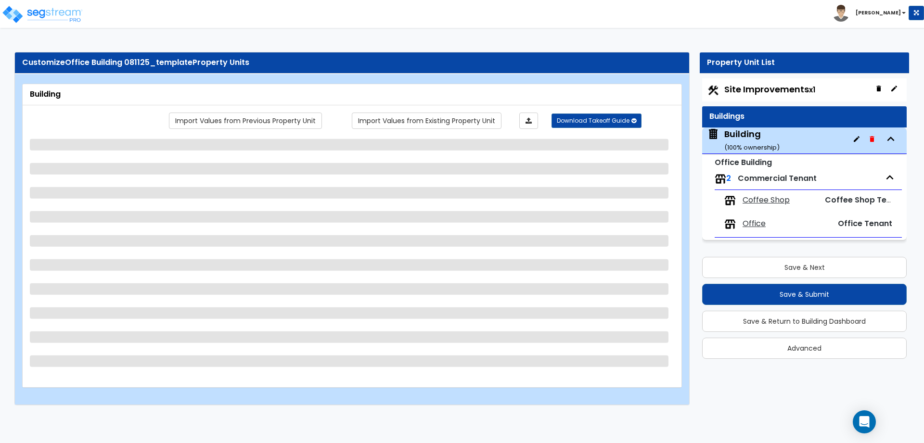
select select "2"
select select "1"
select select "2"
select select "3"
select select "2"
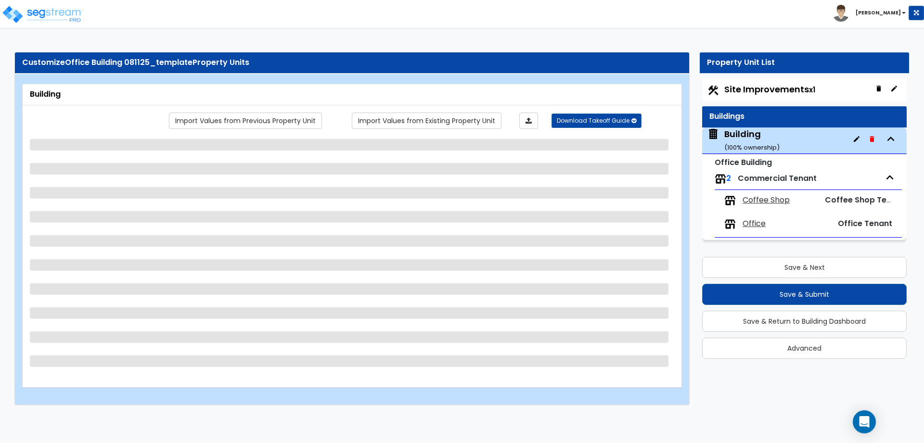
select select "2"
select select "9"
select select "3"
select select "1"
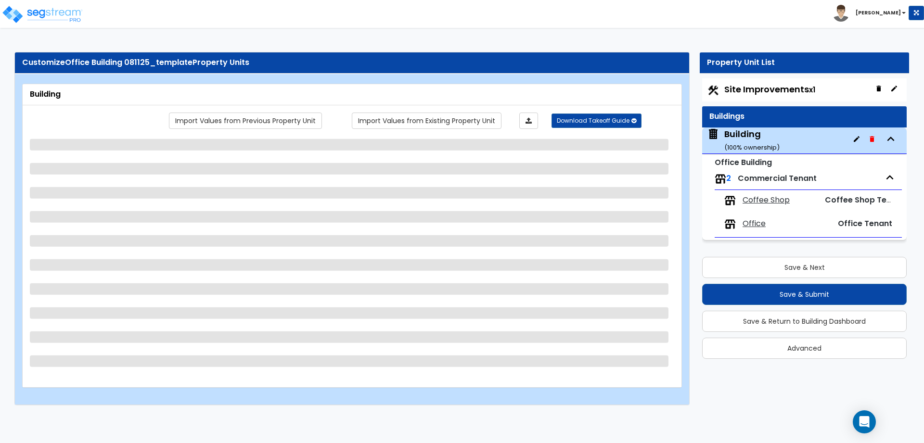
select select "2"
select select "5"
select select "7"
select select "8"
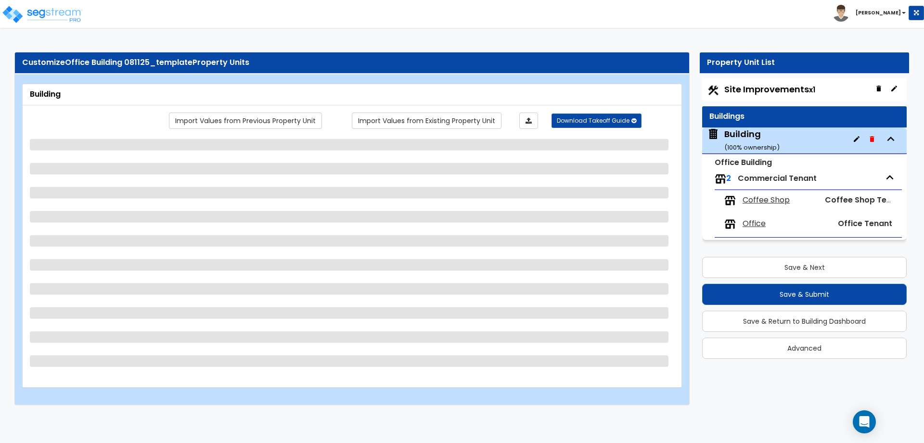
select select "1"
select select "2"
select select "4"
select select "1"
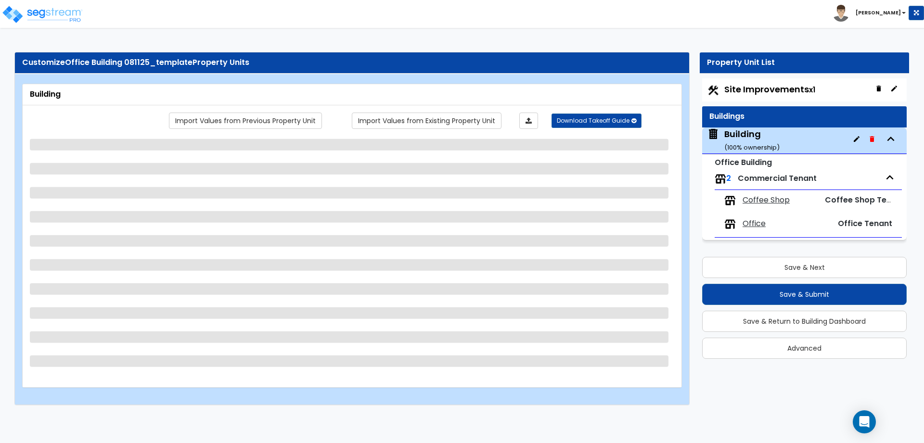
select select "2"
select select "3"
select select "1"
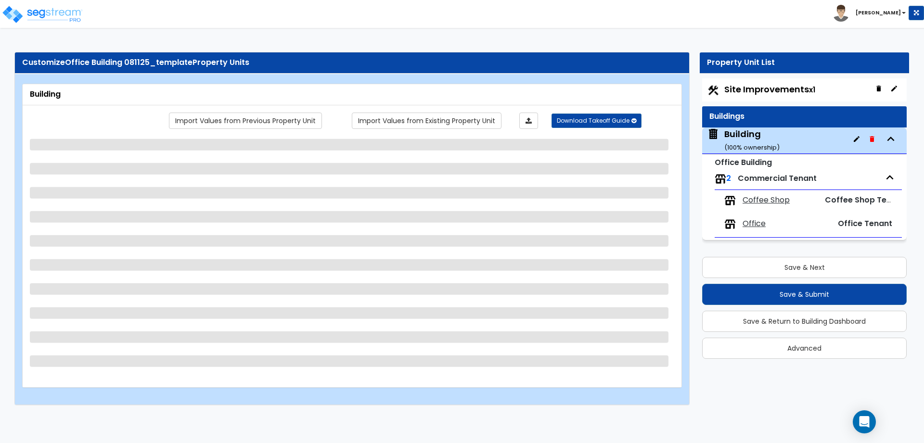
select select "1"
select select "2"
select select "1"
select select "2"
select select "1"
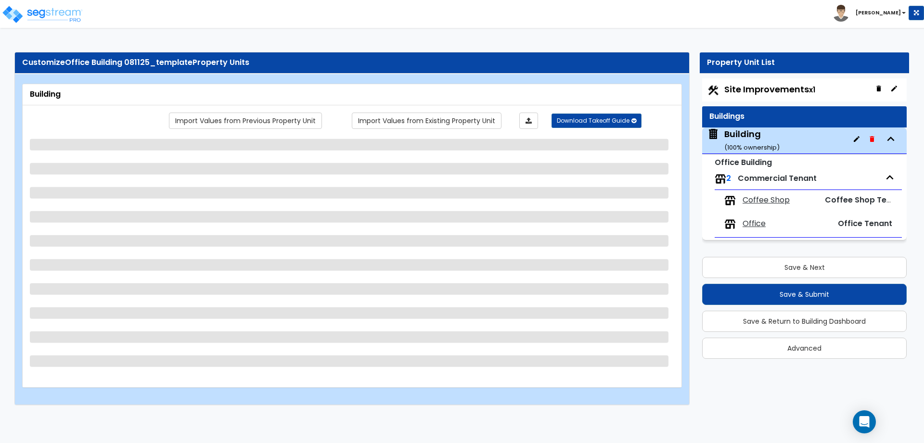
select select "7"
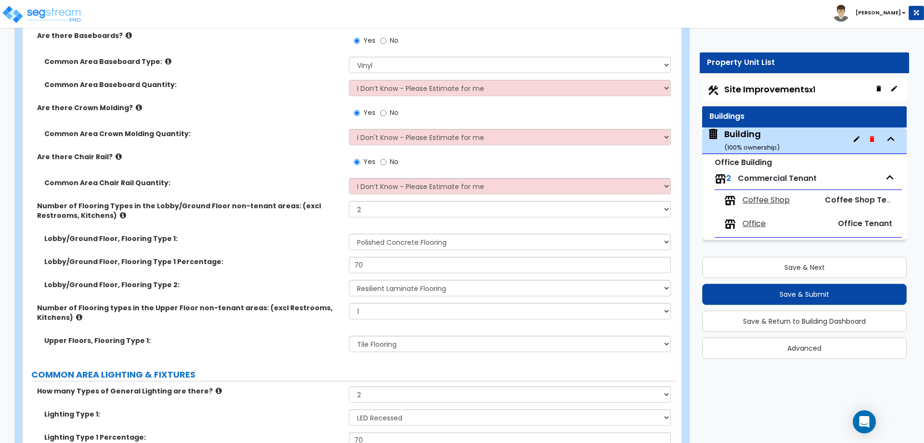
scroll to position [3899, 0]
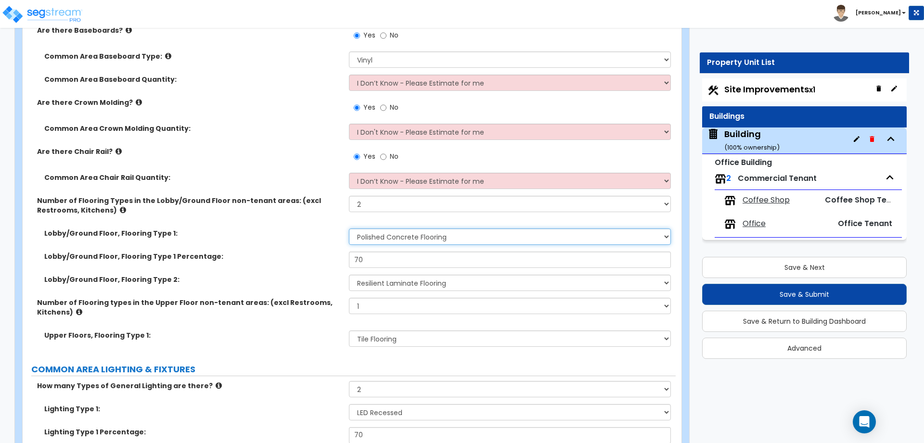
click at [436, 230] on select "None Tile Flooring Hardwood Flooring Resilient Laminate Flooring VCT Flooring S…" at bounding box center [509, 237] width 321 height 16
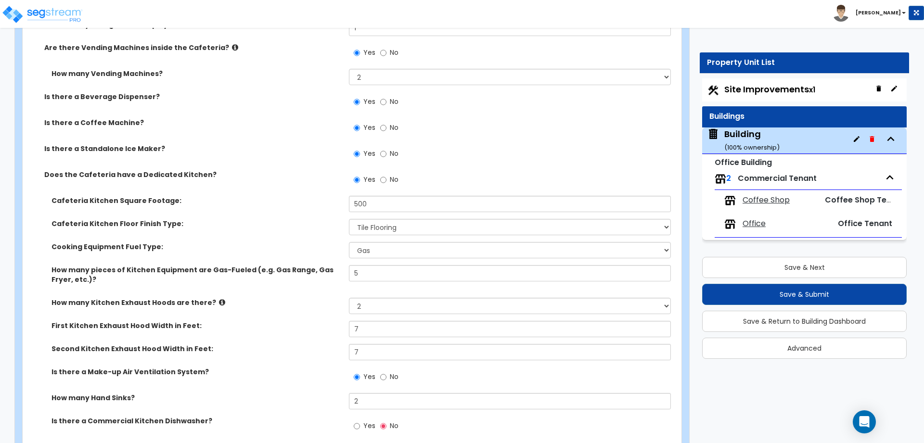
scroll to position [3875, 0]
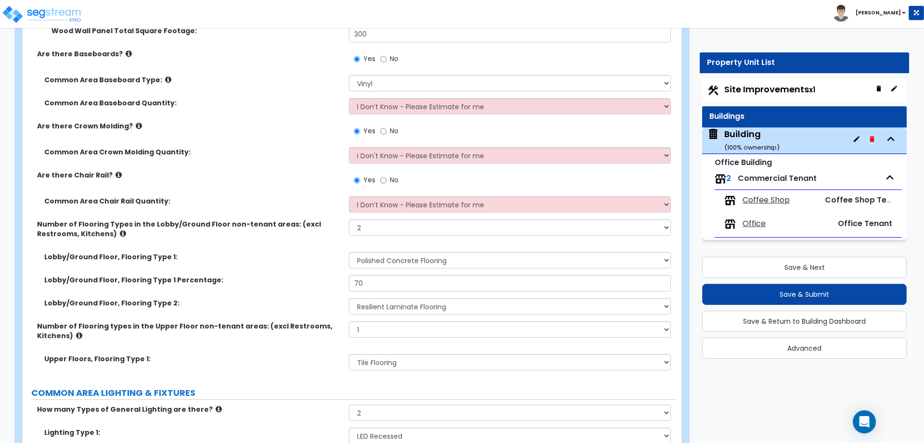
click at [754, 227] on span "Office" at bounding box center [753, 223] width 23 height 11
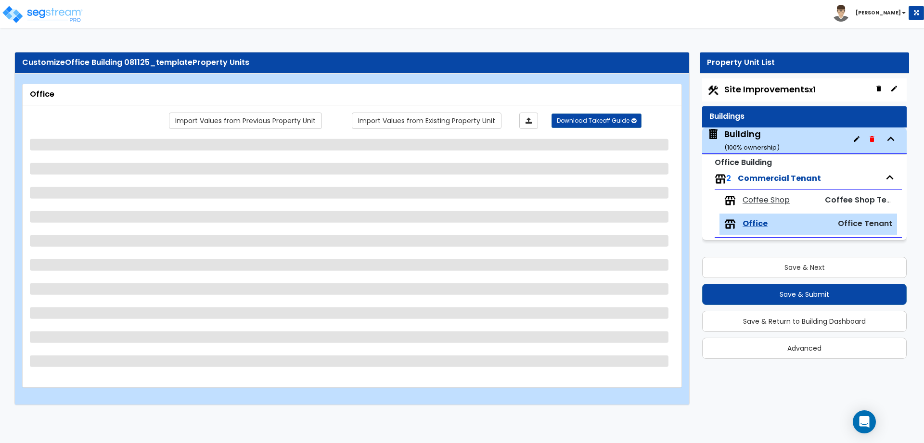
scroll to position [0, 0]
select select "2"
select select "5"
select select "1"
select select "2"
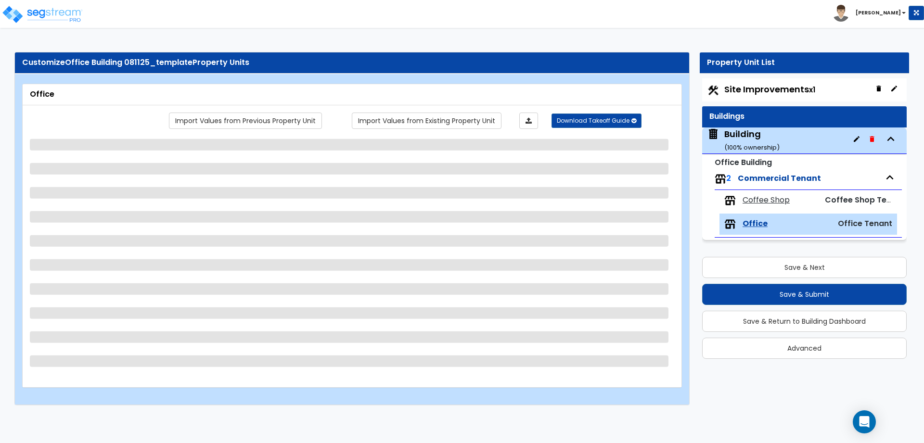
select select "1"
select select "2"
select select "7"
select select "8"
select select "2"
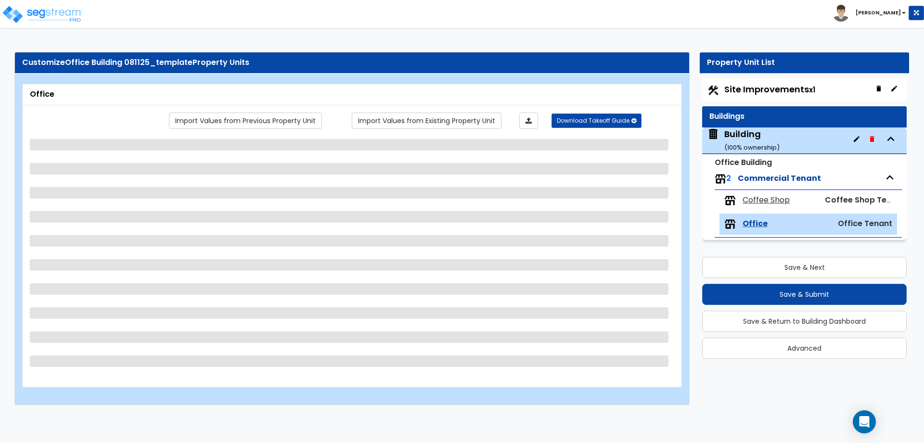
select select "3"
select select "2"
select select "5"
select select "3"
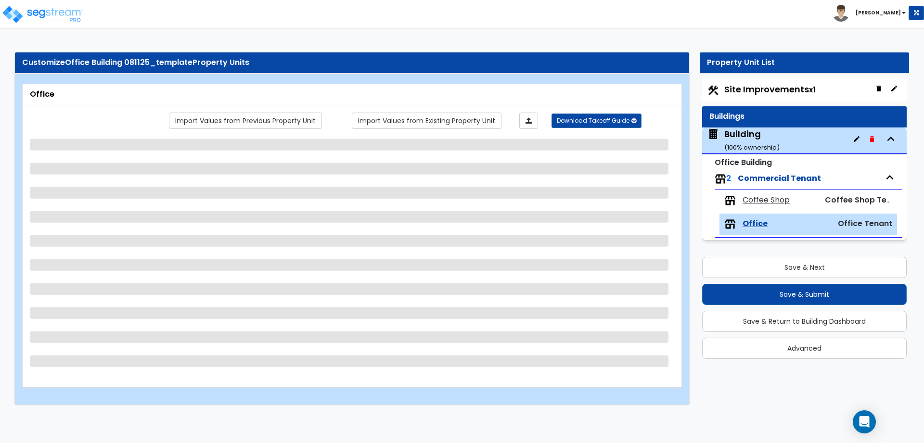
select select "2"
select select "3"
select select "1"
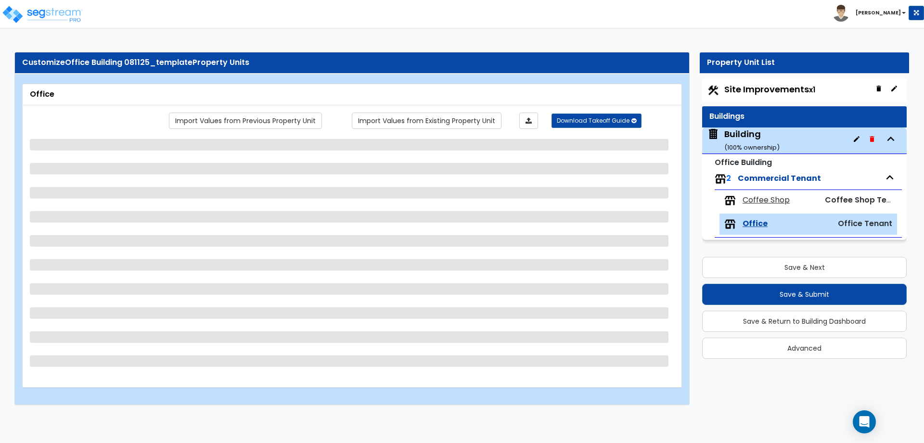
select select "1"
select select "2"
select select "8"
select select "1"
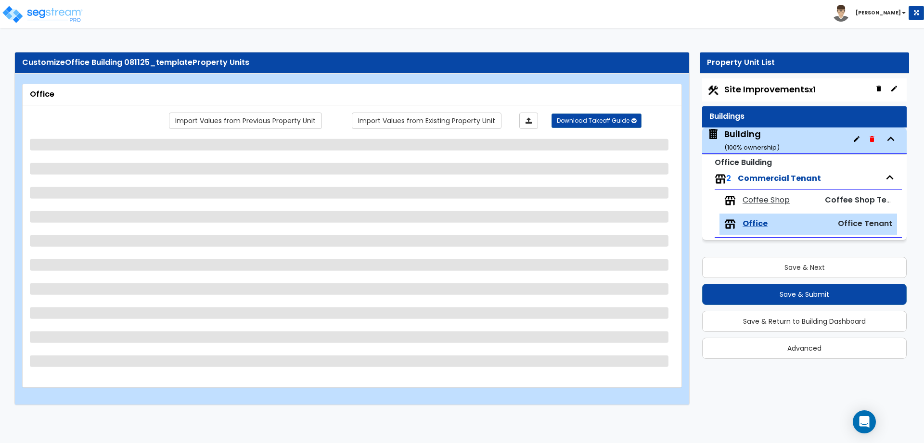
select select "1"
select select "2"
select select "3"
select select "4"
select select "1"
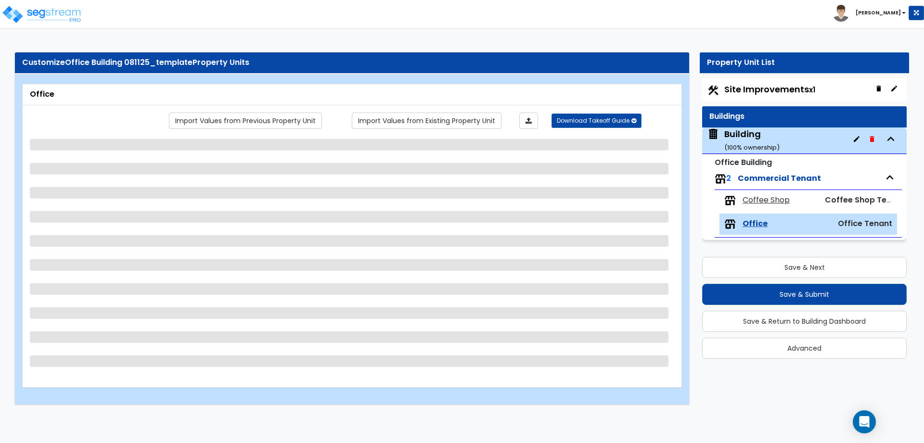
select select "1"
select select "3"
select select "2"
select select "1"
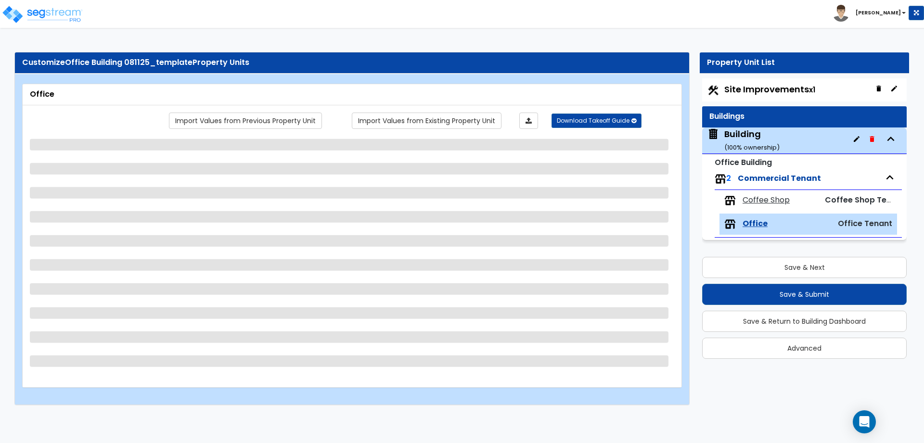
select select "1"
select select "2"
select select "1"
select select "4"
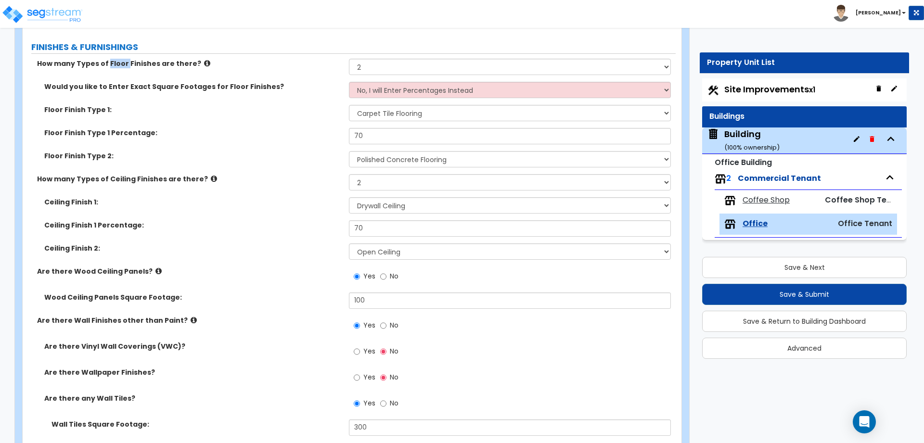
scroll to position [830, 0]
click at [285, 109] on label "Floor Finish Type 1:" at bounding box center [192, 108] width 297 height 10
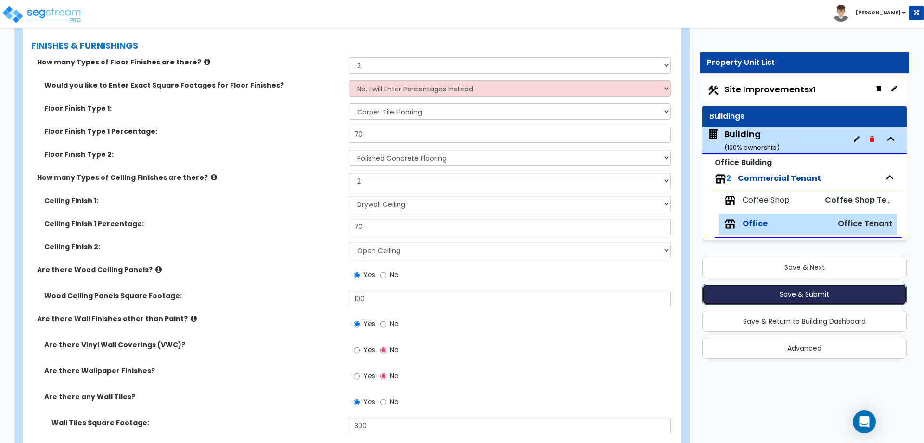
click at [731, 293] on button "Save & Submit" at bounding box center [804, 294] width 204 height 21
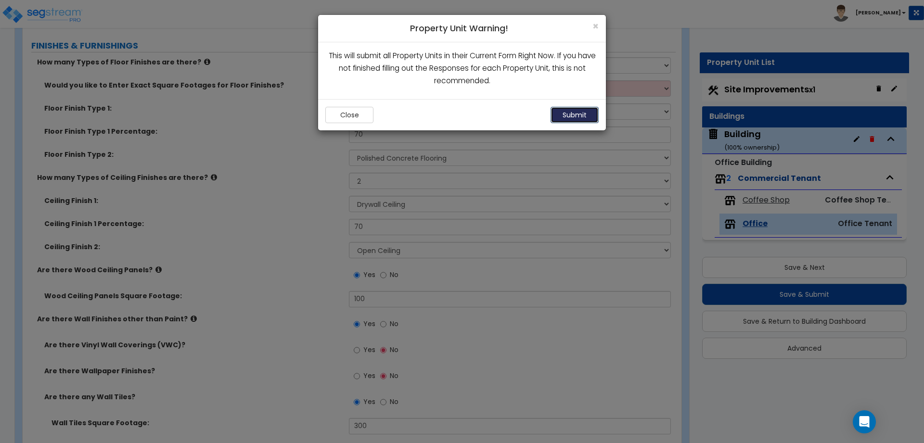
click at [573, 116] on button "Submit" at bounding box center [574, 115] width 48 height 16
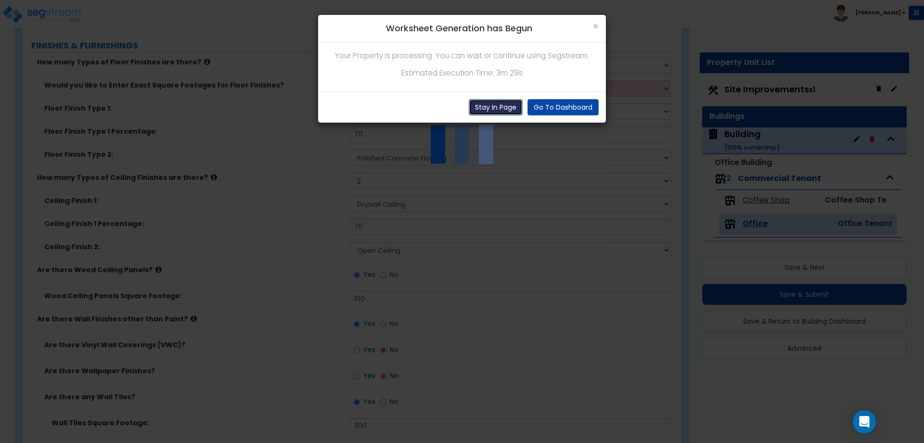
click at [504, 105] on button "Stay In Page" at bounding box center [496, 107] width 54 height 16
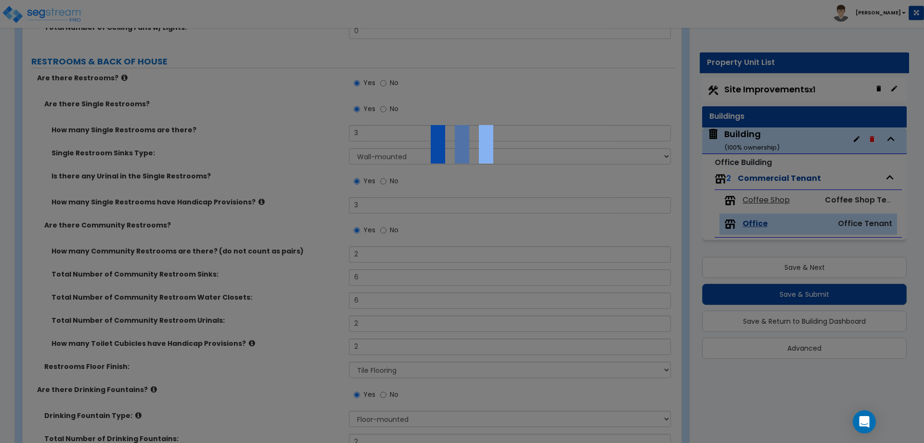
scroll to position [2349, 0]
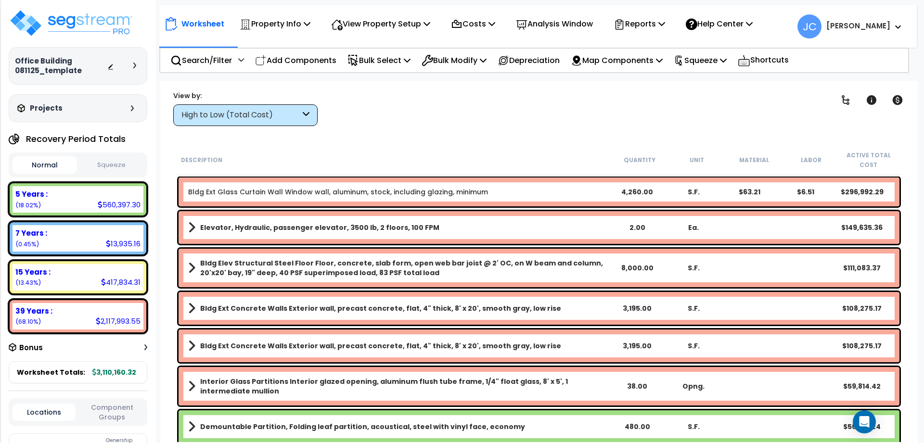
click at [235, 115] on div "High to Low (Total Cost)" at bounding box center [240, 115] width 119 height 11
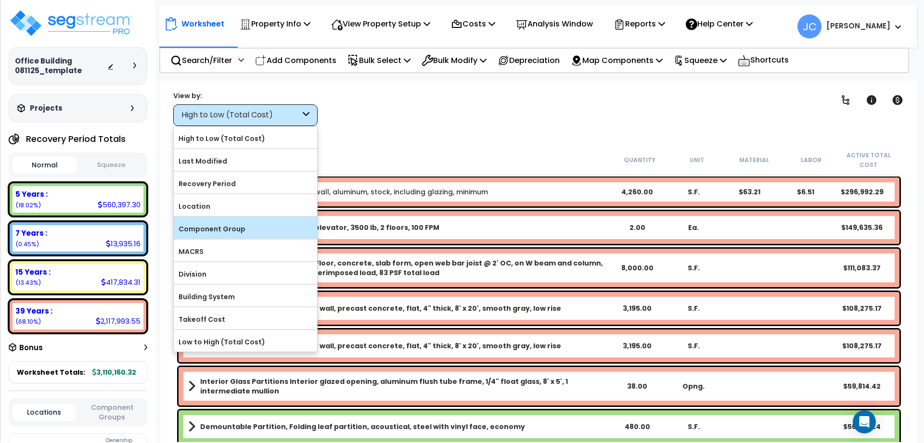
click at [238, 230] on label "Component Group" at bounding box center [245, 229] width 143 height 14
click at [0, 0] on input "Component Group" at bounding box center [0, 0] width 0 height 0
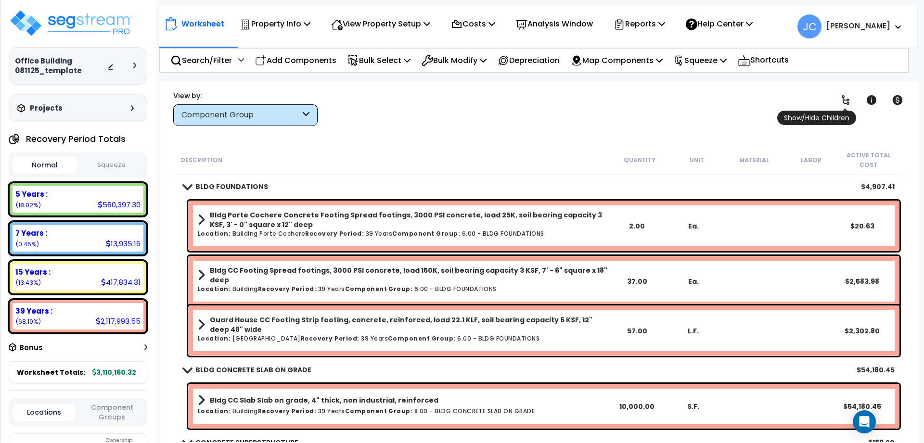
click at [848, 106] on link at bounding box center [845, 99] width 21 height 21
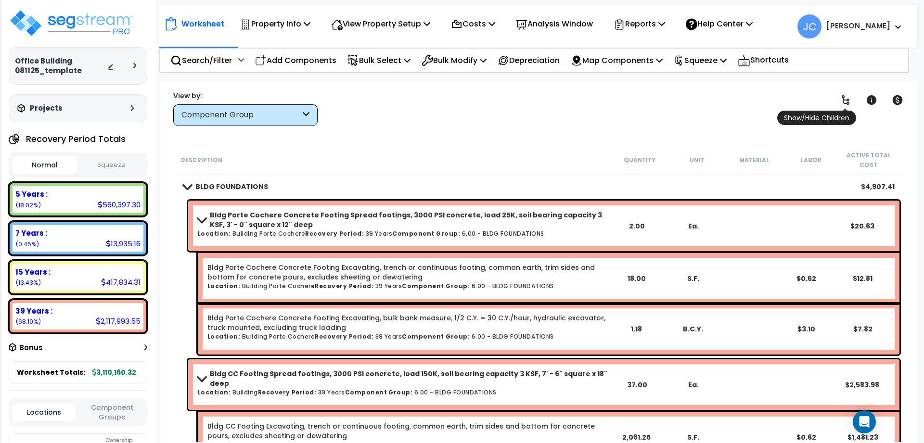
click at [848, 106] on link at bounding box center [845, 99] width 21 height 21
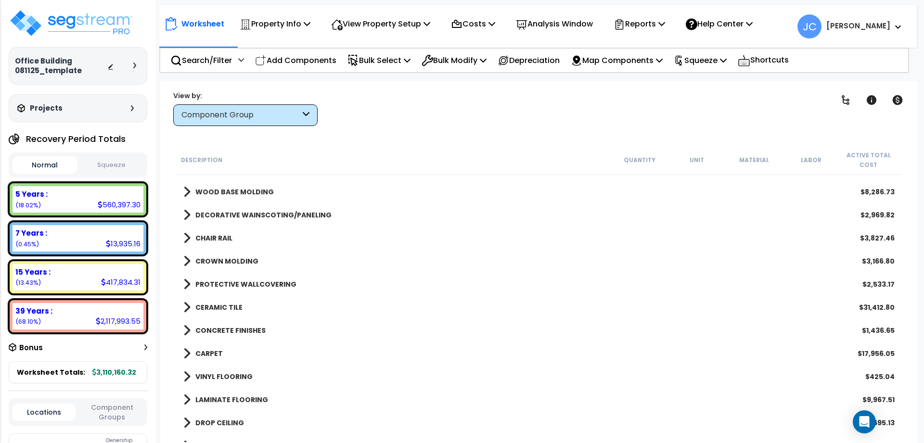
scroll to position [1035, 0]
click at [227, 331] on b "CONCRETE FINISHES" at bounding box center [230, 329] width 70 height 10
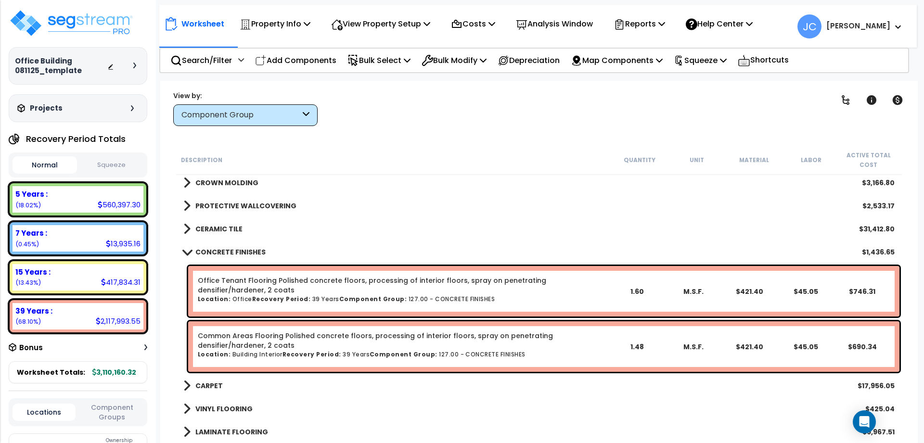
scroll to position [1117, 0]
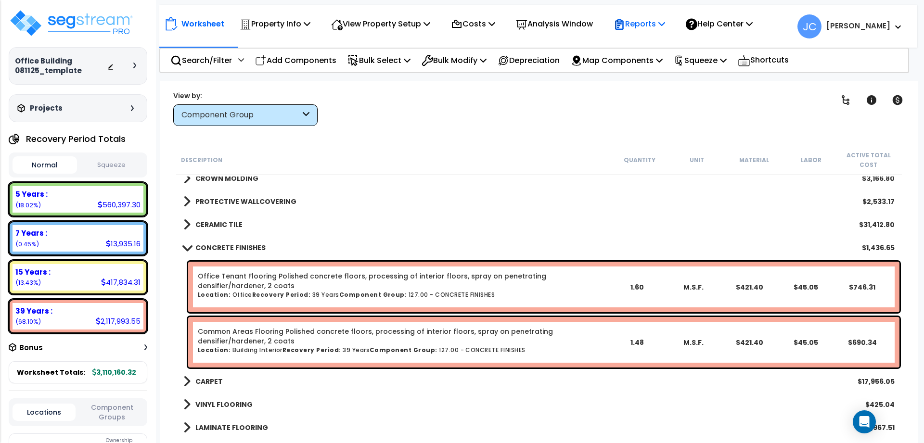
click at [655, 28] on p "Reports" at bounding box center [638, 23] width 51 height 13
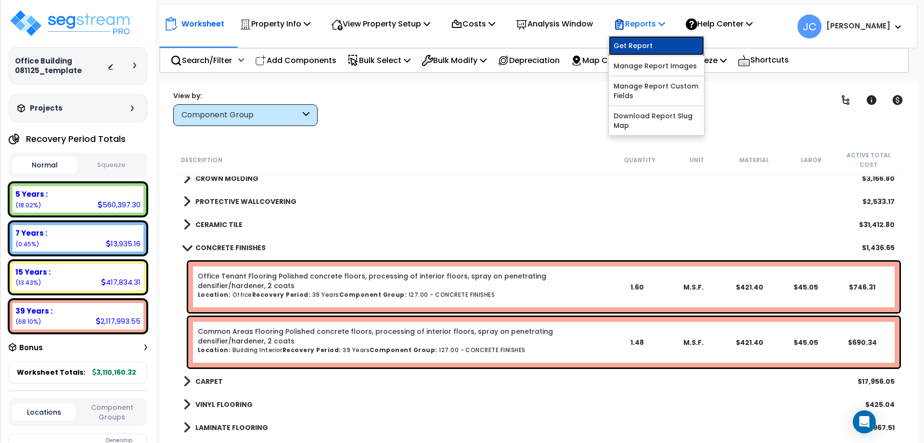
click at [640, 41] on link "Get Report" at bounding box center [656, 45] width 95 height 19
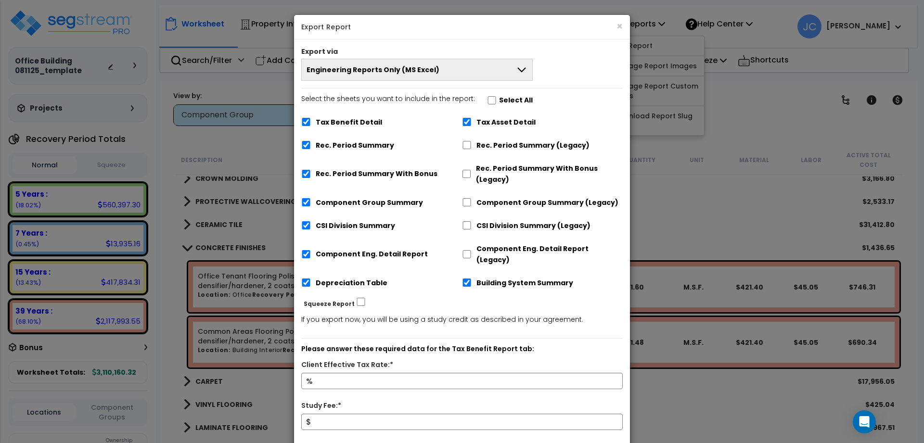
click at [508, 71] on button "Engineering Reports Only (MS Excel)" at bounding box center [416, 70] width 231 height 22
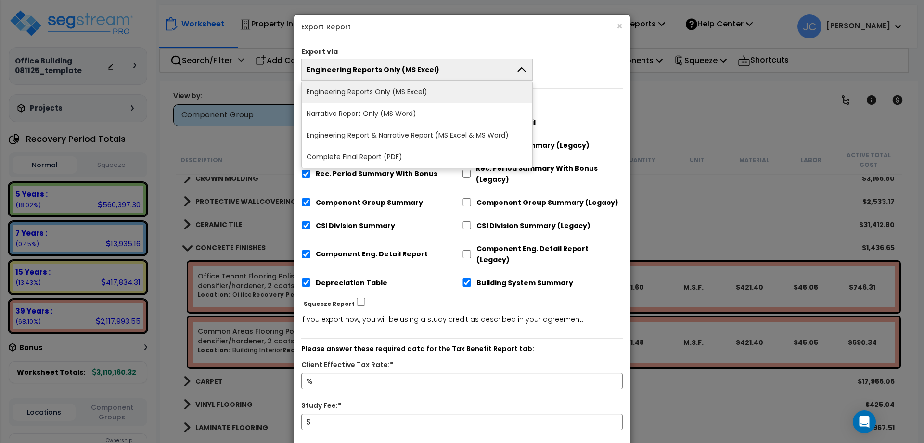
click at [407, 156] on li "Complete Final Report (PDF)" at bounding box center [417, 157] width 230 height 22
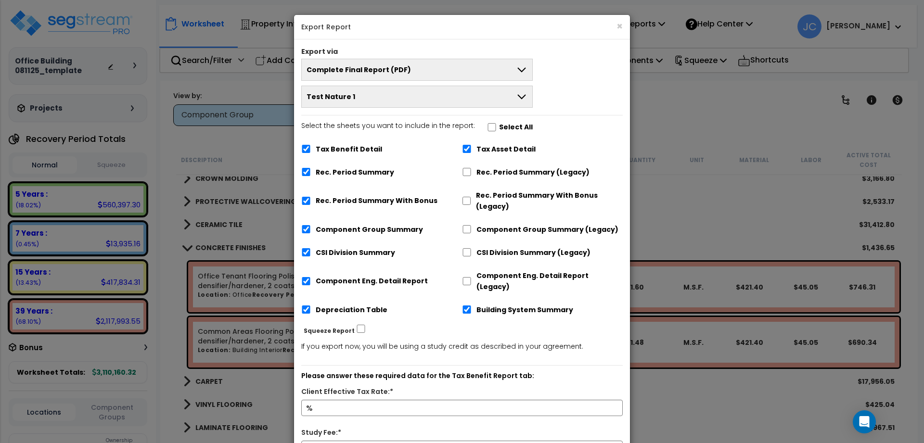
click at [468, 88] on button "Test Nature 1" at bounding box center [416, 97] width 231 height 22
click at [420, 115] on li "Test Nature 1" at bounding box center [416, 119] width 230 height 22
click at [490, 125] on input "Select the sheets you want to include in the report: Select All" at bounding box center [491, 127] width 10 height 8
checkbox input "true"
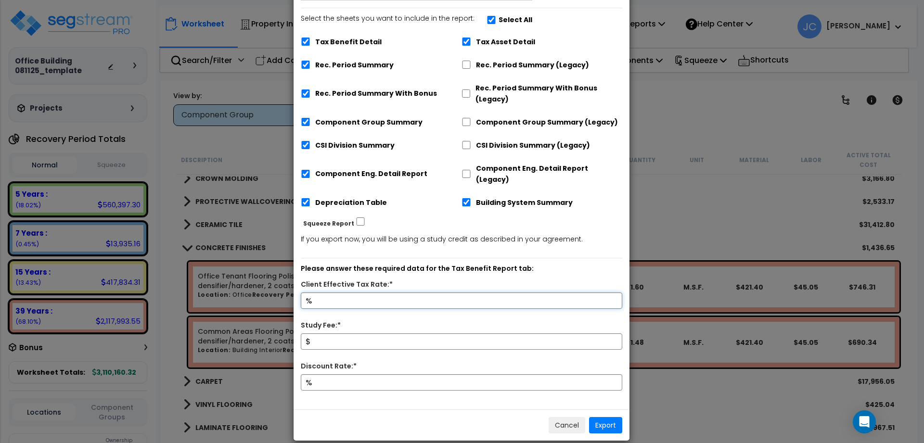
click at [386, 293] on input "Client Effective Tax Rate:*" at bounding box center [461, 301] width 321 height 16
type input "32"
type input "10,000"
type input "9"
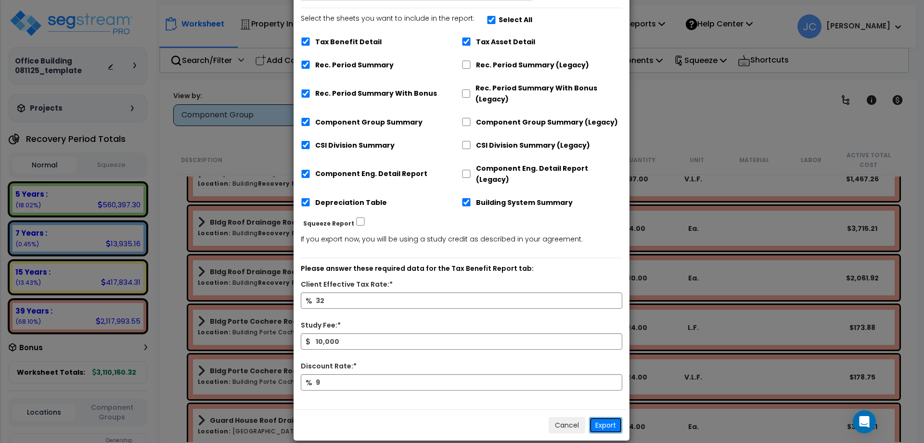
click at [610, 417] on button "Export" at bounding box center [605, 425] width 33 height 16
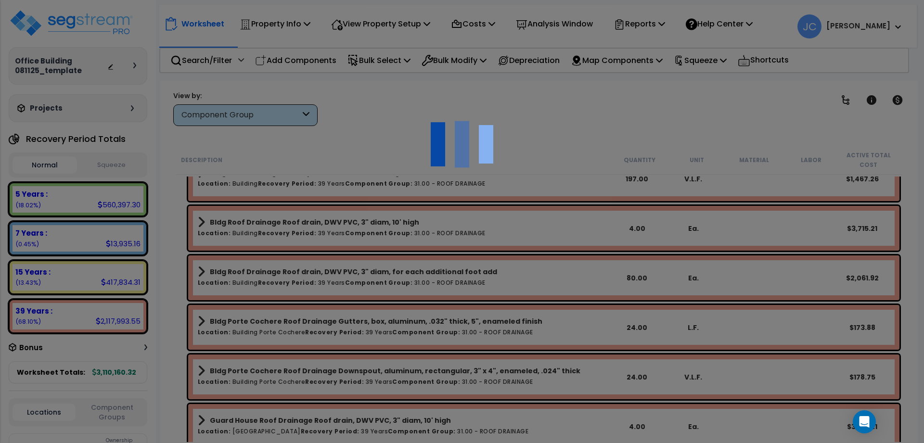
scroll to position [42, 0]
